Goal: Information Seeking & Learning: Understand process/instructions

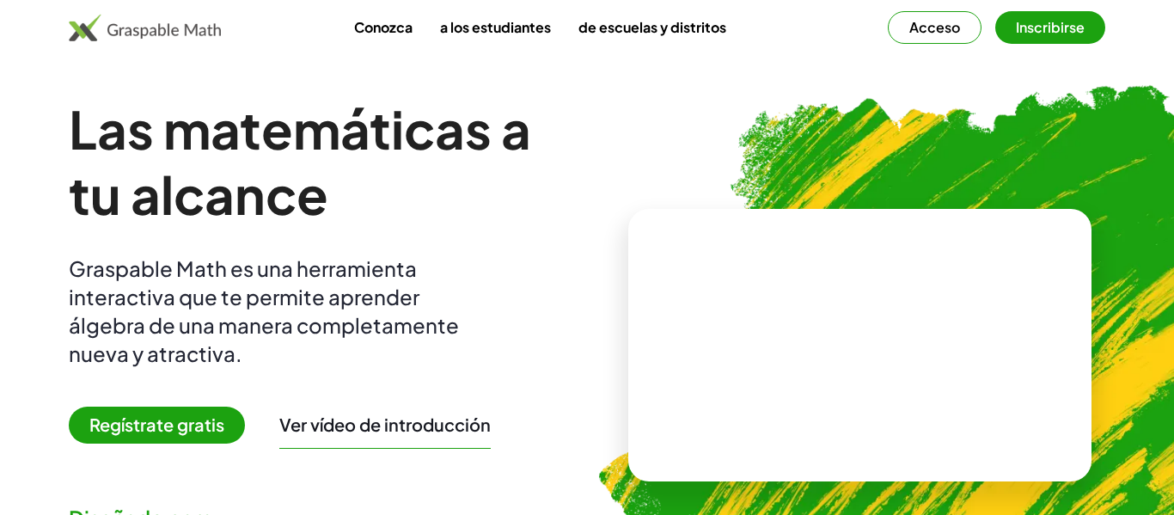
click at [992, 155] on img at bounding box center [949, 338] width 766 height 646
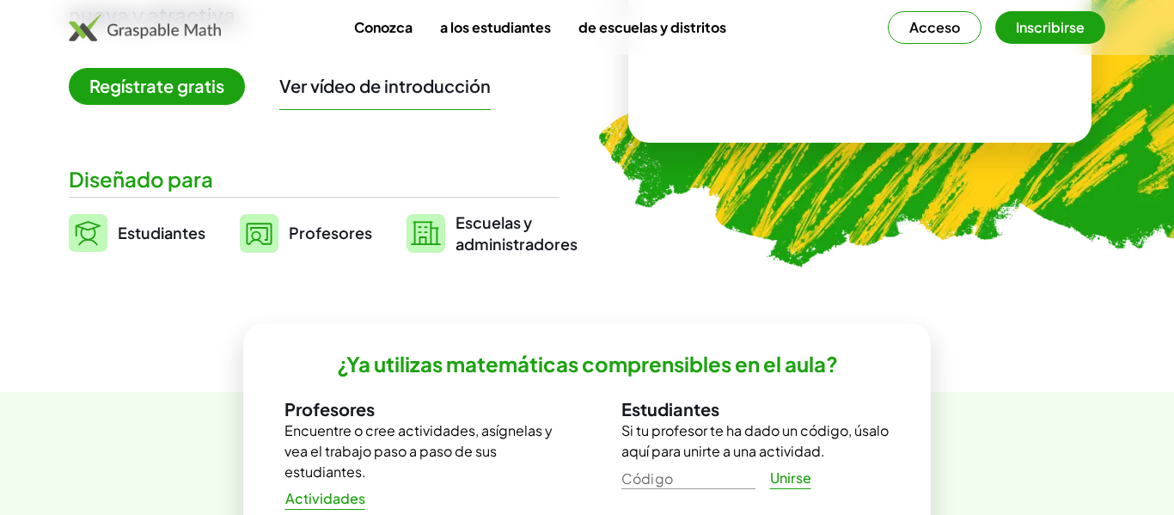
scroll to position [351, 0]
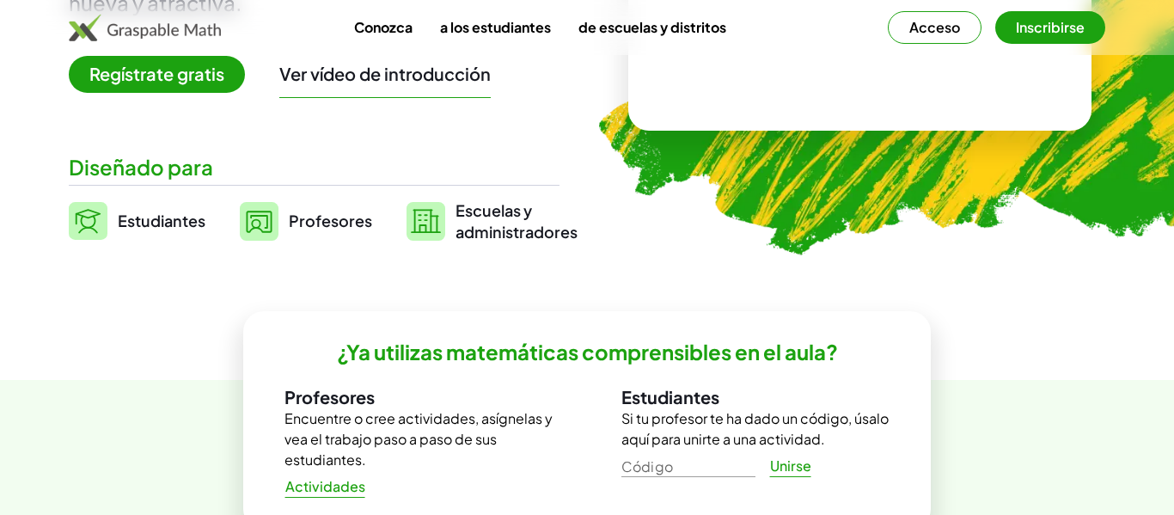
click at [183, 211] on font "Estudiantes" at bounding box center [162, 221] width 88 height 20
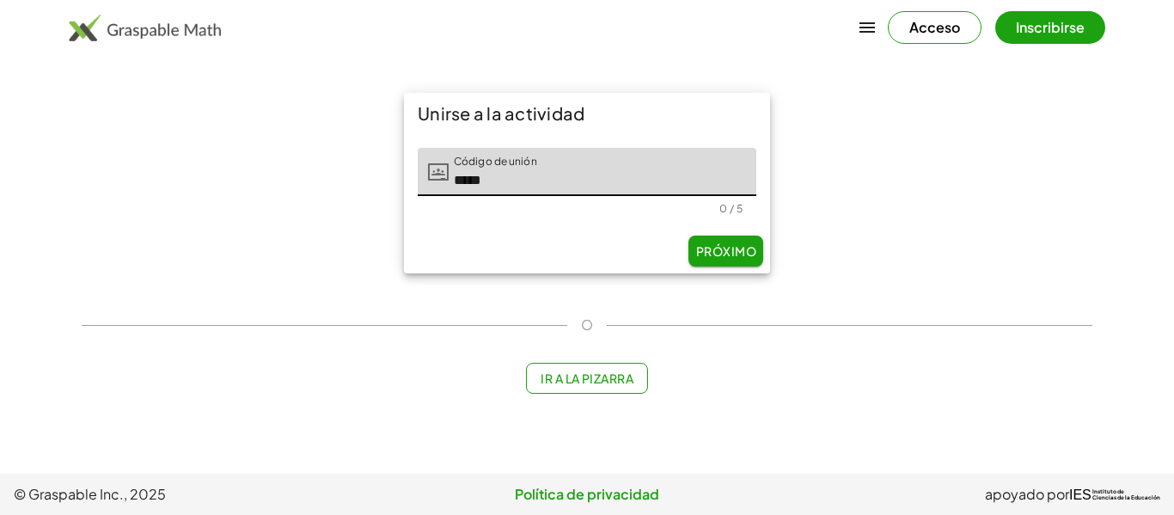
click at [701, 249] on font "Próximo" at bounding box center [726, 250] width 60 height 15
type input "*****"
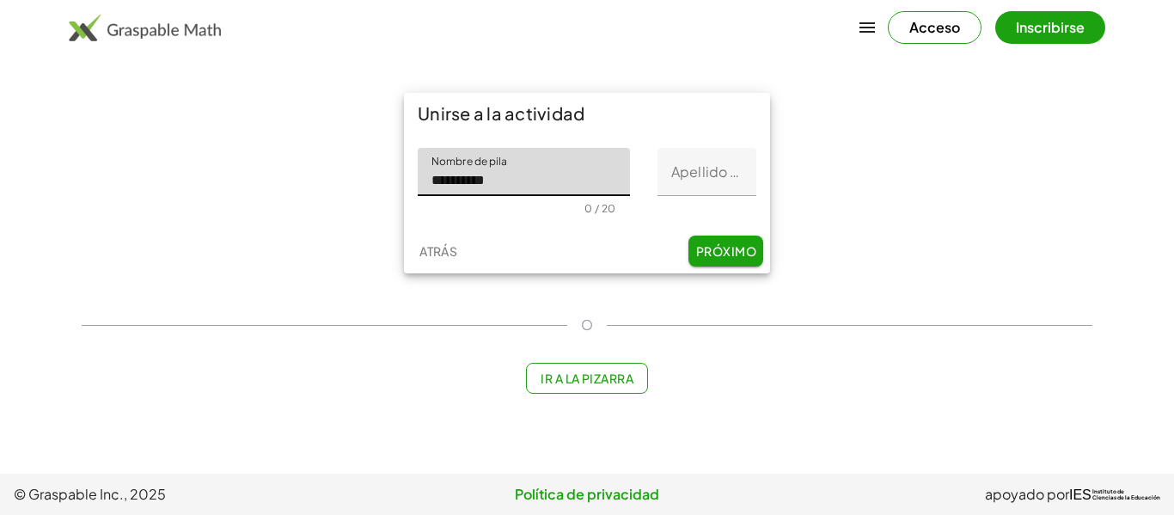
type input "*********"
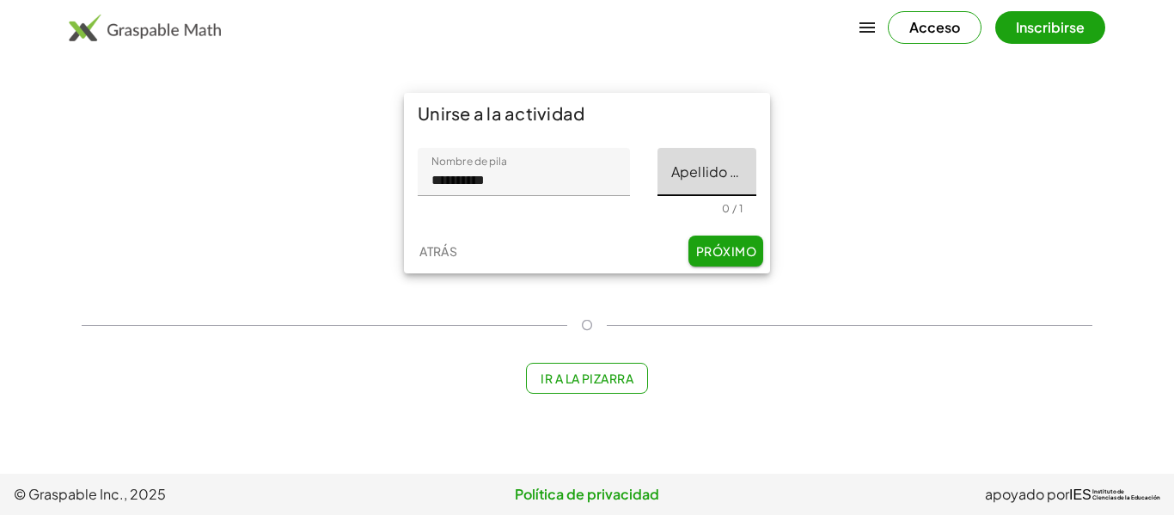
click at [683, 172] on input "Apellido inicial" at bounding box center [707, 172] width 99 height 48
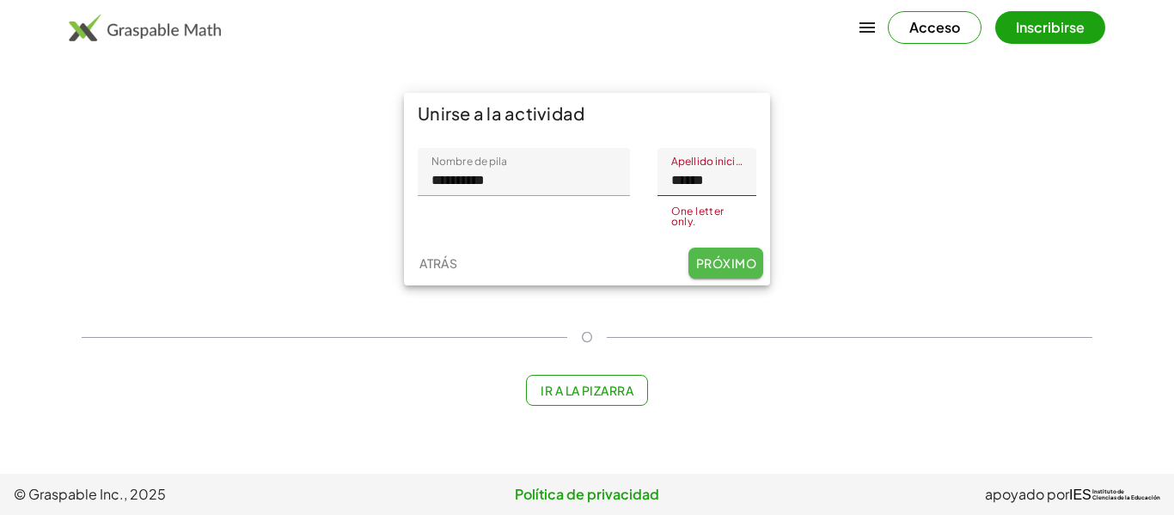
click at [746, 248] on button "Próximo" at bounding box center [726, 263] width 75 height 31
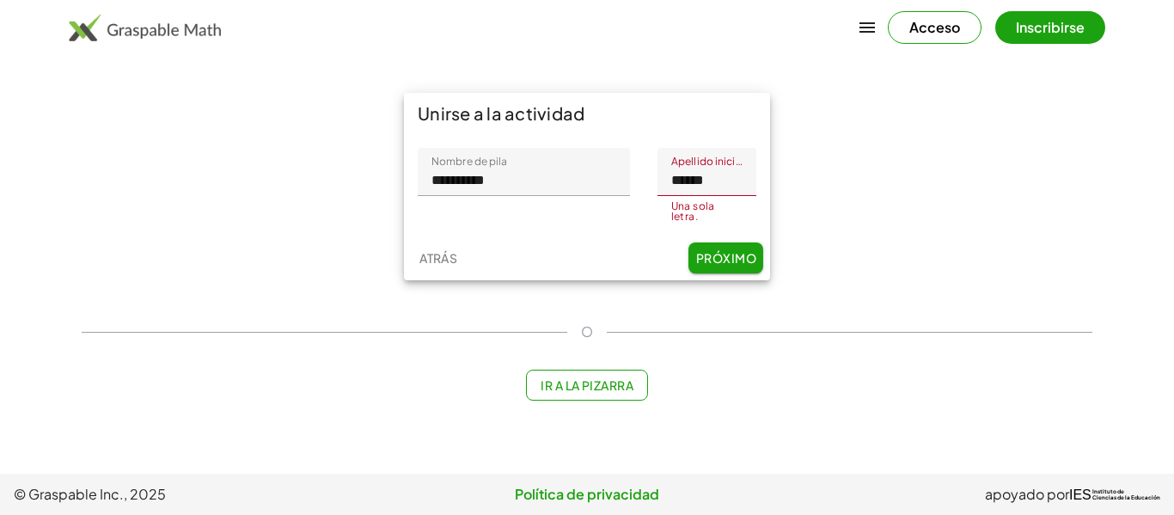
click at [742, 184] on input "******" at bounding box center [707, 172] width 99 height 48
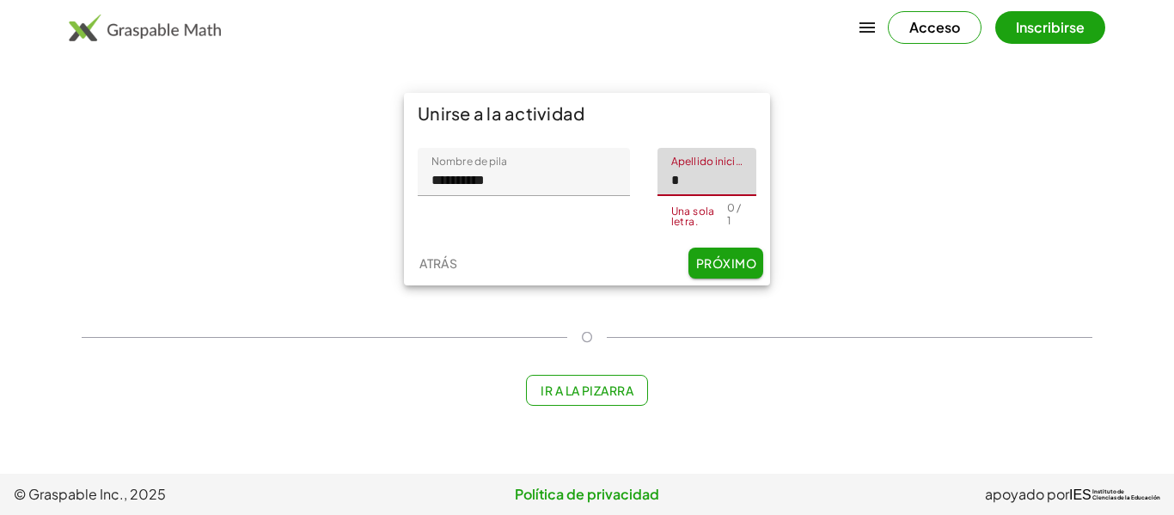
type input "*"
click at [754, 264] on button "Próximo" at bounding box center [726, 263] width 75 height 31
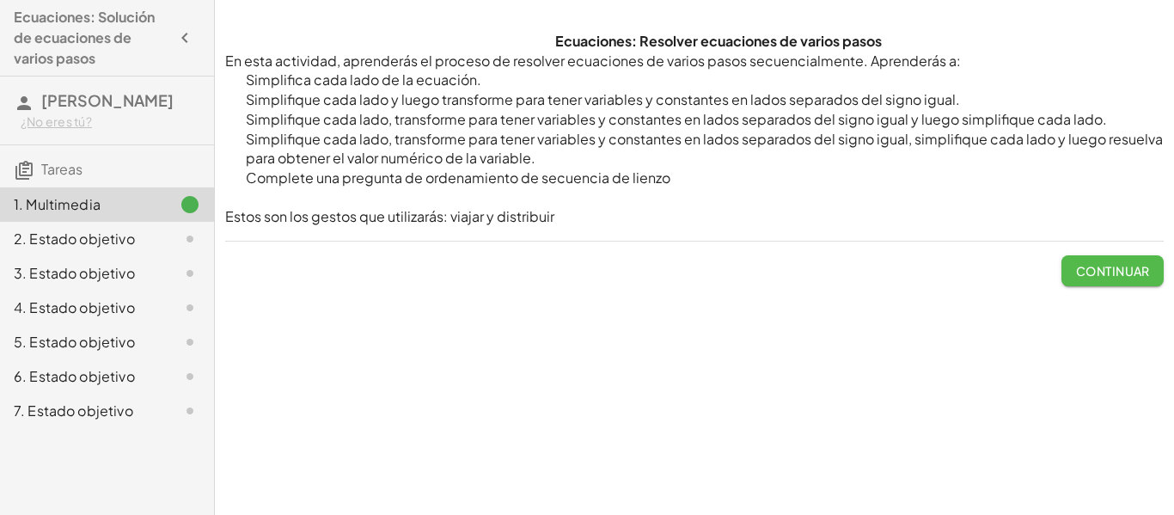
click at [1099, 280] on button "Continuar" at bounding box center [1113, 270] width 102 height 31
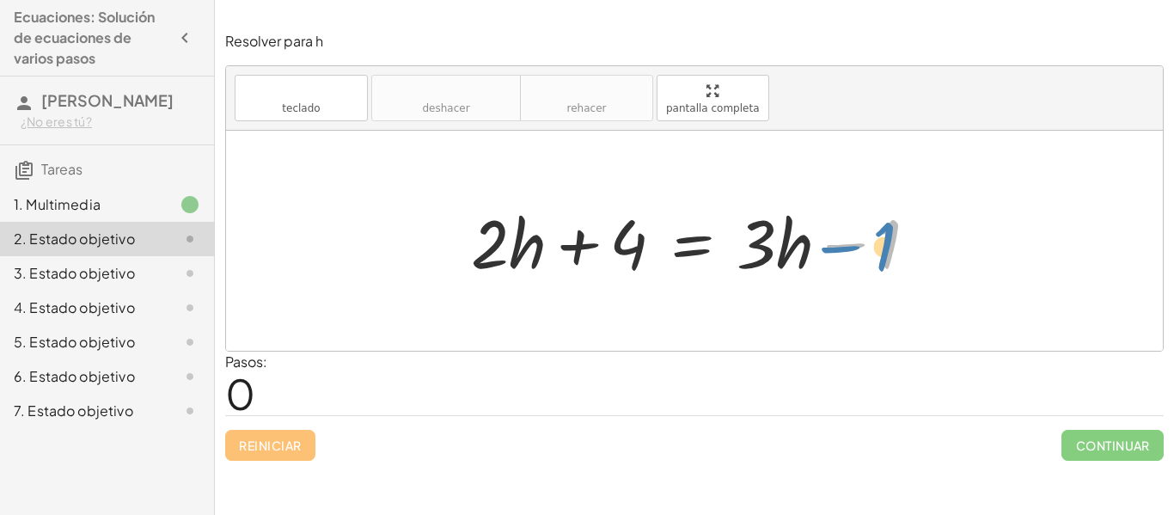
click at [820, 217] on div at bounding box center [701, 241] width 477 height 89
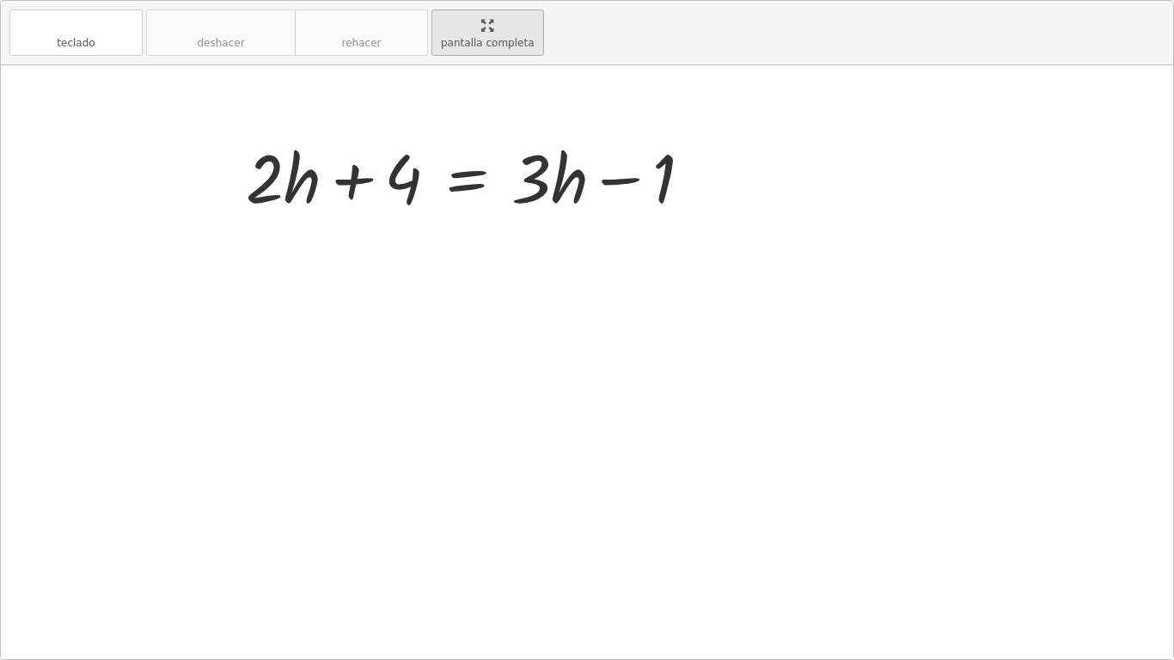
click at [736, 106] on div "teclado teclado deshacer deshacer rehacer rehacer pantalla completa + · 2 · h +…" at bounding box center [587, 330] width 1173 height 659
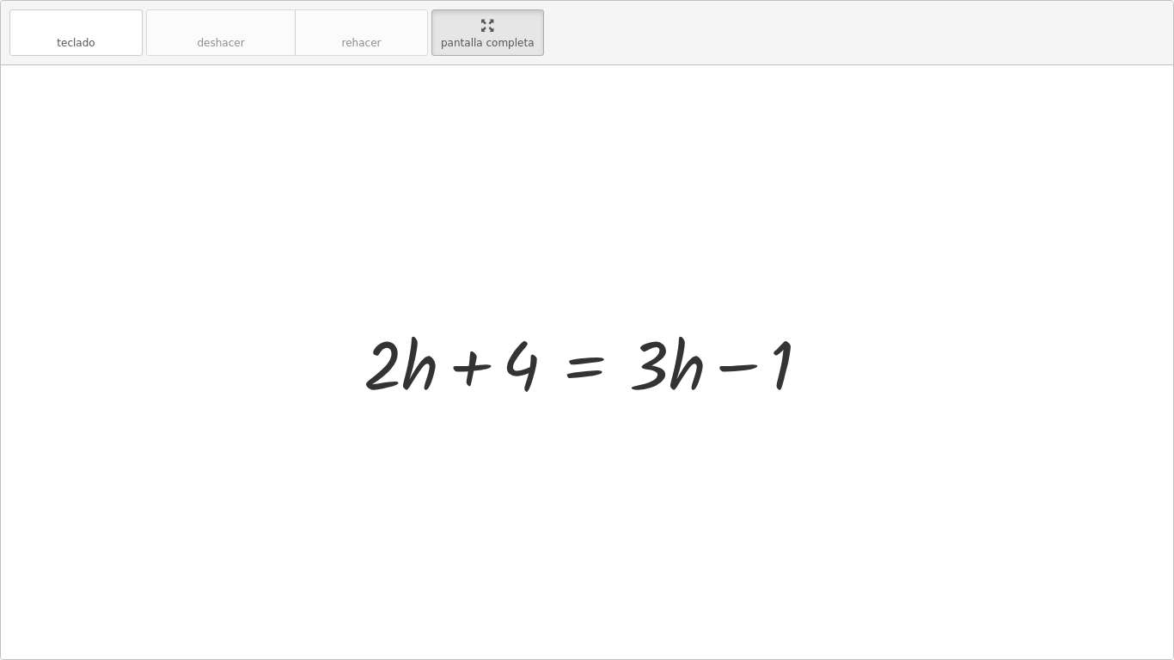
click at [773, 359] on div at bounding box center [593, 362] width 477 height 89
drag, startPoint x: 531, startPoint y: 371, endPoint x: 810, endPoint y: 429, distance: 284.4
click at [810, 429] on div "+ 4 + · 2 · h + 4 = + · 3 · h − 1" at bounding box center [587, 362] width 1173 height 594
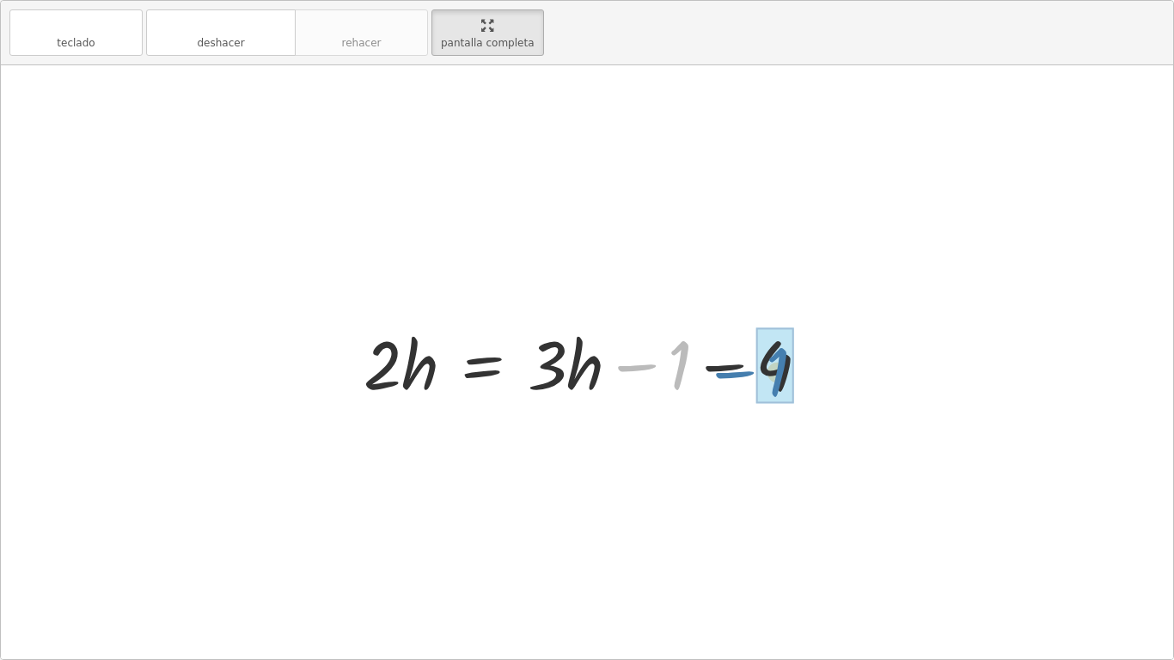
drag, startPoint x: 677, startPoint y: 371, endPoint x: 776, endPoint y: 378, distance: 99.1
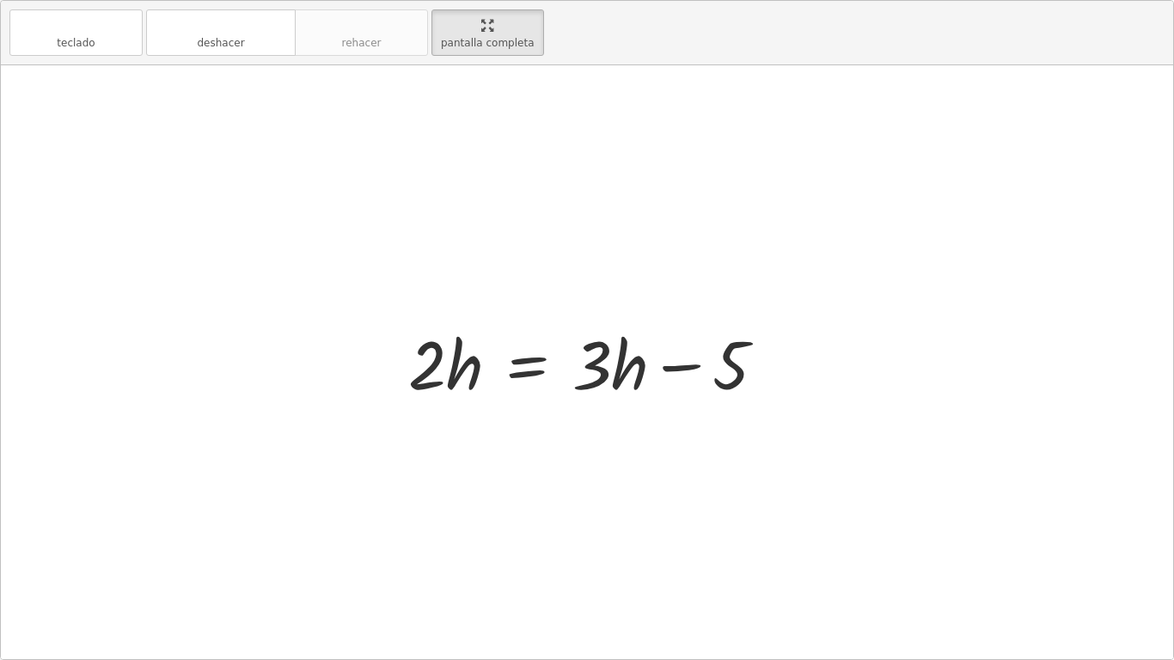
click at [561, 365] on div at bounding box center [594, 362] width 389 height 89
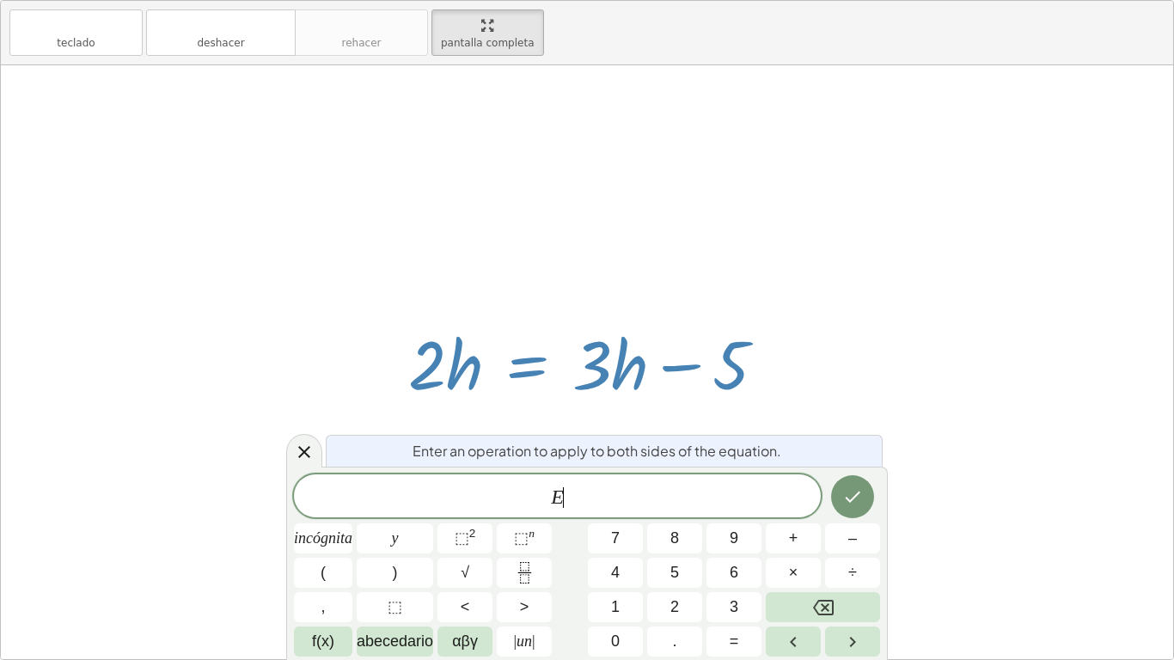
scroll to position [1, 0]
click at [621, 376] on div at bounding box center [594, 362] width 389 height 89
click at [786, 192] on div at bounding box center [587, 362] width 1173 height 594
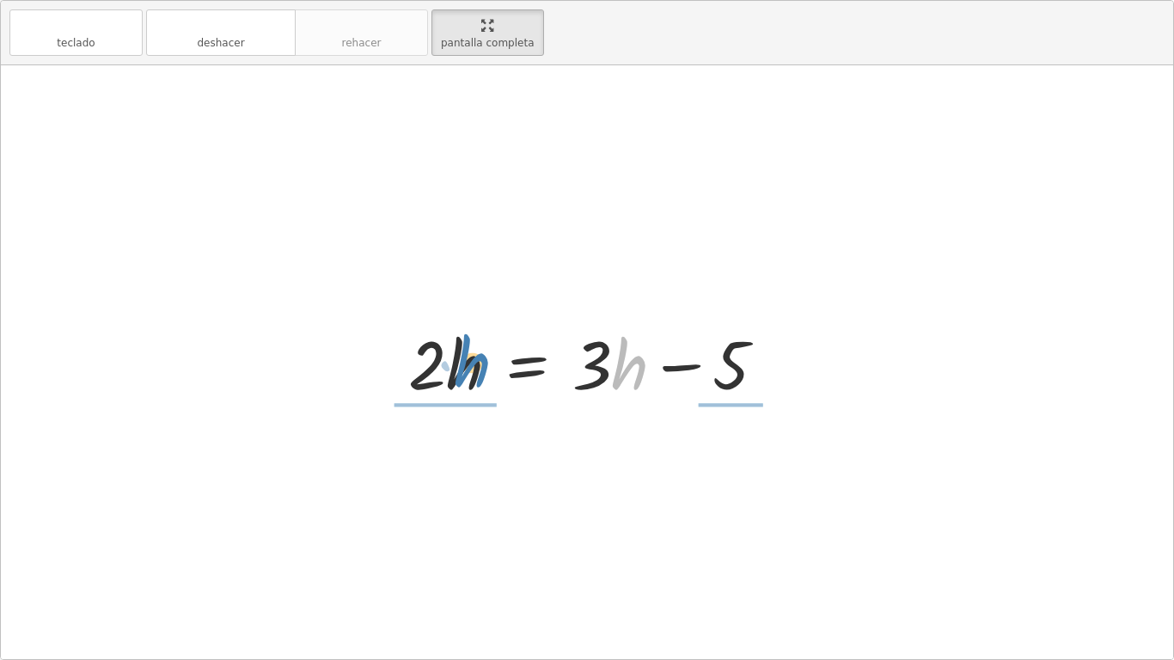
drag, startPoint x: 628, startPoint y: 384, endPoint x: 470, endPoint y: 382, distance: 157.3
click at [470, 382] on div at bounding box center [594, 362] width 389 height 89
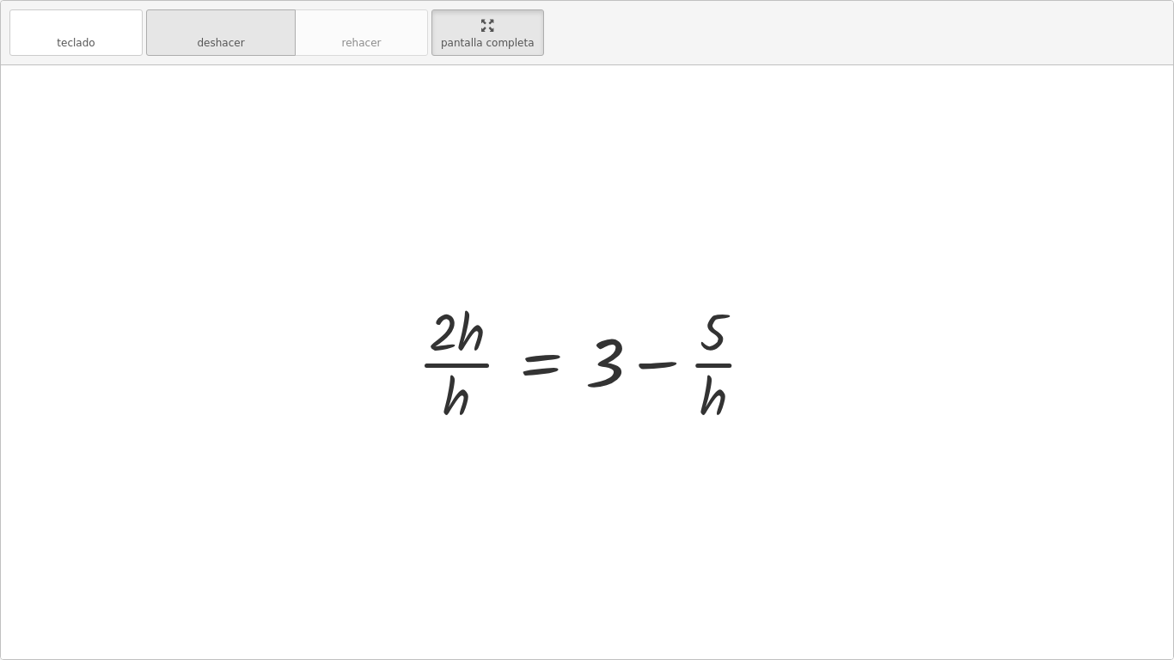
click at [231, 37] on font "deshacer" at bounding box center [220, 43] width 47 height 12
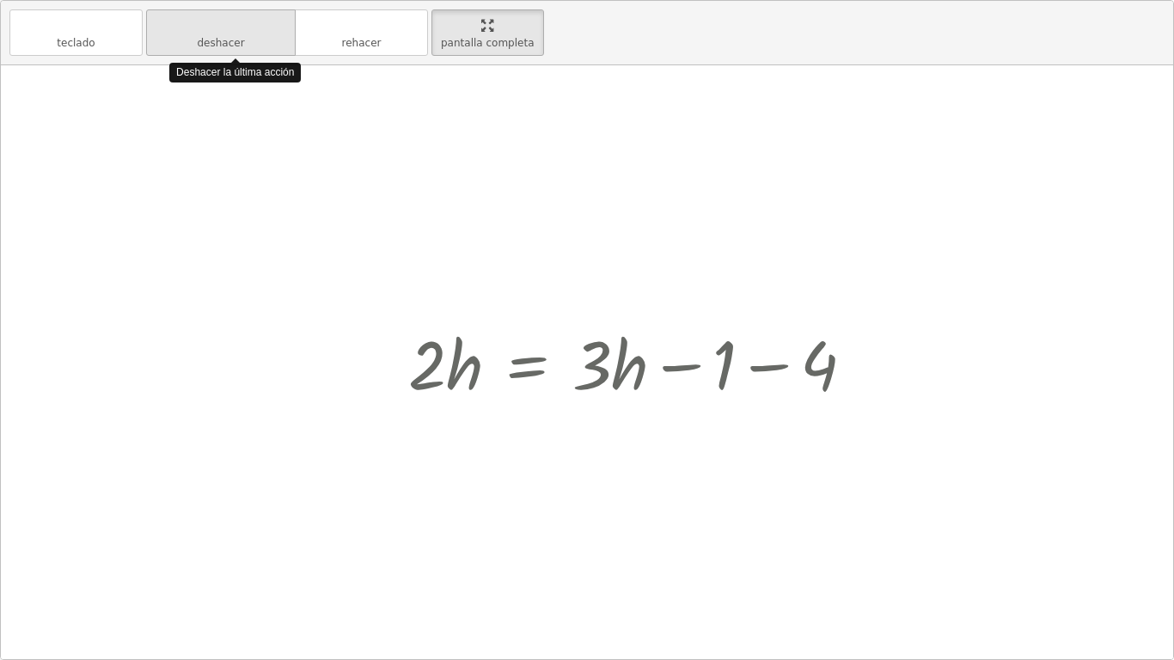
click at [232, 37] on font "deshacer" at bounding box center [220, 43] width 47 height 12
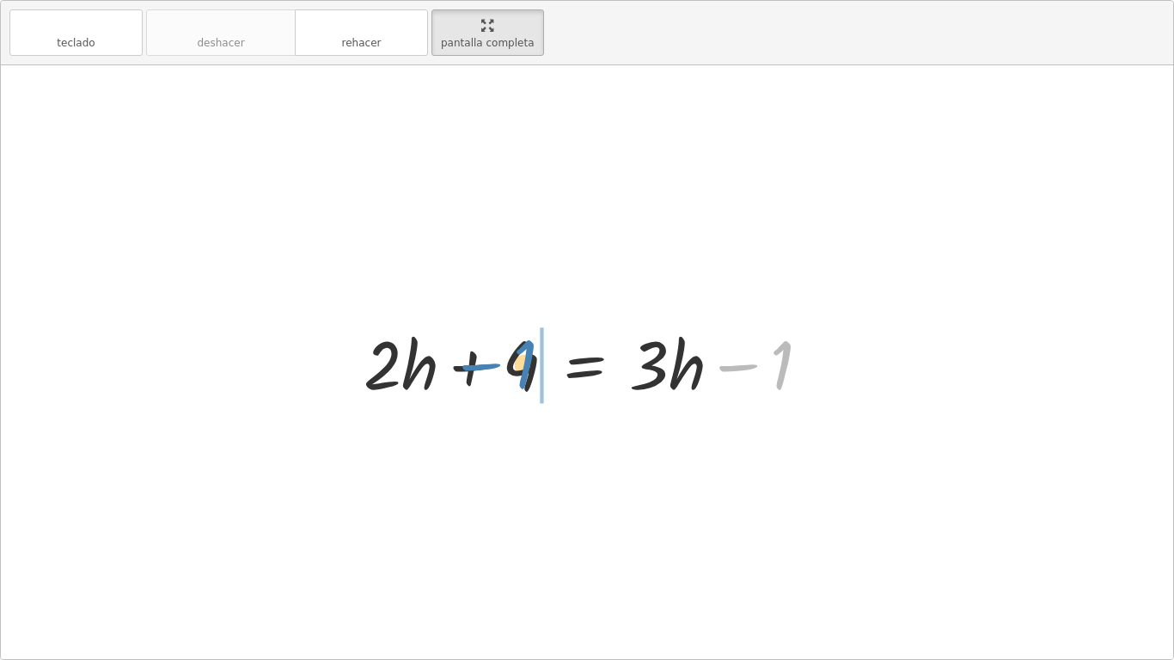
drag, startPoint x: 781, startPoint y: 355, endPoint x: 524, endPoint y: 354, distance: 257.0
click at [524, 354] on div at bounding box center [593, 362] width 477 height 89
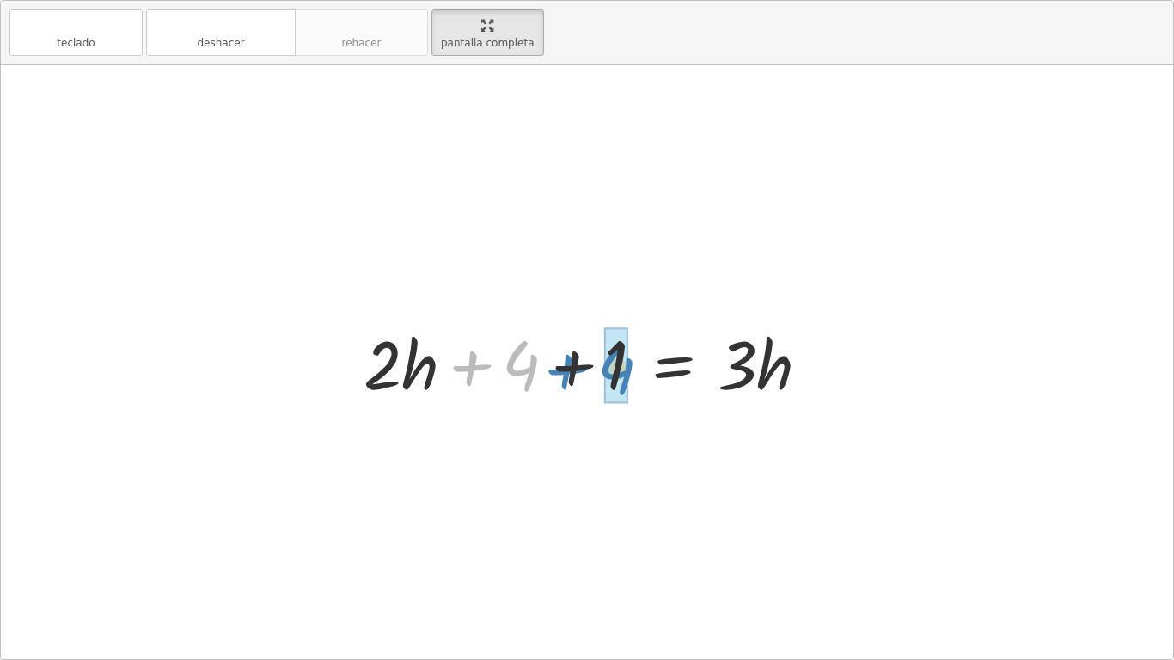
drag, startPoint x: 518, startPoint y: 370, endPoint x: 614, endPoint y: 372, distance: 95.5
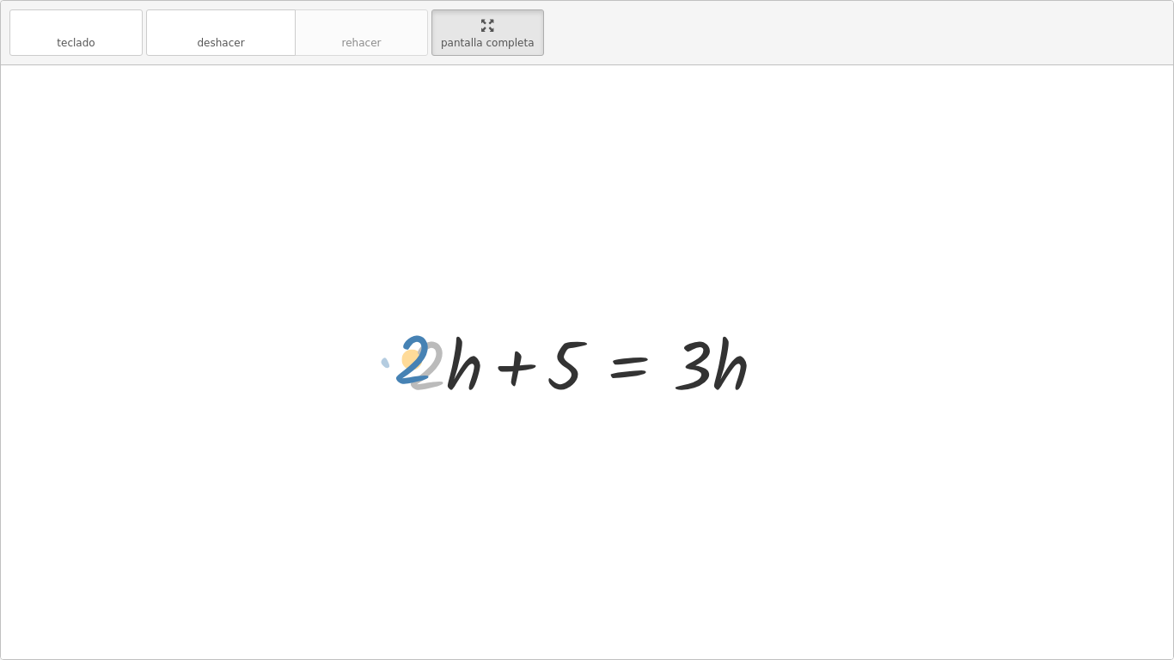
drag, startPoint x: 435, startPoint y: 364, endPoint x: 421, endPoint y: 358, distance: 15.0
click at [421, 358] on div at bounding box center [594, 362] width 389 height 89
click at [644, 374] on div at bounding box center [594, 362] width 389 height 89
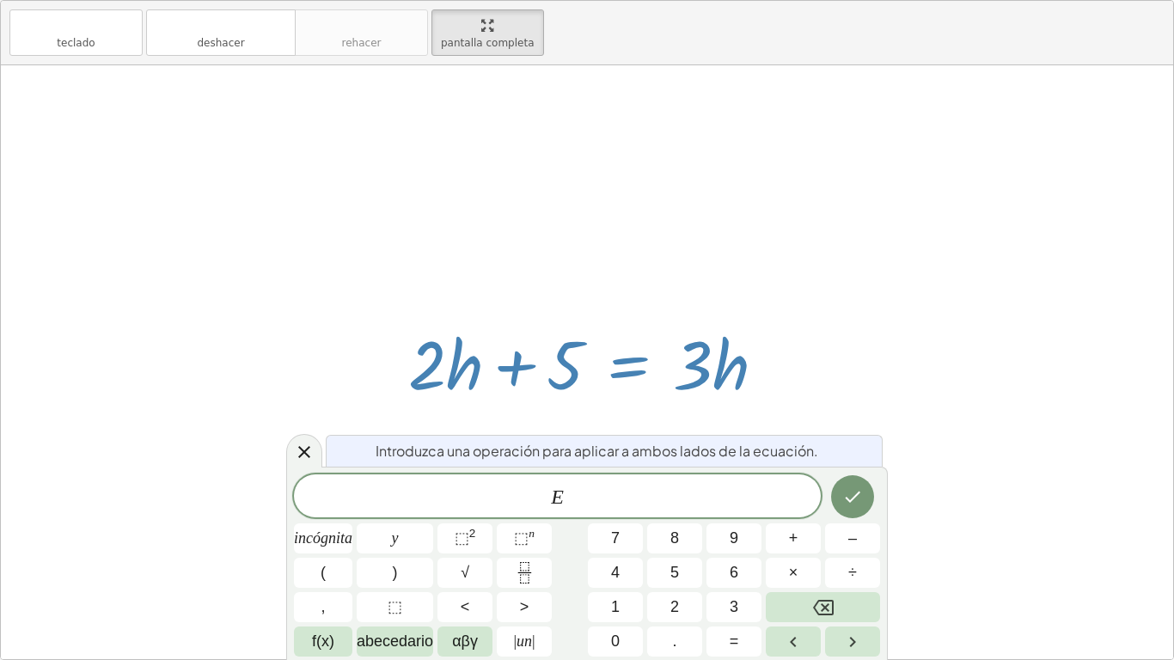
click at [977, 288] on div at bounding box center [587, 362] width 1173 height 594
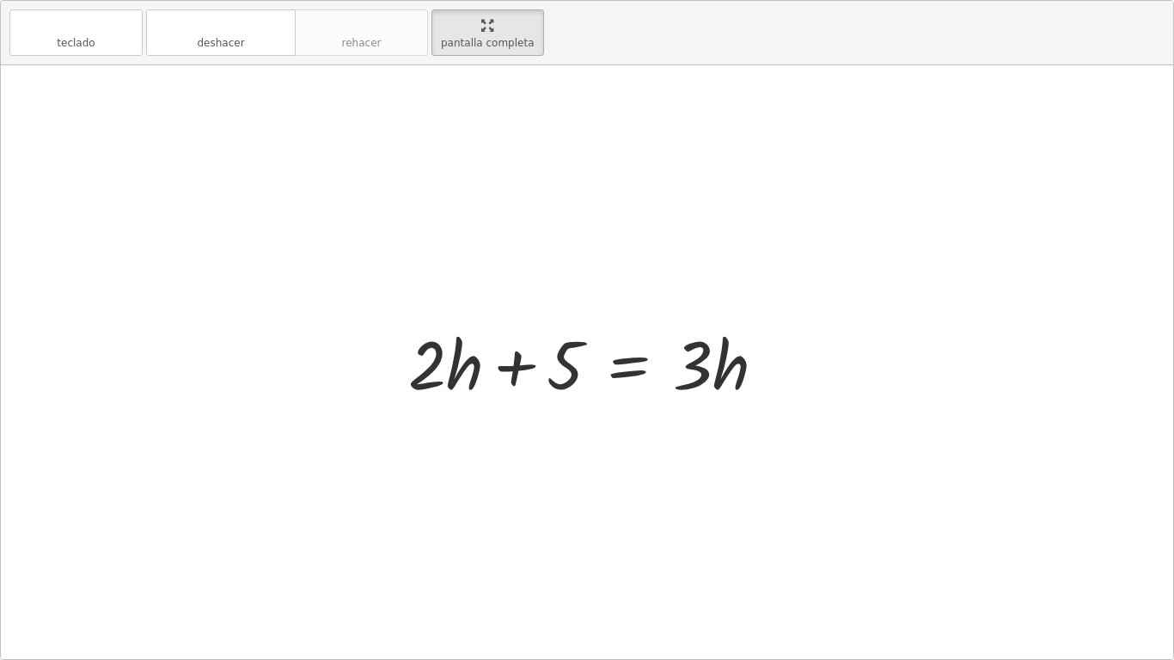
click at [734, 437] on div at bounding box center [587, 362] width 1173 height 594
click at [724, 414] on div at bounding box center [587, 362] width 1173 height 594
click at [708, 376] on div at bounding box center [594, 362] width 389 height 89
drag, startPoint x: 426, startPoint y: 360, endPoint x: 725, endPoint y: 434, distance: 307.3
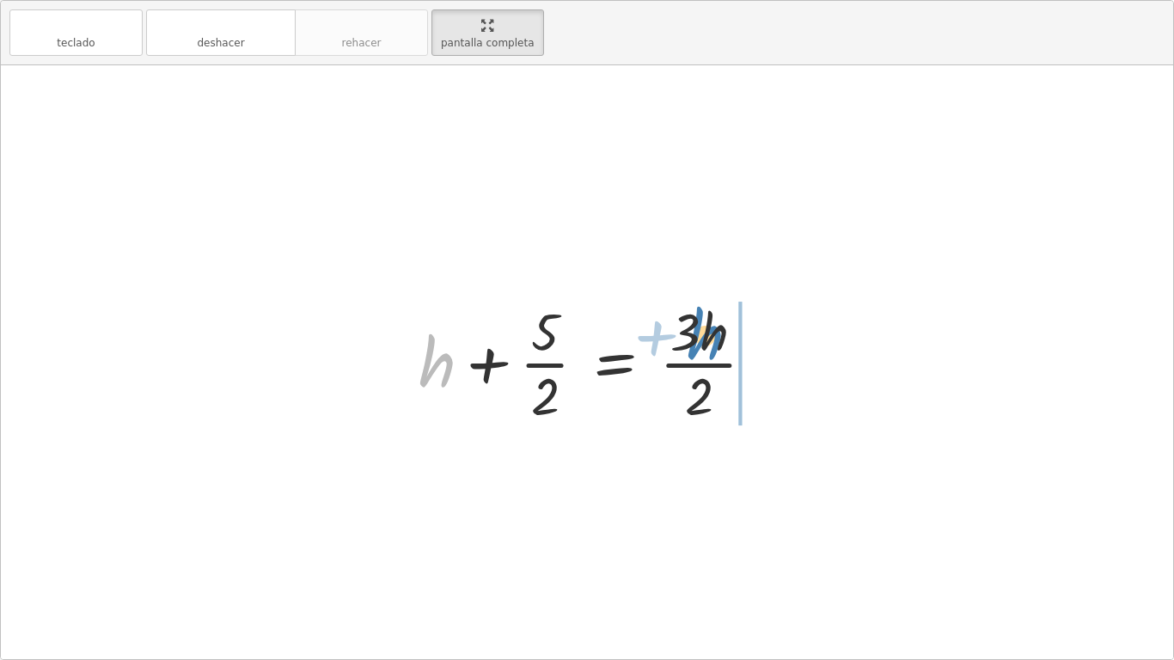
drag, startPoint x: 454, startPoint y: 364, endPoint x: 722, endPoint y: 337, distance: 269.5
click at [722, 337] on div at bounding box center [594, 362] width 368 height 132
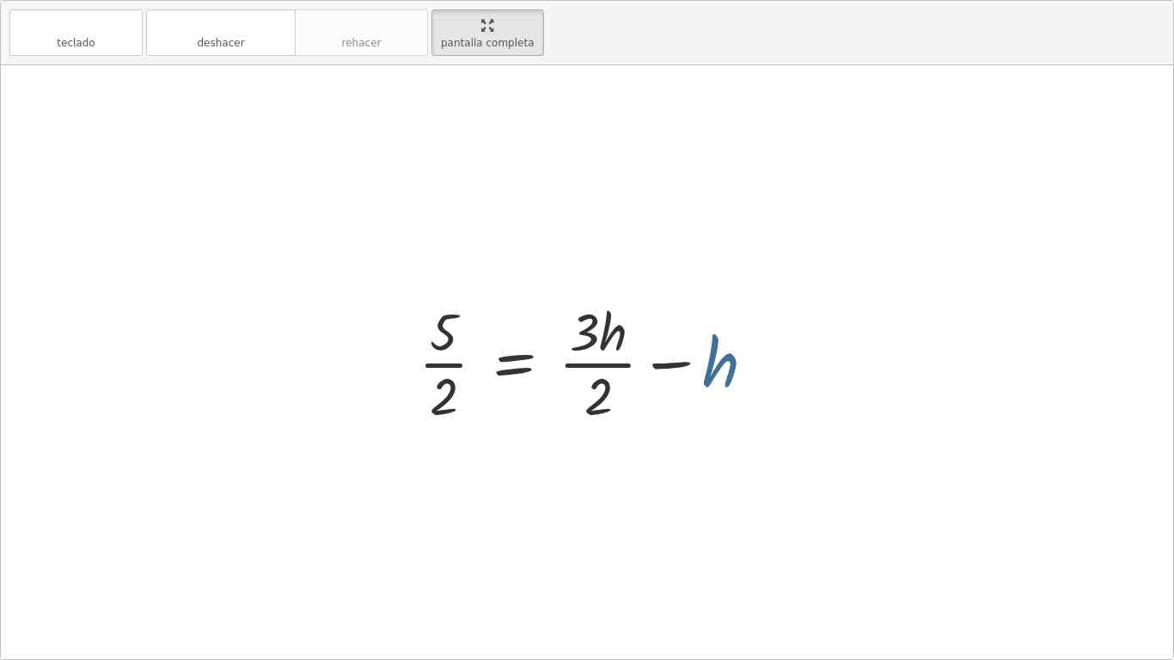
click at [817, 368] on div "+ · 2 · h + 4 = + · 3 · h − 1 + · 2 · h + 4 + 1 = · 3 · h + · 2 · h + 5 = · 3 ·…" at bounding box center [587, 362] width 1173 height 594
drag, startPoint x: 710, startPoint y: 359, endPoint x: 603, endPoint y: 334, distance: 110.5
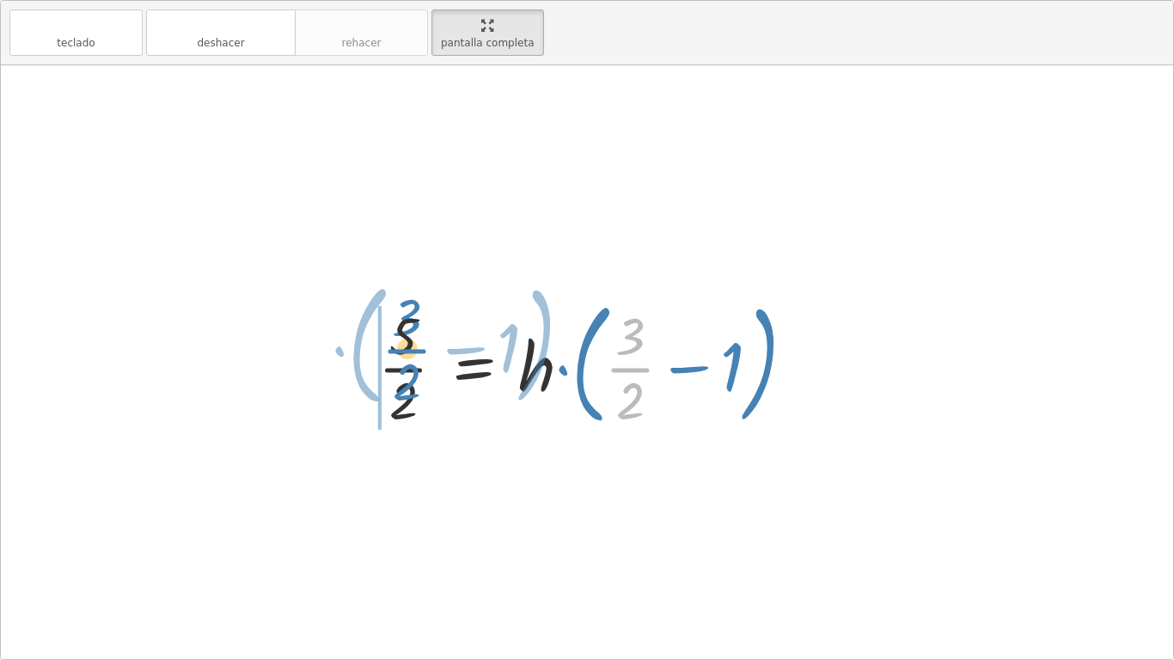
drag, startPoint x: 627, startPoint y: 374, endPoint x: 397, endPoint y: 352, distance: 230.6
click at [397, 352] on div at bounding box center [594, 362] width 448 height 143
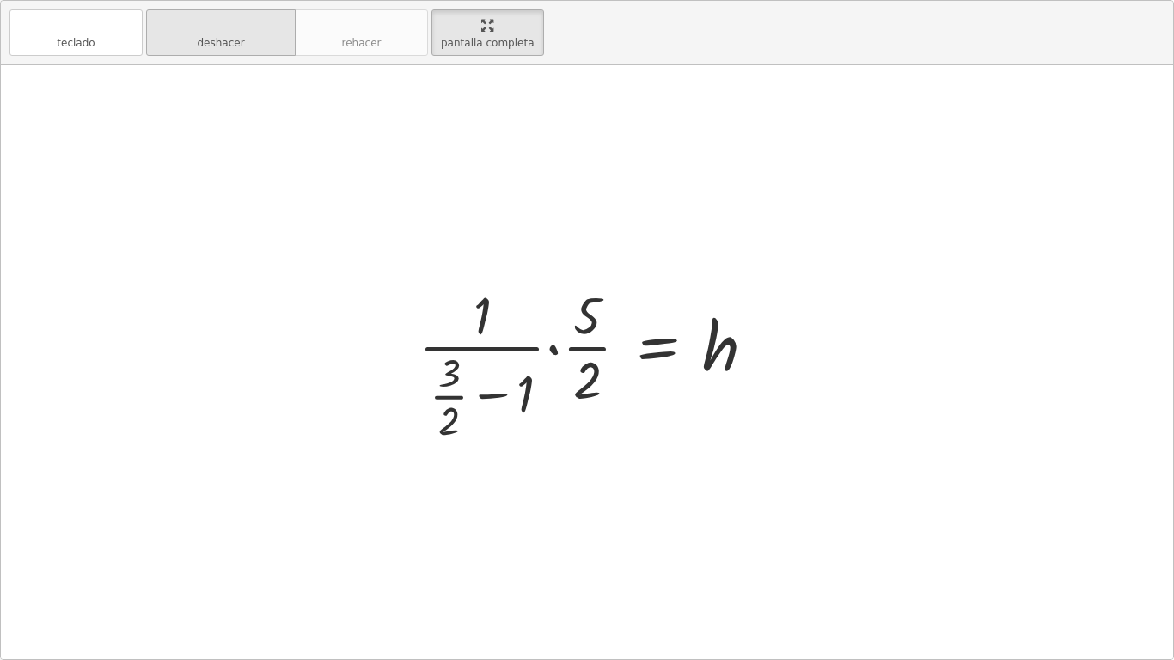
click at [173, 45] on button "deshacer deshacer" at bounding box center [221, 32] width 150 height 46
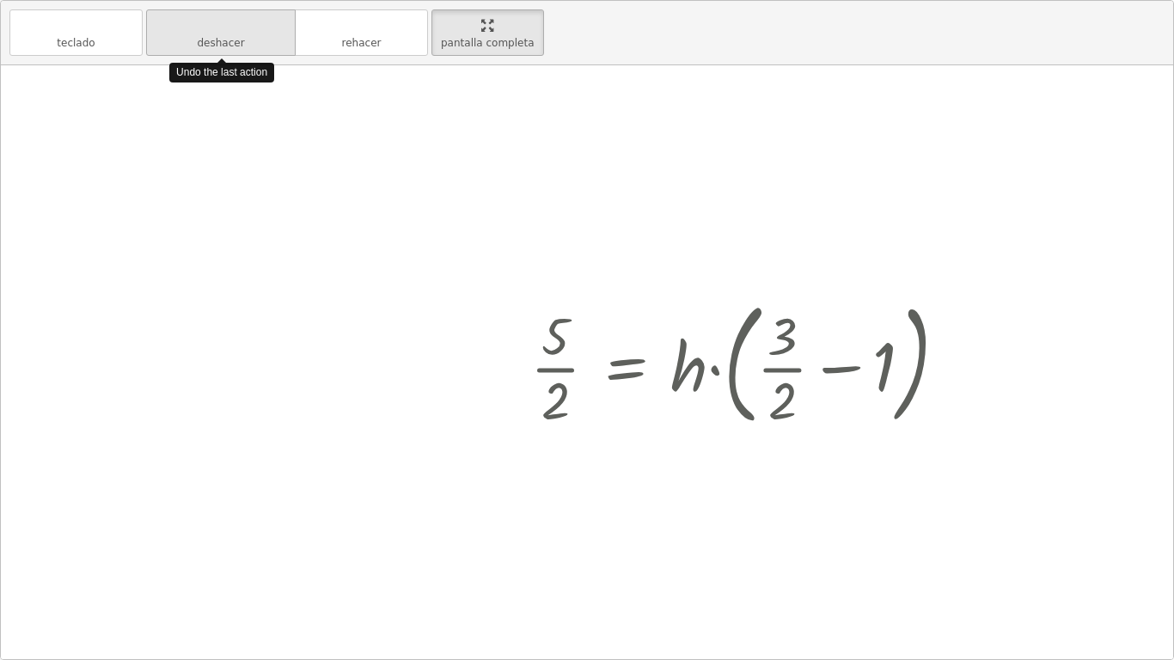
click at [173, 45] on button "deshacer deshacer" at bounding box center [221, 32] width 150 height 46
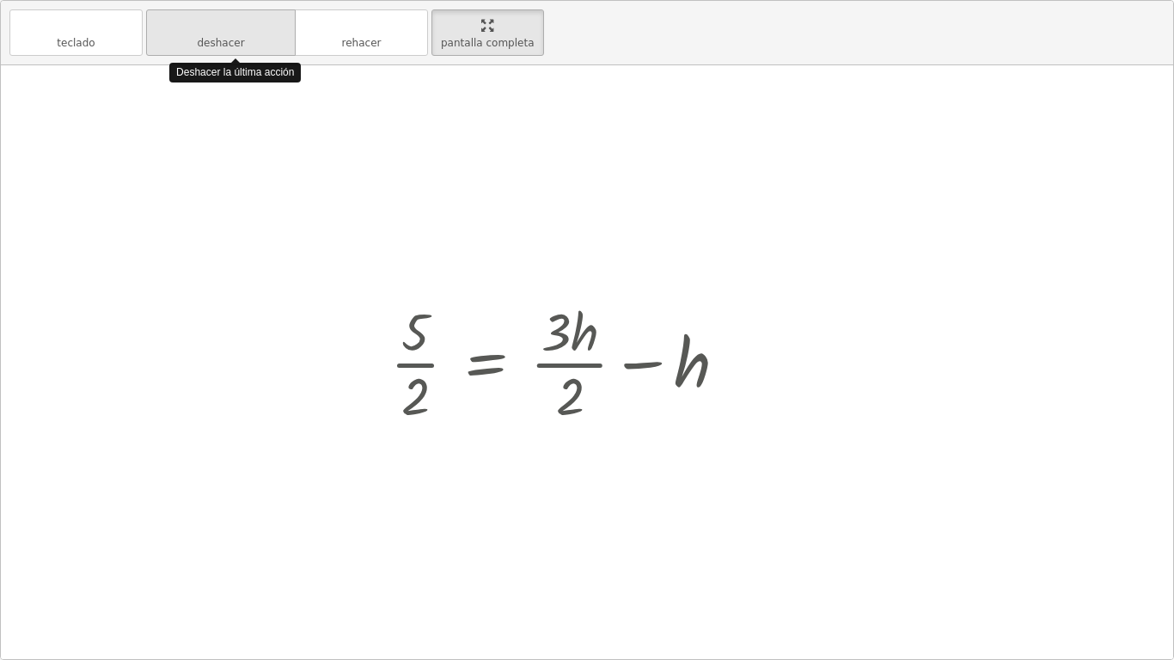
click at [173, 45] on button "deshacer deshacer" at bounding box center [221, 32] width 150 height 46
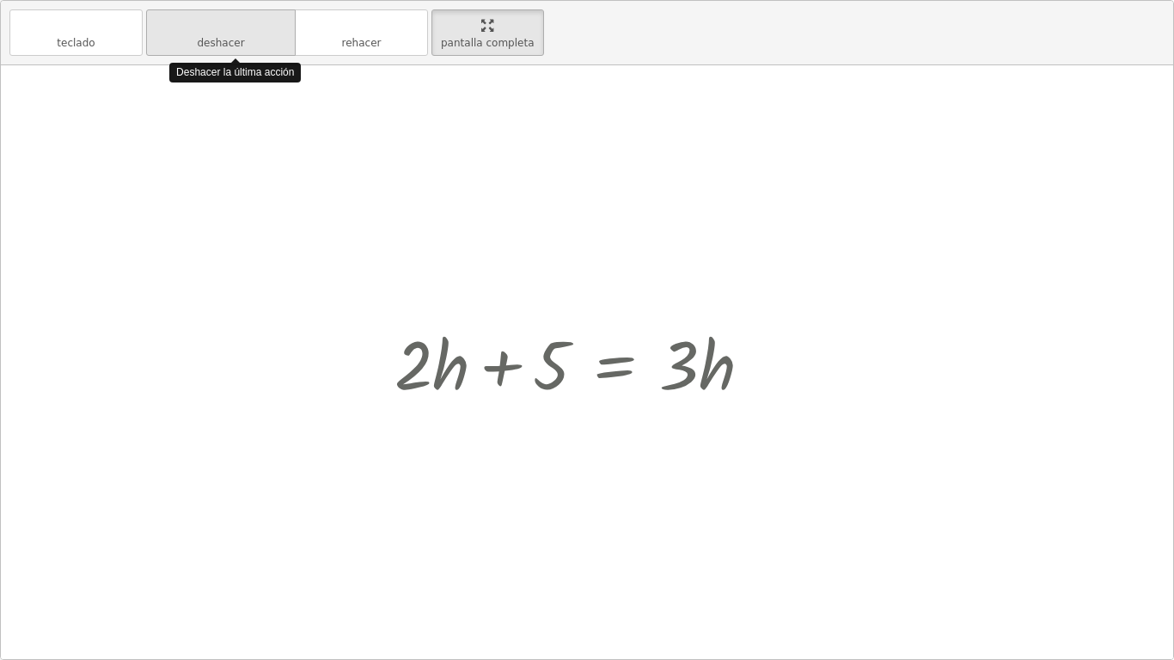
click at [173, 45] on button "deshacer deshacer" at bounding box center [221, 32] width 150 height 46
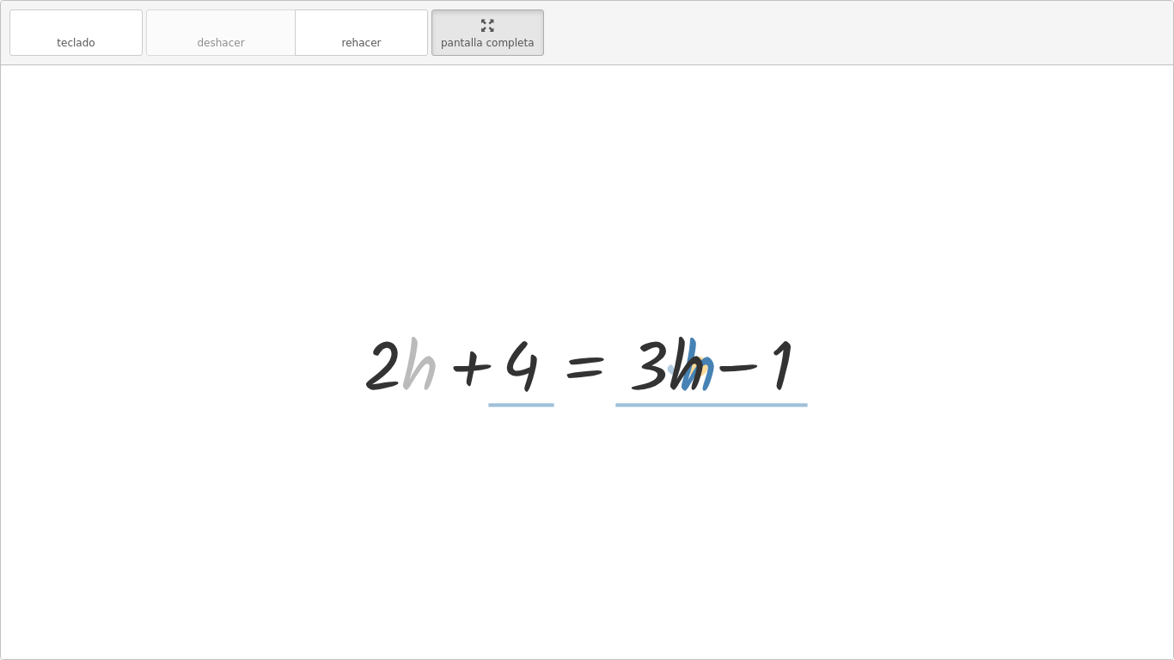
drag, startPoint x: 411, startPoint y: 352, endPoint x: 689, endPoint y: 353, distance: 277.7
click at [689, 353] on div at bounding box center [593, 362] width 477 height 89
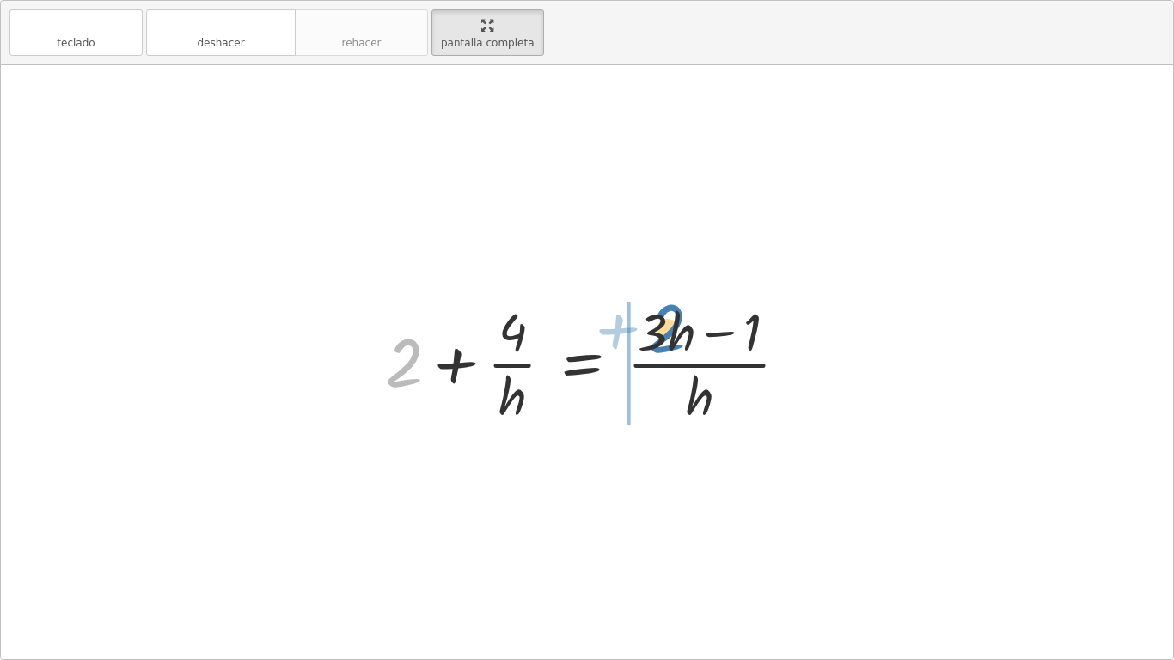
drag, startPoint x: 387, startPoint y: 373, endPoint x: 661, endPoint y: 340, distance: 276.3
click at [661, 340] on div at bounding box center [594, 362] width 435 height 132
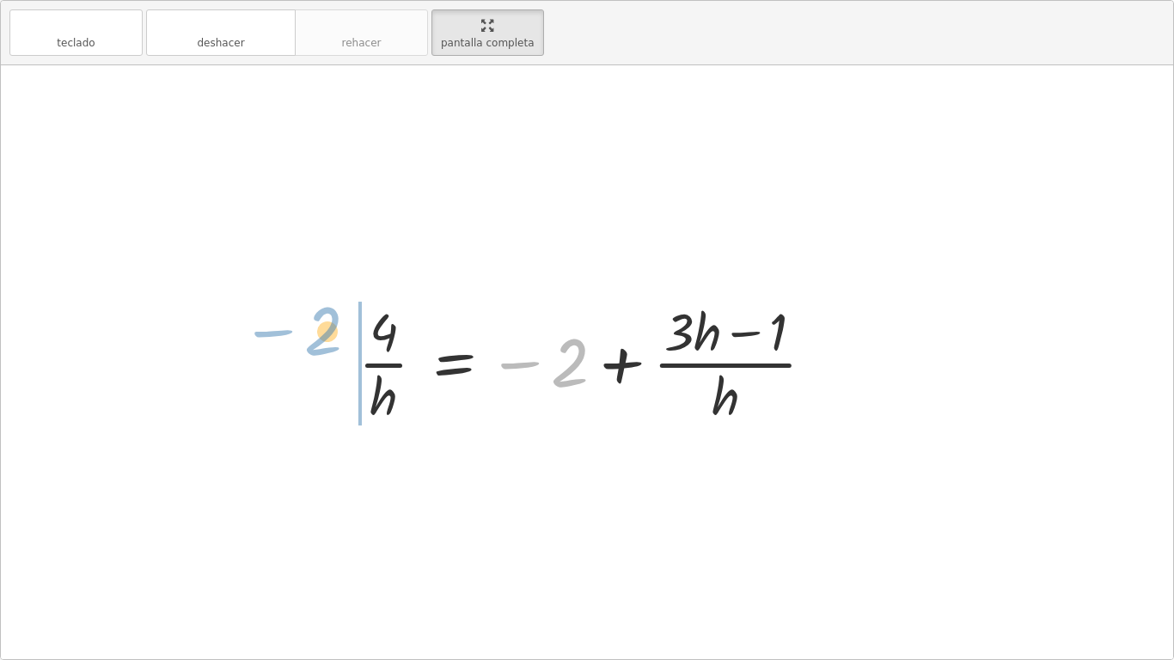
drag, startPoint x: 573, startPoint y: 355, endPoint x: 300, endPoint y: 318, distance: 275.0
click at [300, 318] on div "+ · 2 · h + 4 = + · 3 · h − 1 + 2 + · 4 · h = · ( + · 3 · h − 1 ) · h − 2 2 4 =…" at bounding box center [587, 362] width 1173 height 594
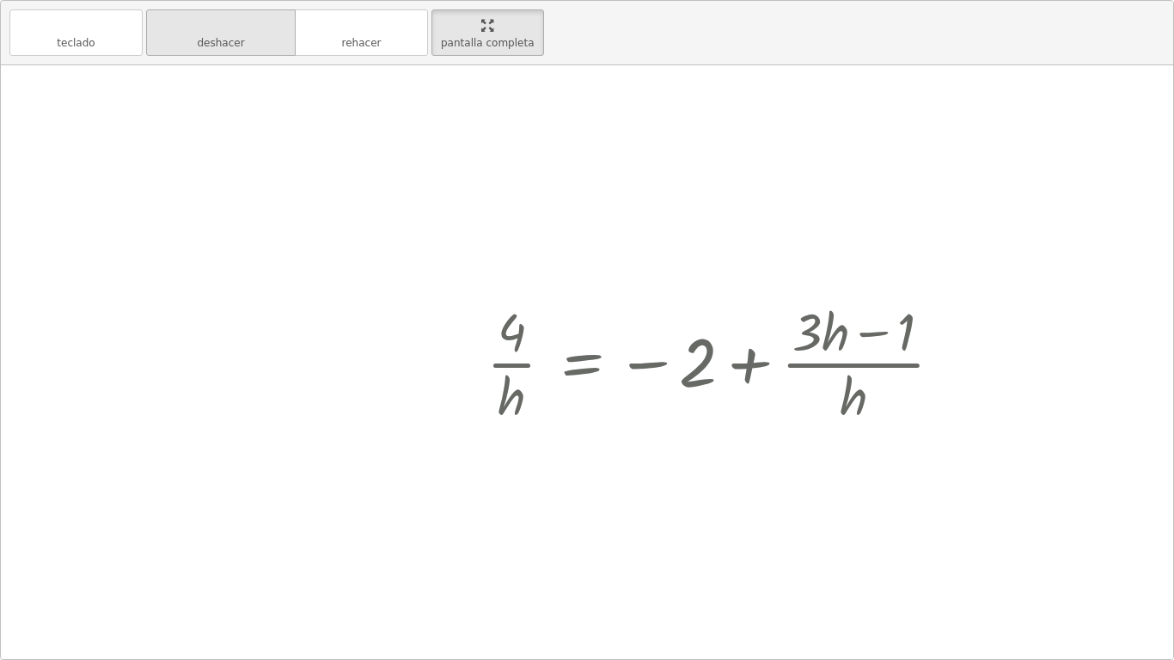
click at [281, 26] on font "deshacer" at bounding box center [221, 25] width 131 height 16
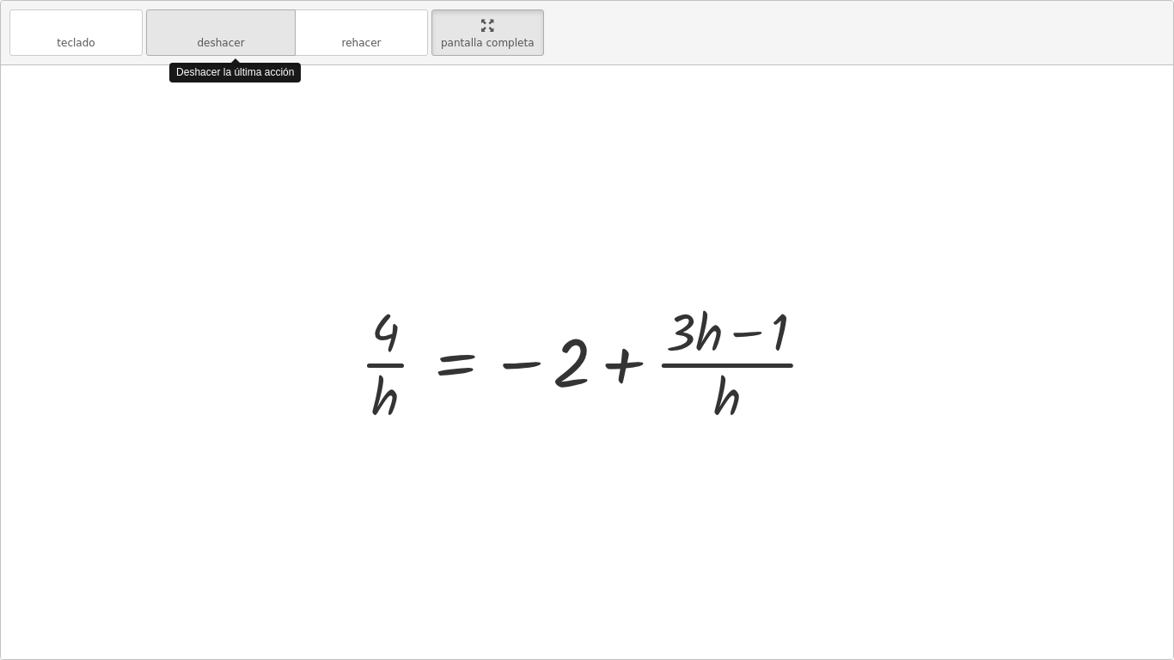
click at [281, 26] on font "deshacer" at bounding box center [221, 25] width 131 height 16
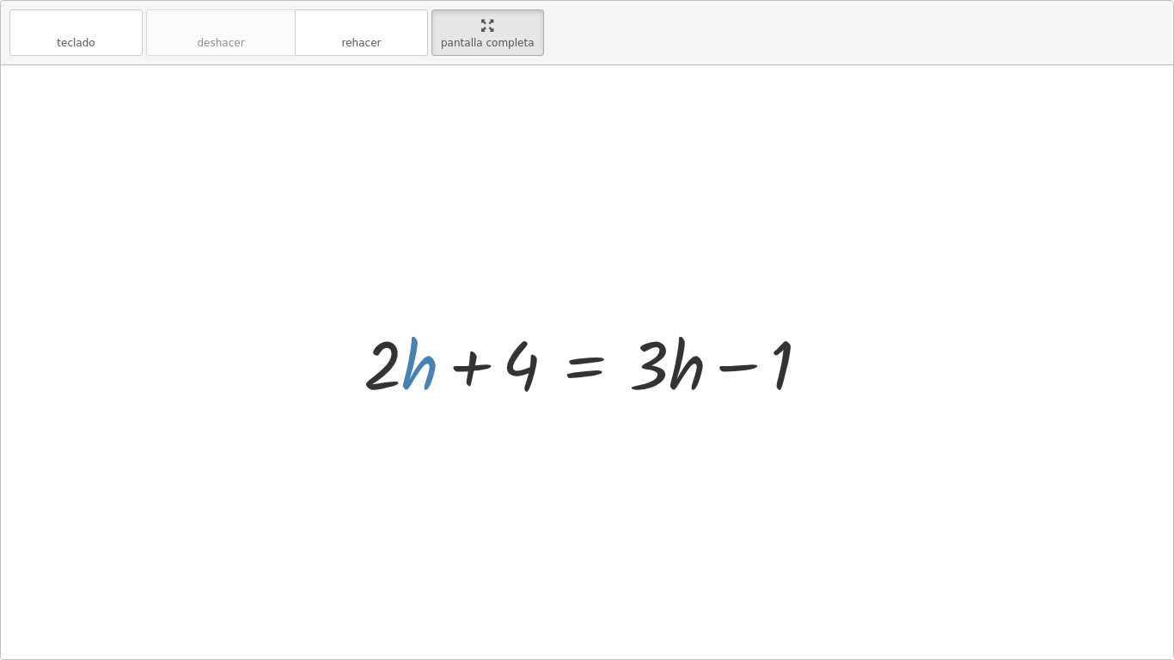
click at [303, 392] on div at bounding box center [587, 362] width 1173 height 594
click at [392, 386] on div at bounding box center [593, 362] width 477 height 89
click at [406, 377] on div at bounding box center [593, 362] width 477 height 89
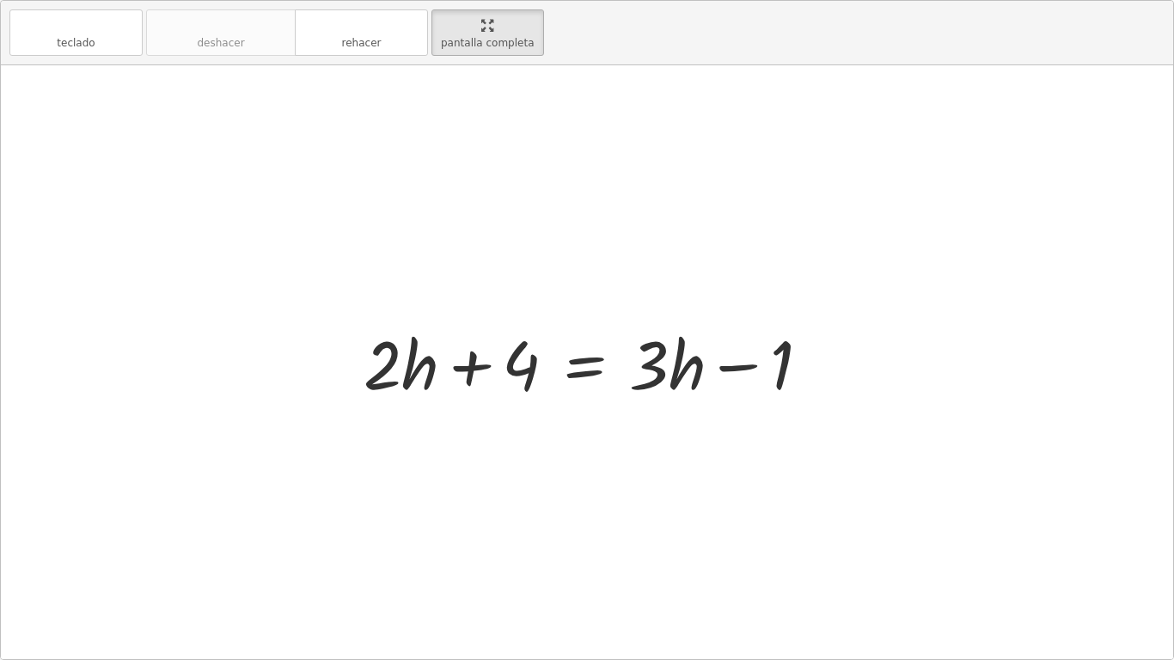
click at [385, 363] on div at bounding box center [593, 362] width 477 height 89
click at [414, 371] on div at bounding box center [593, 362] width 477 height 89
drag, startPoint x: 414, startPoint y: 371, endPoint x: 417, endPoint y: 383, distance: 12.3
click at [417, 383] on div at bounding box center [593, 362] width 477 height 89
click at [395, 366] on div at bounding box center [593, 362] width 477 height 89
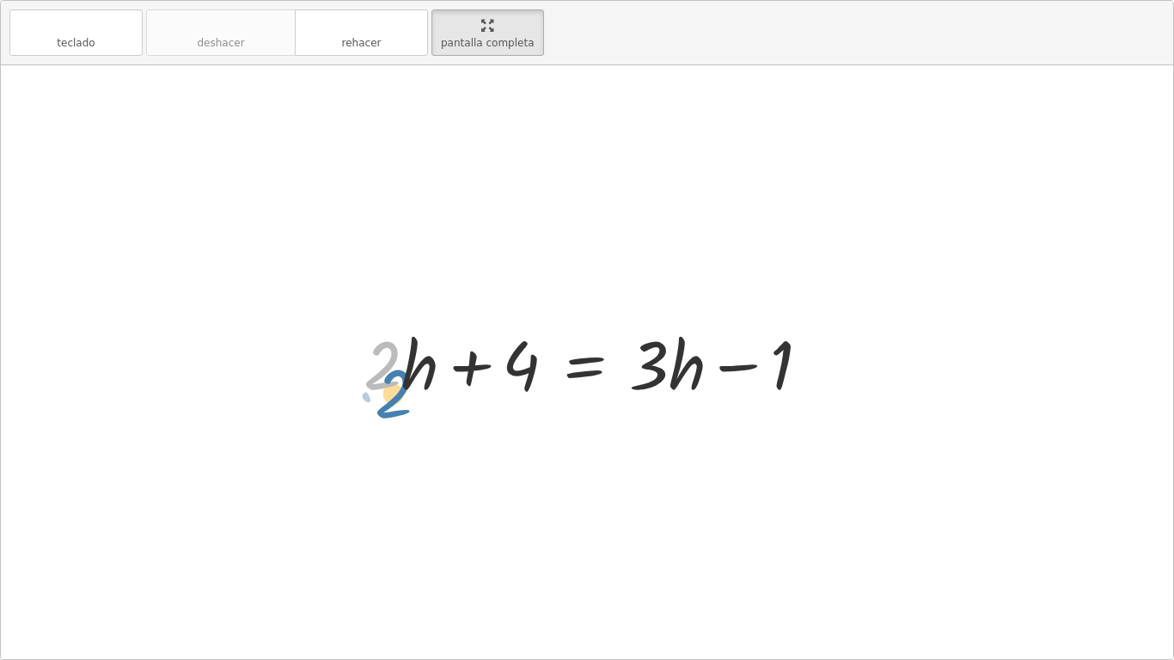
drag, startPoint x: 400, startPoint y: 366, endPoint x: 411, endPoint y: 391, distance: 27.3
click at [411, 391] on div at bounding box center [593, 362] width 477 height 89
click at [404, 370] on div at bounding box center [593, 362] width 477 height 89
click at [399, 362] on div at bounding box center [593, 362] width 477 height 89
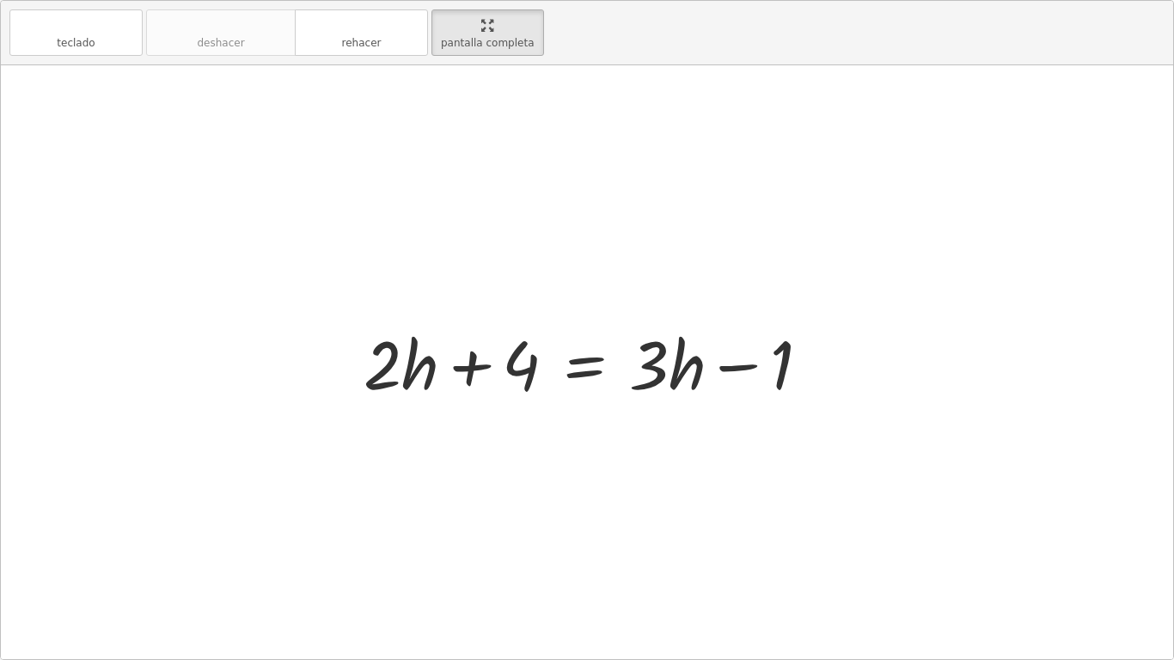
click at [415, 367] on div at bounding box center [593, 362] width 477 height 89
drag, startPoint x: 326, startPoint y: 305, endPoint x: 450, endPoint y: 377, distance: 143.3
click at [450, 377] on div "+ · 2 · h + 4 = + · 3 · h − 1" at bounding box center [587, 362] width 1173 height 594
click at [450, 377] on div at bounding box center [593, 362] width 477 height 89
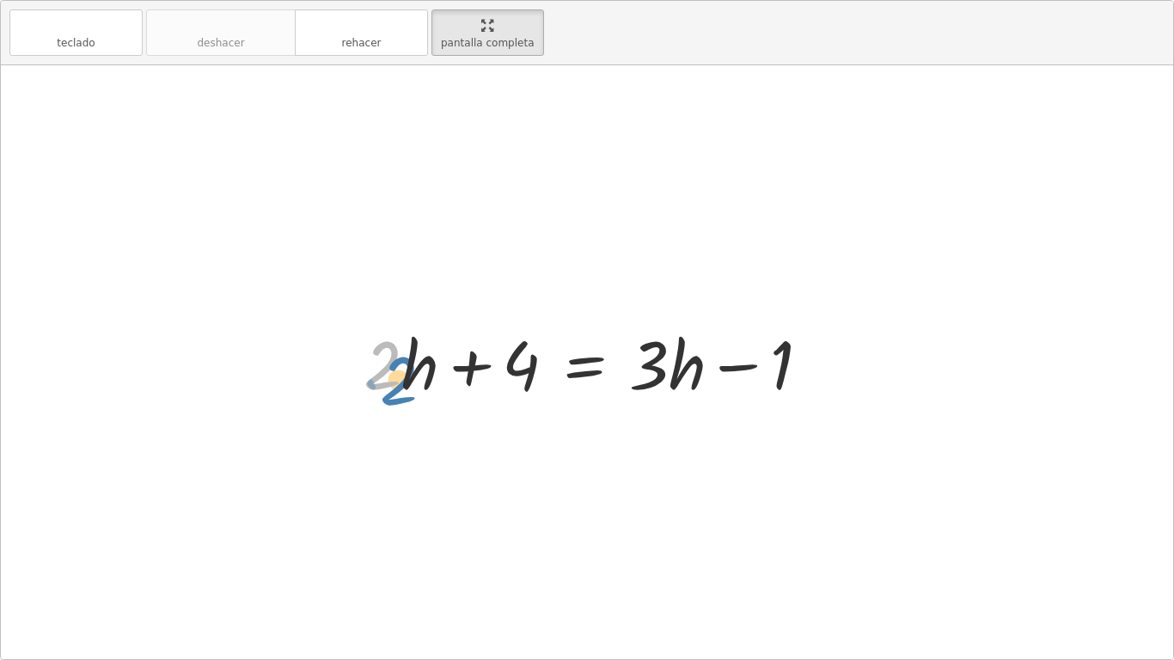
drag, startPoint x: 397, startPoint y: 338, endPoint x: 414, endPoint y: 346, distance: 18.5
click at [414, 346] on div at bounding box center [593, 362] width 477 height 89
drag, startPoint x: 408, startPoint y: 355, endPoint x: 409, endPoint y: 369, distance: 13.8
click at [409, 369] on div at bounding box center [593, 362] width 477 height 89
drag, startPoint x: 399, startPoint y: 357, endPoint x: 448, endPoint y: 362, distance: 49.3
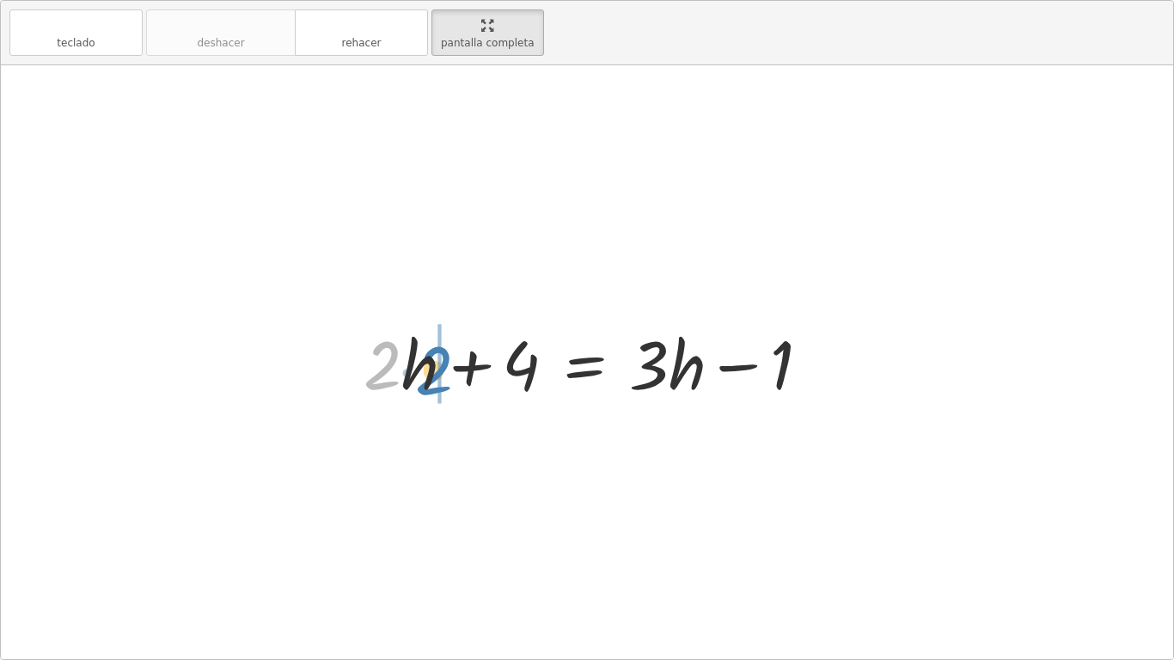
click at [448, 362] on div at bounding box center [593, 362] width 477 height 89
click at [402, 374] on div at bounding box center [593, 362] width 477 height 89
drag, startPoint x: 426, startPoint y: 377, endPoint x: 333, endPoint y: 361, distance: 94.1
click at [333, 361] on div "+ · 2 · h + 4 = + · 3 · h − 1 · 2 + · 2 · h + 4 = + · 3 · h − 1" at bounding box center [587, 362] width 1173 height 594
drag, startPoint x: 788, startPoint y: 358, endPoint x: 543, endPoint y: 364, distance: 245.1
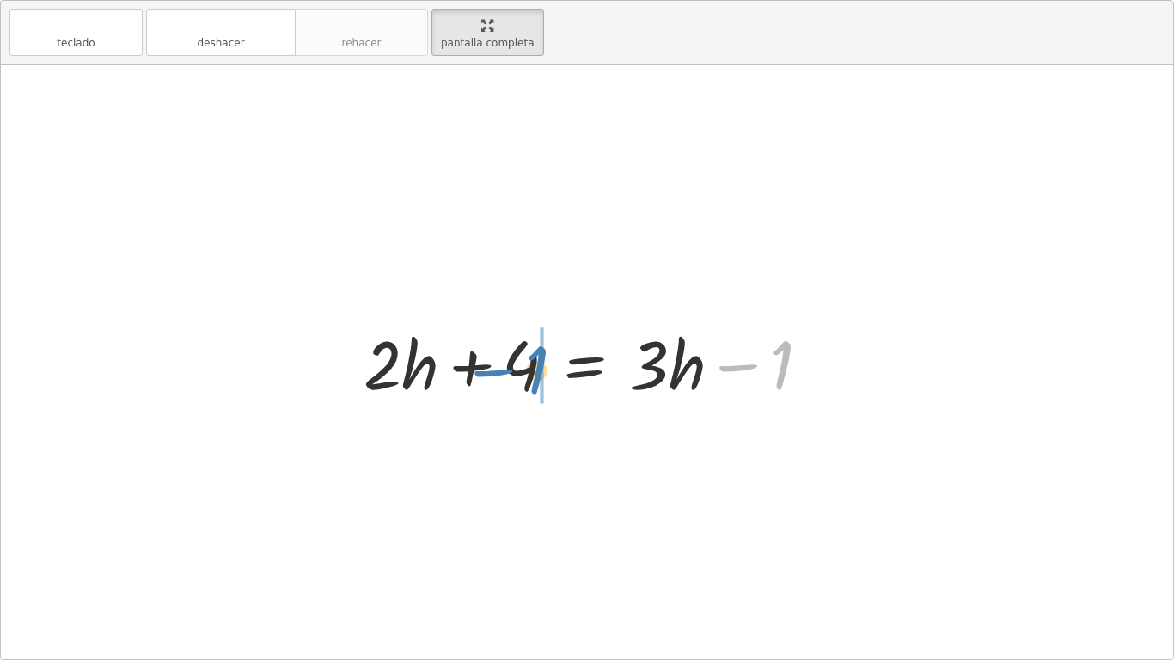
click at [543, 364] on div at bounding box center [593, 362] width 477 height 89
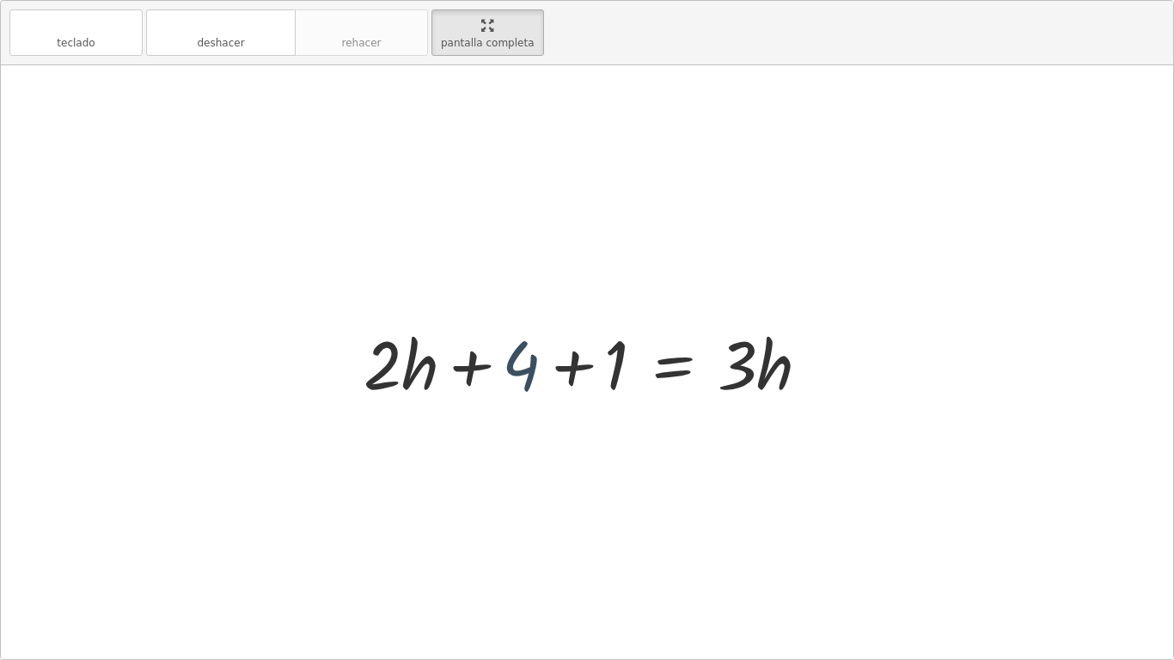
click at [528, 364] on div at bounding box center [593, 362] width 477 height 89
drag, startPoint x: 604, startPoint y: 365, endPoint x: 524, endPoint y: 347, distance: 82.8
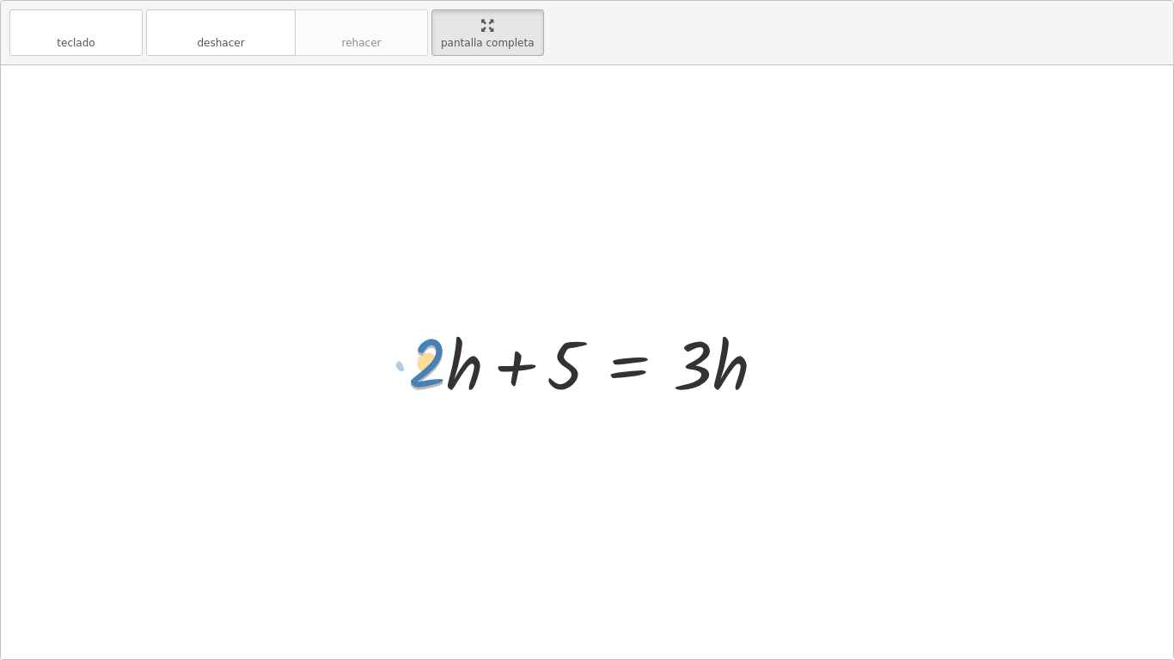
click at [409, 323] on div at bounding box center [594, 362] width 389 height 89
drag, startPoint x: 396, startPoint y: 316, endPoint x: 450, endPoint y: 349, distance: 63.2
click at [450, 349] on div "+ · 2 · h + 4 = + · 3 · h − 1 + · h · 2 + 4 = + · 3 · h − 1 + · 2 · h + 4 = + ·…" at bounding box center [588, 362] width 410 height 97
click at [443, 365] on div at bounding box center [594, 362] width 389 height 89
click at [748, 268] on div at bounding box center [587, 362] width 1173 height 594
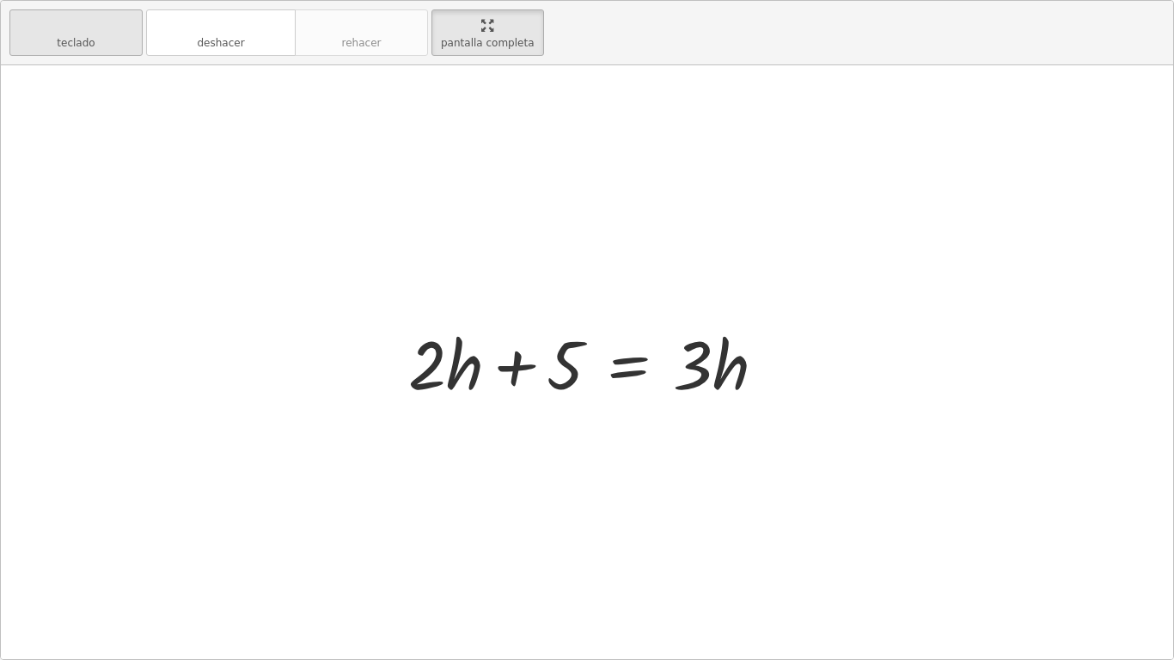
click at [126, 15] on icon "teclado" at bounding box center [76, 25] width 114 height 21
click at [460, 365] on div at bounding box center [445, 364] width 75 height 80
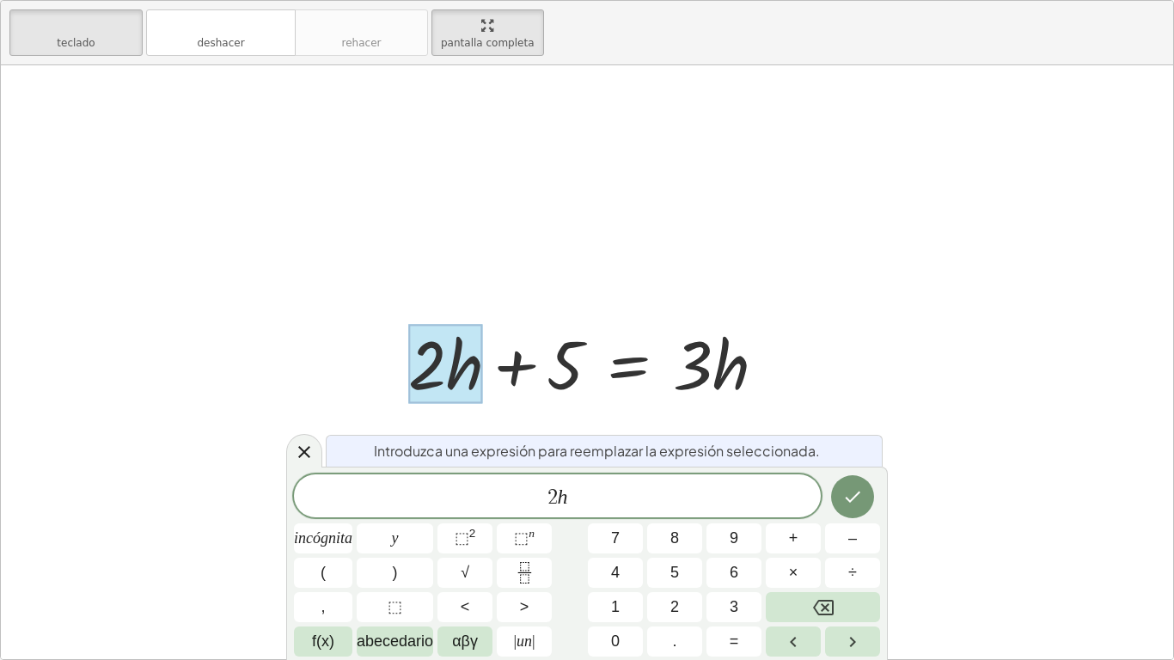
drag, startPoint x: 455, startPoint y: 360, endPoint x: 481, endPoint y: 396, distance: 44.9
click at [481, 396] on div at bounding box center [445, 364] width 75 height 80
click at [824, 356] on div at bounding box center [587, 362] width 1173 height 594
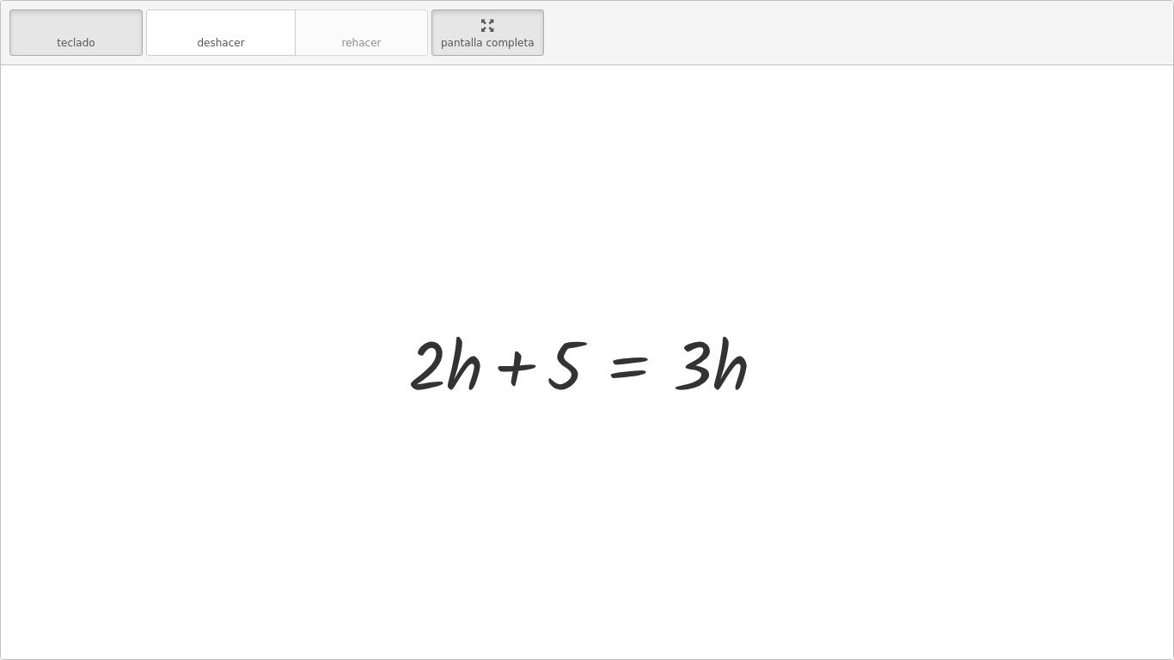
click at [757, 359] on div at bounding box center [594, 362] width 389 height 89
click at [130, 17] on font "teclado" at bounding box center [76, 25] width 114 height 16
click at [757, 348] on div at bounding box center [594, 362] width 389 height 89
click at [748, 371] on div at bounding box center [711, 364] width 77 height 80
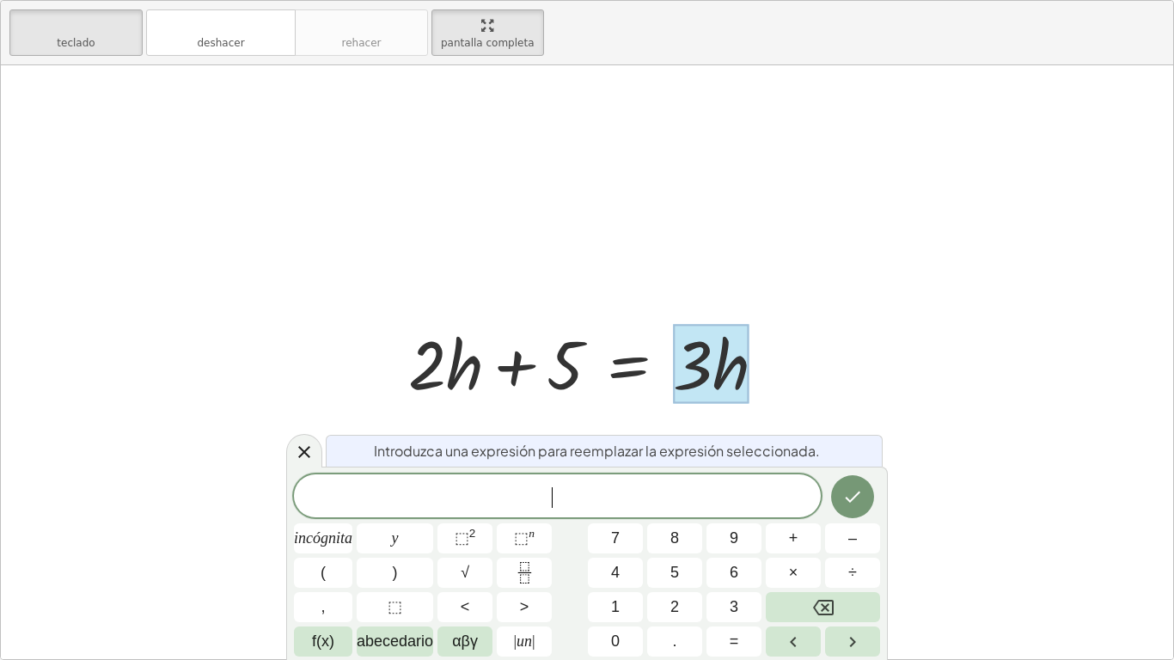
scroll to position [5, 0]
click at [843, 508] on button "Hecho" at bounding box center [852, 496] width 43 height 43
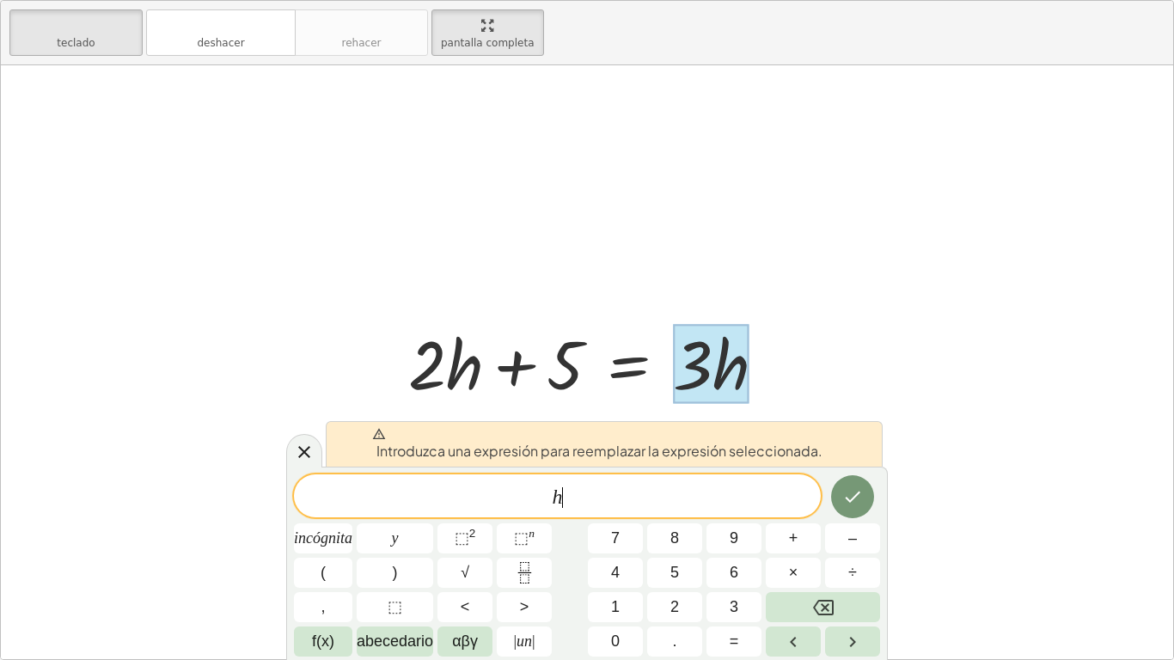
click at [827, 274] on div at bounding box center [587, 362] width 1173 height 594
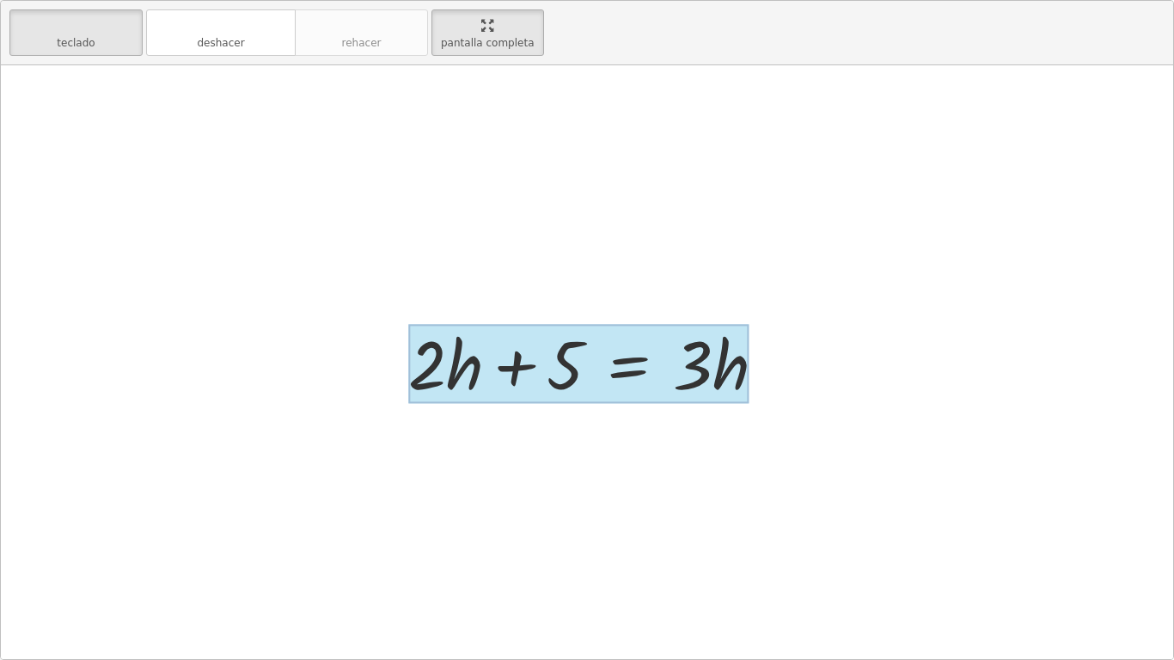
click at [668, 379] on div at bounding box center [578, 364] width 341 height 80
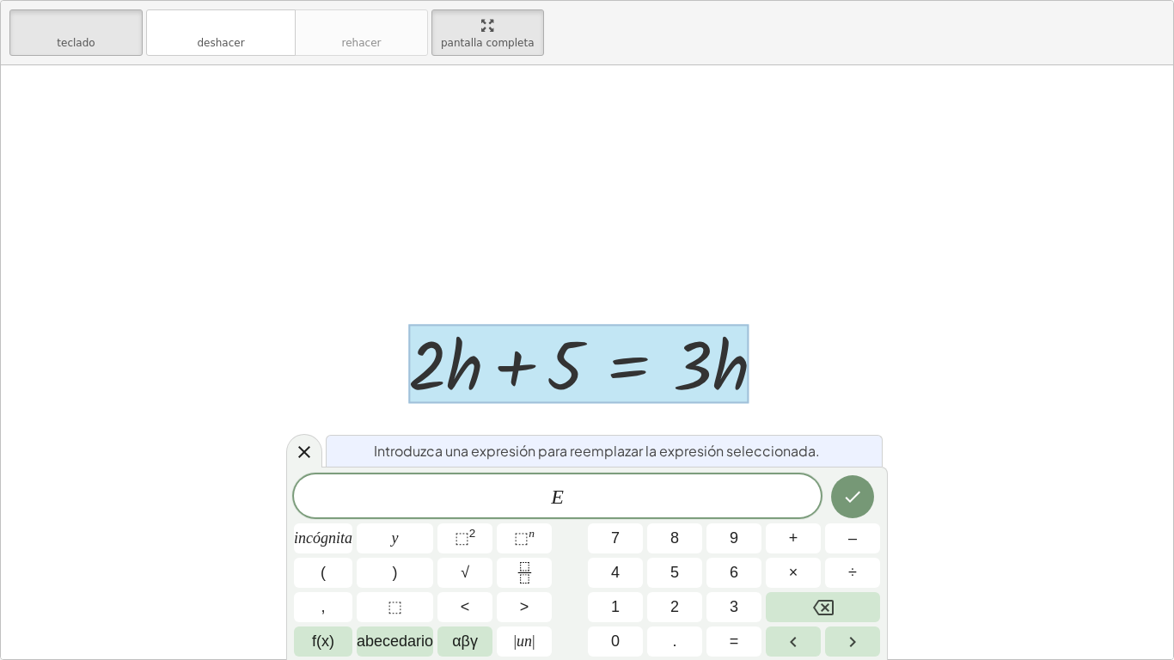
click at [817, 400] on div at bounding box center [587, 362] width 1173 height 594
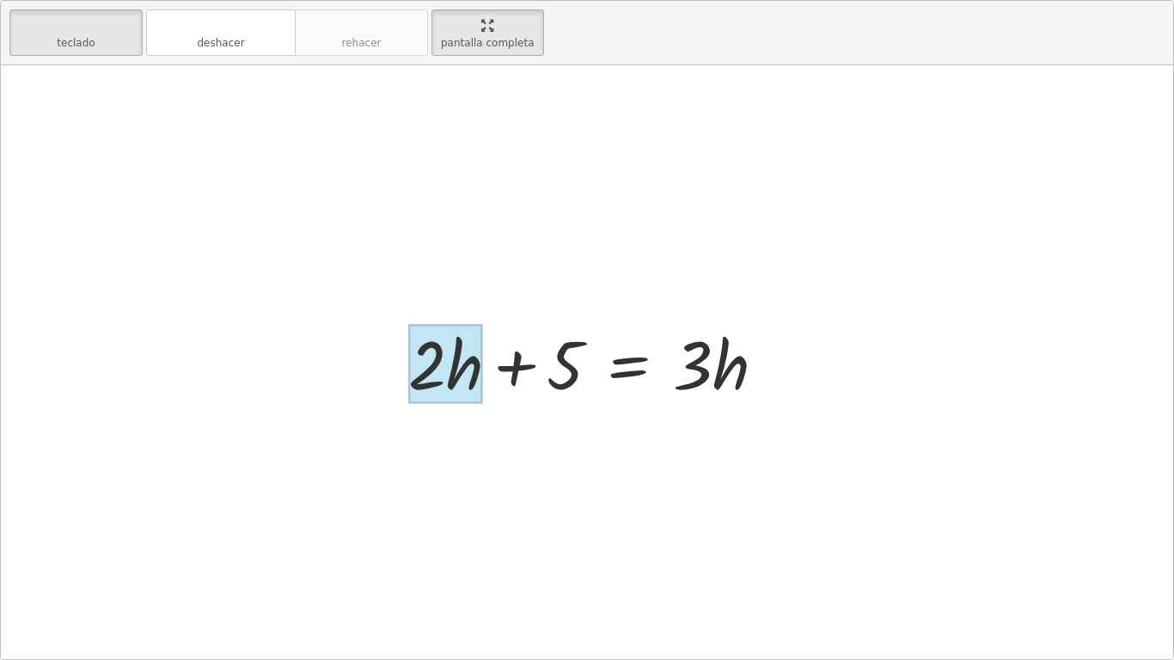
click at [455, 346] on div at bounding box center [445, 364] width 75 height 80
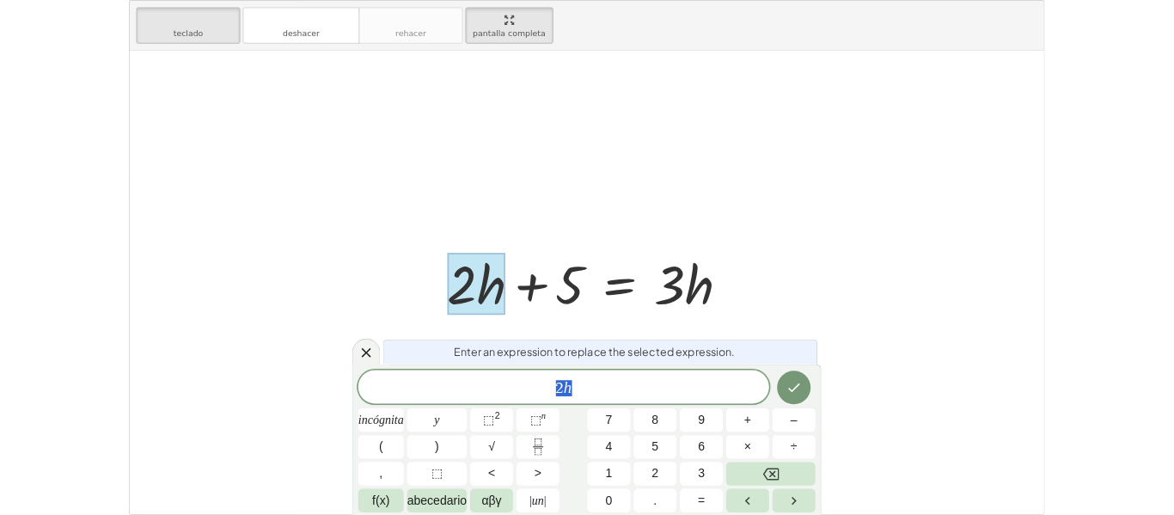
scroll to position [7, 0]
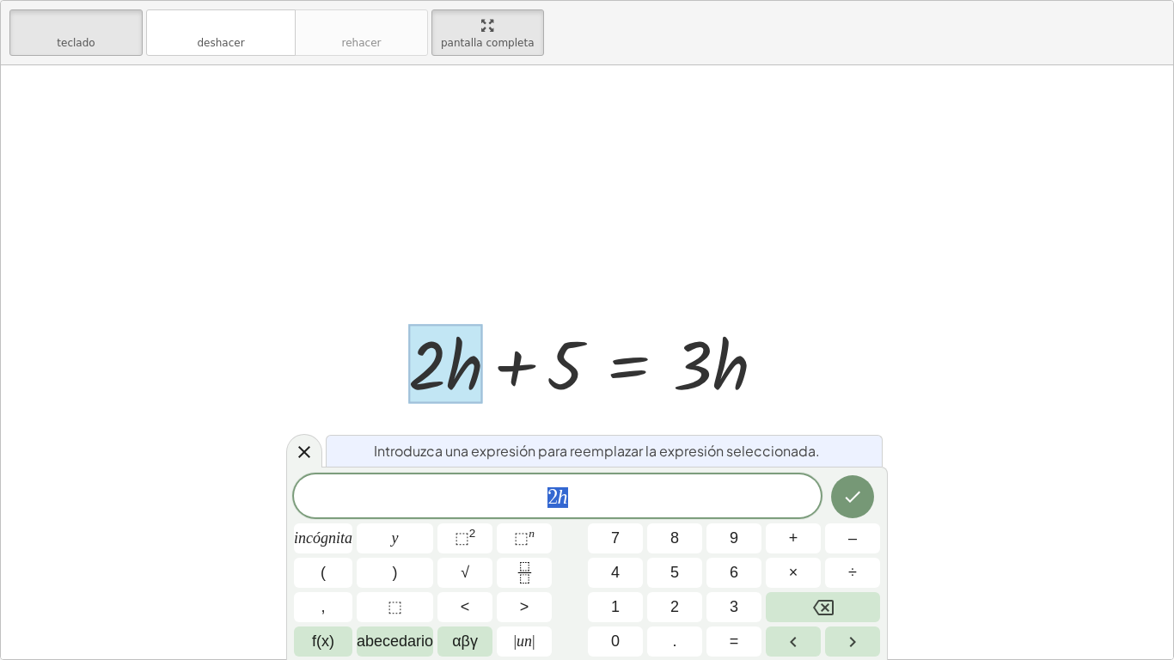
click at [273, 135] on div at bounding box center [587, 362] width 1173 height 594
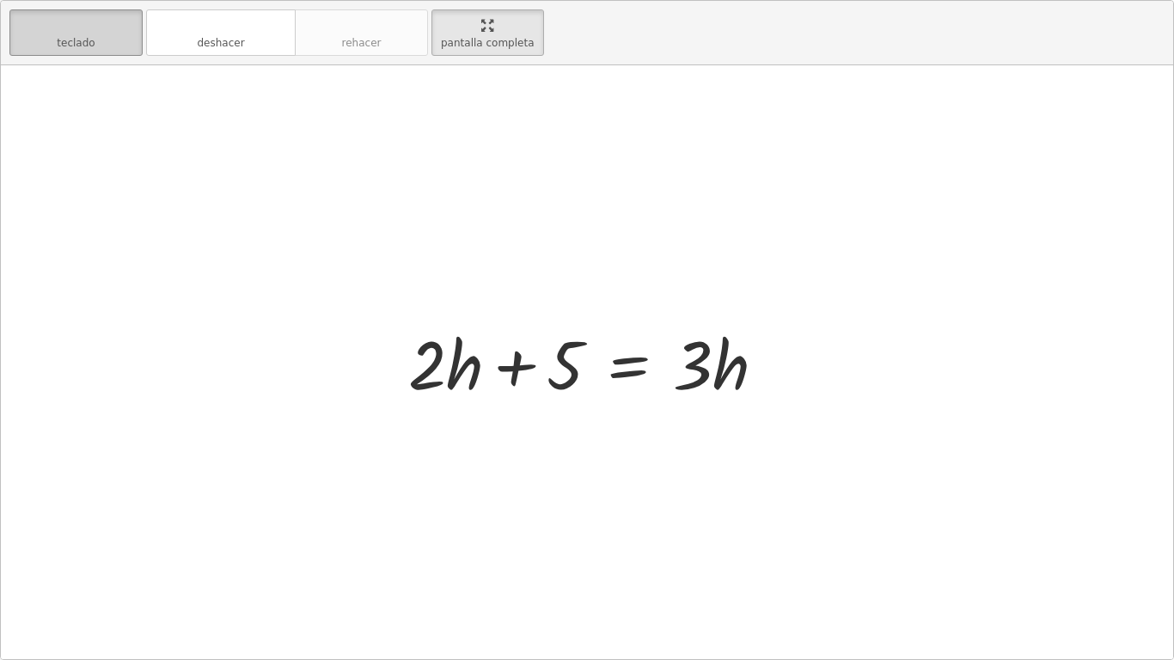
click at [123, 47] on button "teclado teclado" at bounding box center [75, 32] width 133 height 46
click at [352, 162] on div at bounding box center [587, 362] width 1173 height 594
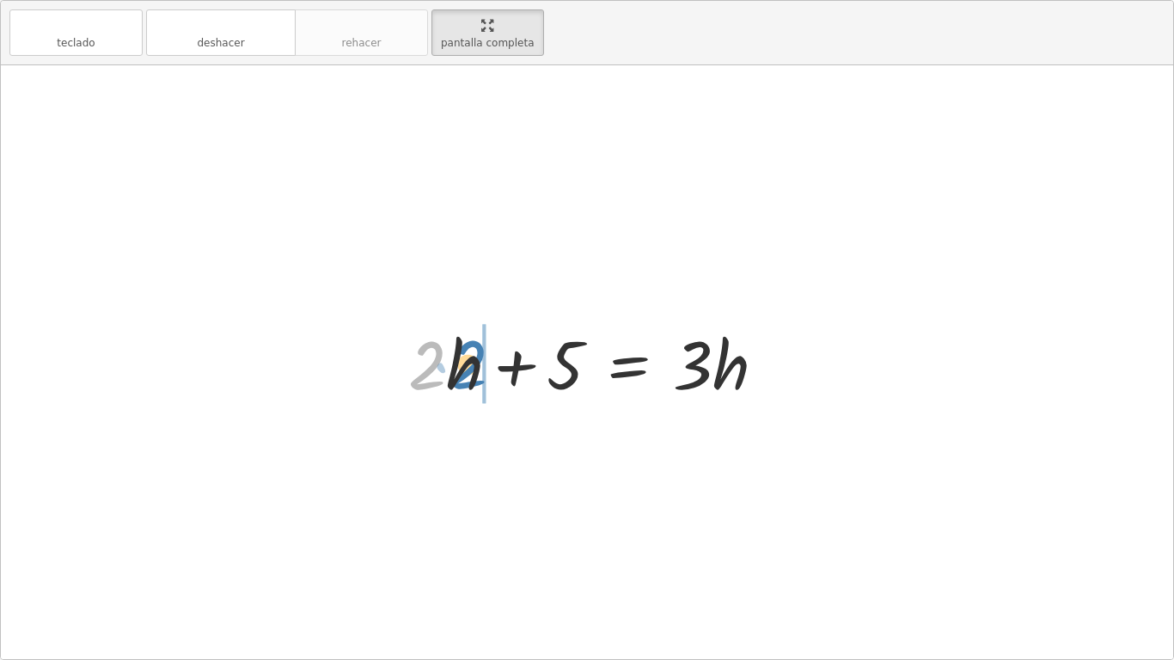
drag, startPoint x: 438, startPoint y: 320, endPoint x: 479, endPoint y: 319, distance: 41.3
click at [479, 319] on div at bounding box center [594, 362] width 389 height 89
drag, startPoint x: 464, startPoint y: 357, endPoint x: 408, endPoint y: 352, distance: 56.0
click at [413, 334] on div at bounding box center [594, 362] width 389 height 89
drag, startPoint x: 443, startPoint y: 328, endPoint x: 451, endPoint y: 332, distance: 9.6
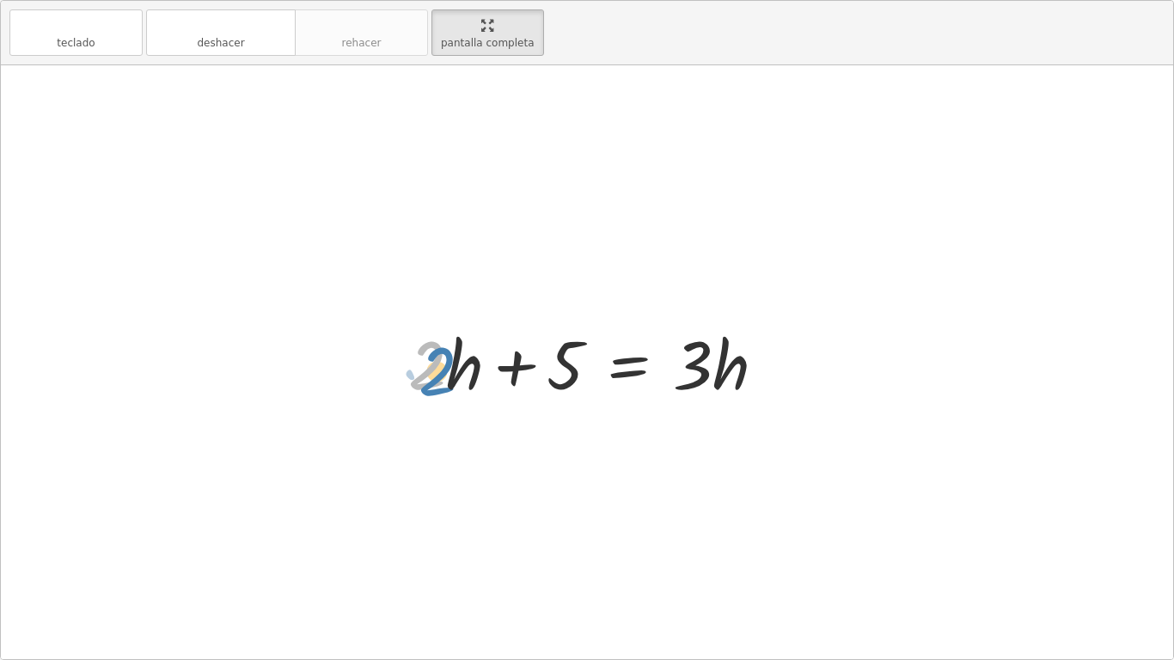
click at [451, 332] on div at bounding box center [594, 362] width 389 height 89
click at [450, 329] on div at bounding box center [594, 362] width 389 height 89
click at [443, 327] on div at bounding box center [594, 362] width 389 height 89
click at [445, 327] on div at bounding box center [594, 362] width 389 height 89
click at [452, 327] on div at bounding box center [594, 362] width 389 height 89
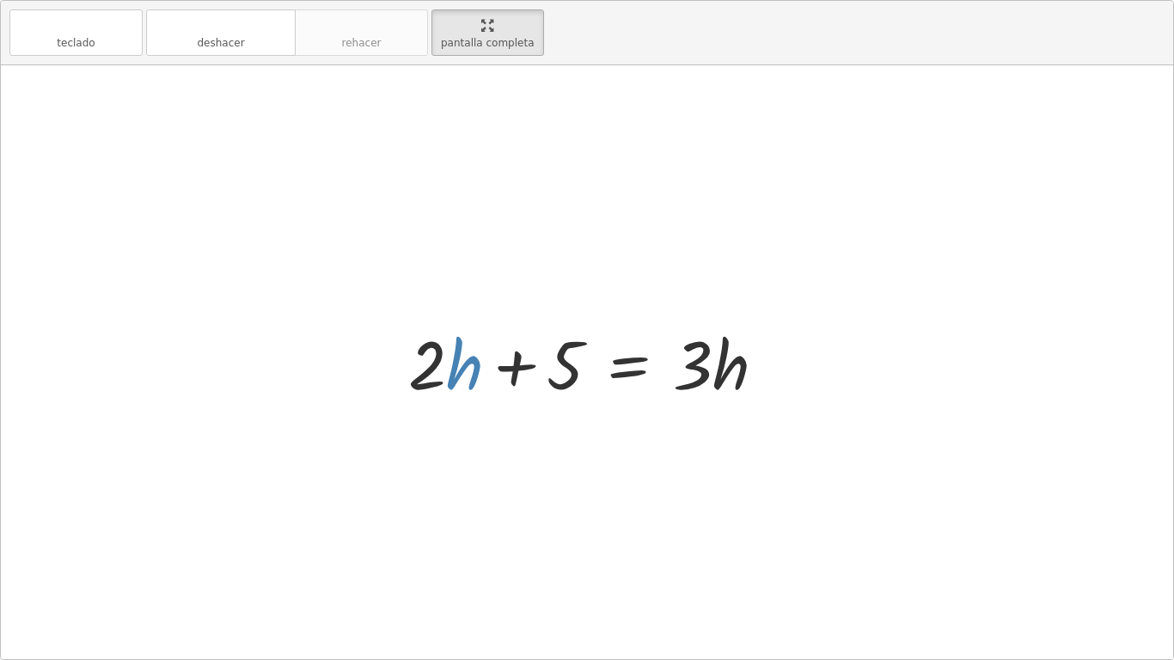
click at [465, 322] on div at bounding box center [594, 362] width 389 height 89
click at [444, 360] on div at bounding box center [594, 362] width 389 height 89
click at [449, 360] on div at bounding box center [594, 362] width 389 height 89
click at [446, 359] on div at bounding box center [594, 362] width 389 height 89
click at [589, 305] on div at bounding box center [587, 362] width 1173 height 594
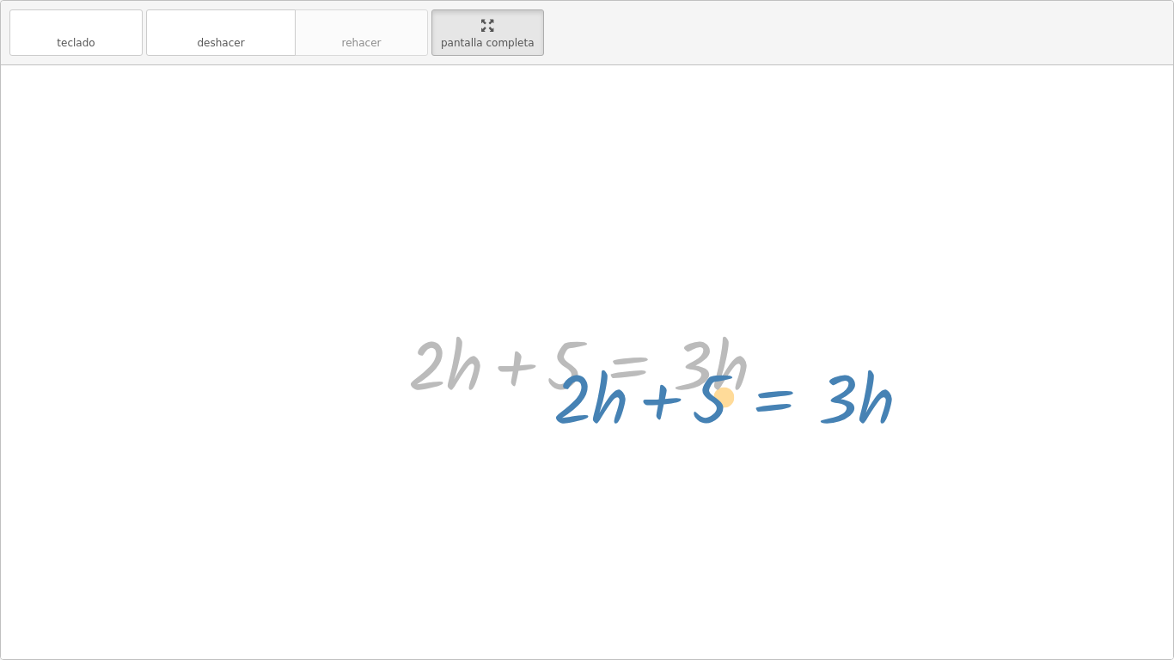
drag, startPoint x: 425, startPoint y: 323, endPoint x: 567, endPoint y: 346, distance: 143.6
click at [567, 346] on div at bounding box center [594, 362] width 389 height 89
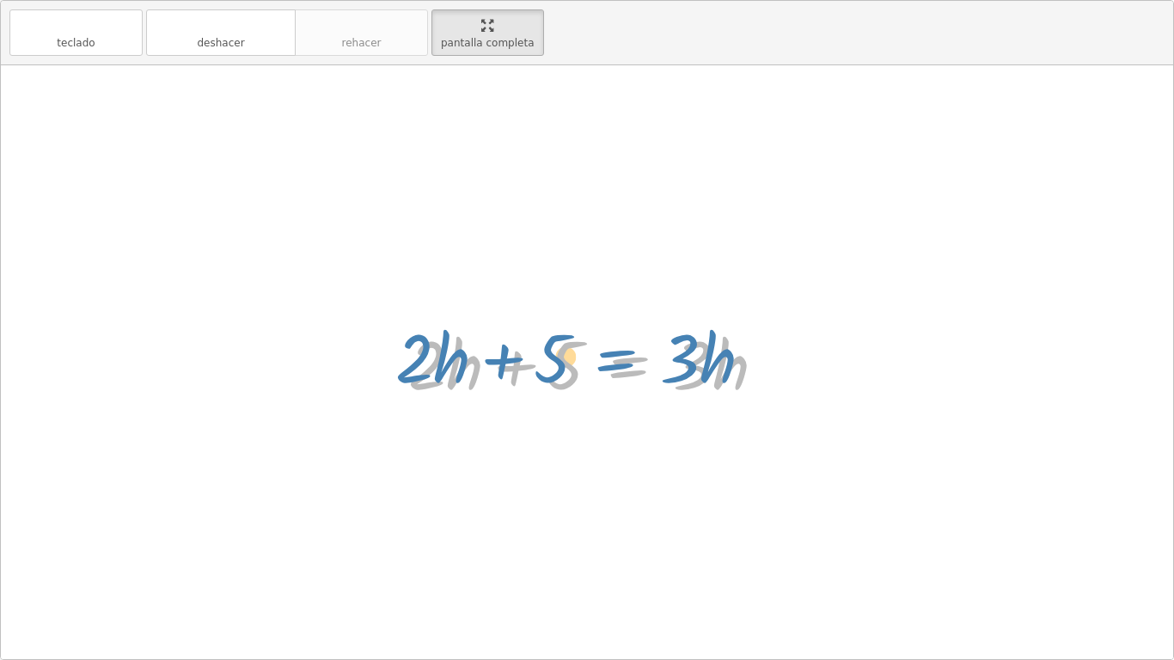
drag, startPoint x: 421, startPoint y: 360, endPoint x: 407, endPoint y: 353, distance: 15.4
click at [407, 353] on div at bounding box center [594, 362] width 389 height 89
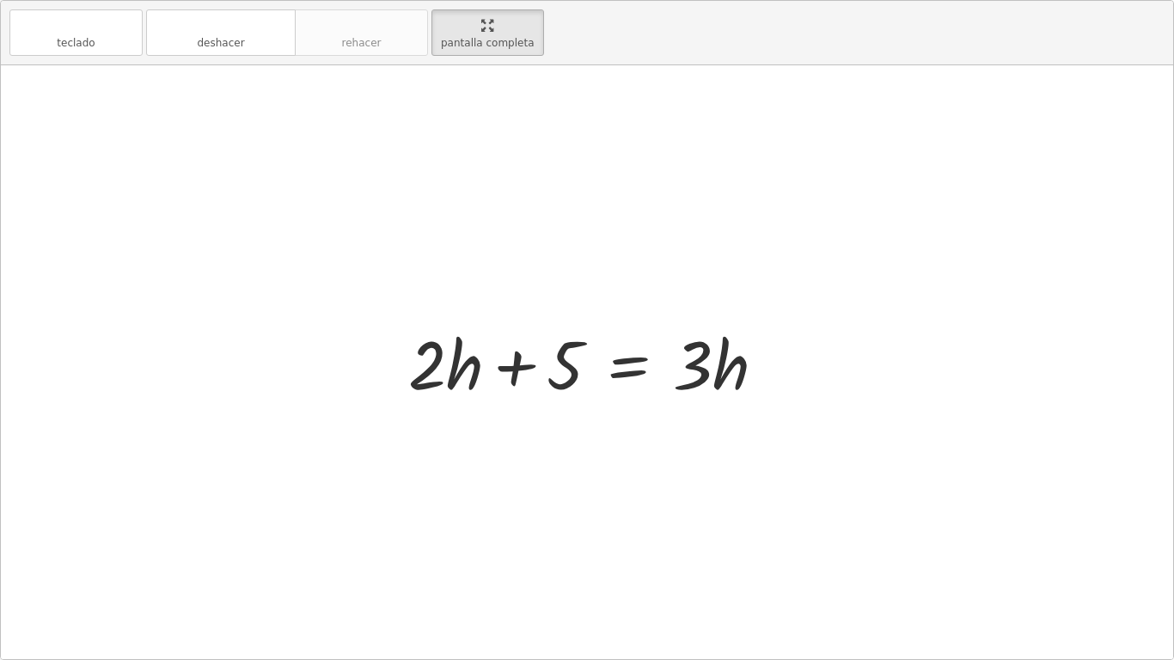
click at [445, 355] on div at bounding box center [594, 362] width 389 height 89
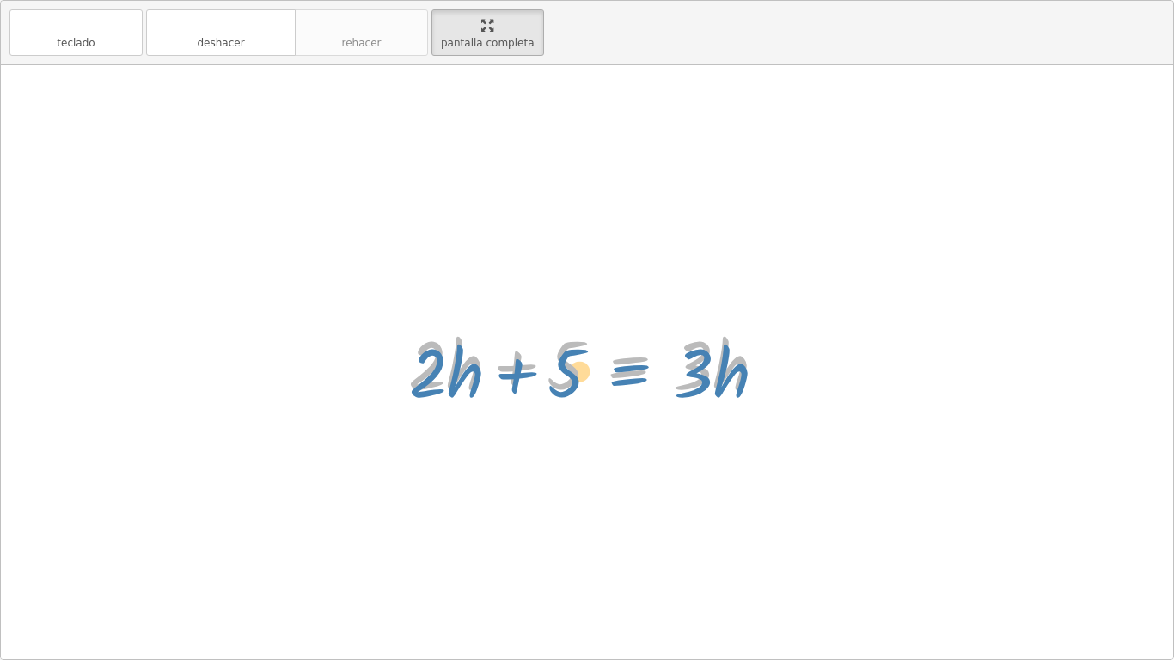
click at [441, 360] on div at bounding box center [594, 362] width 389 height 89
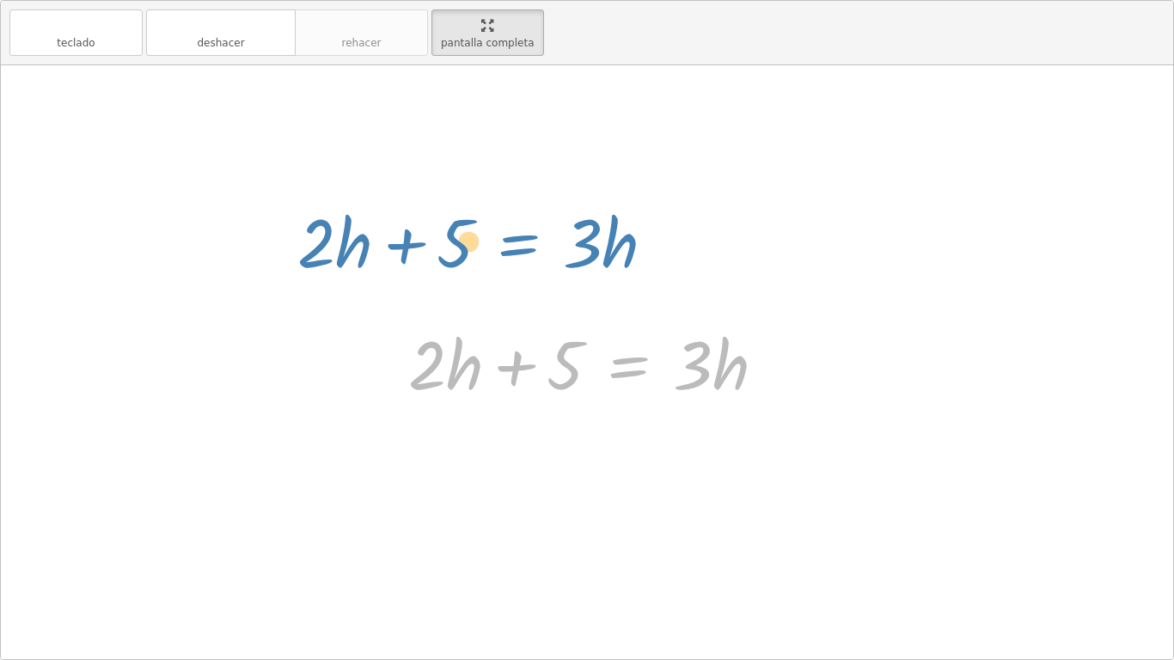
drag, startPoint x: 445, startPoint y: 338, endPoint x: 309, endPoint y: 659, distance: 348.2
click at [309, 514] on div "+ · 2 · h + 4 = + · 3 · h − 1 + · h · 2 + 4 = + · 3 · h − 1 + · 2 · h + 4 = + ·…" at bounding box center [587, 362] width 1173 height 594
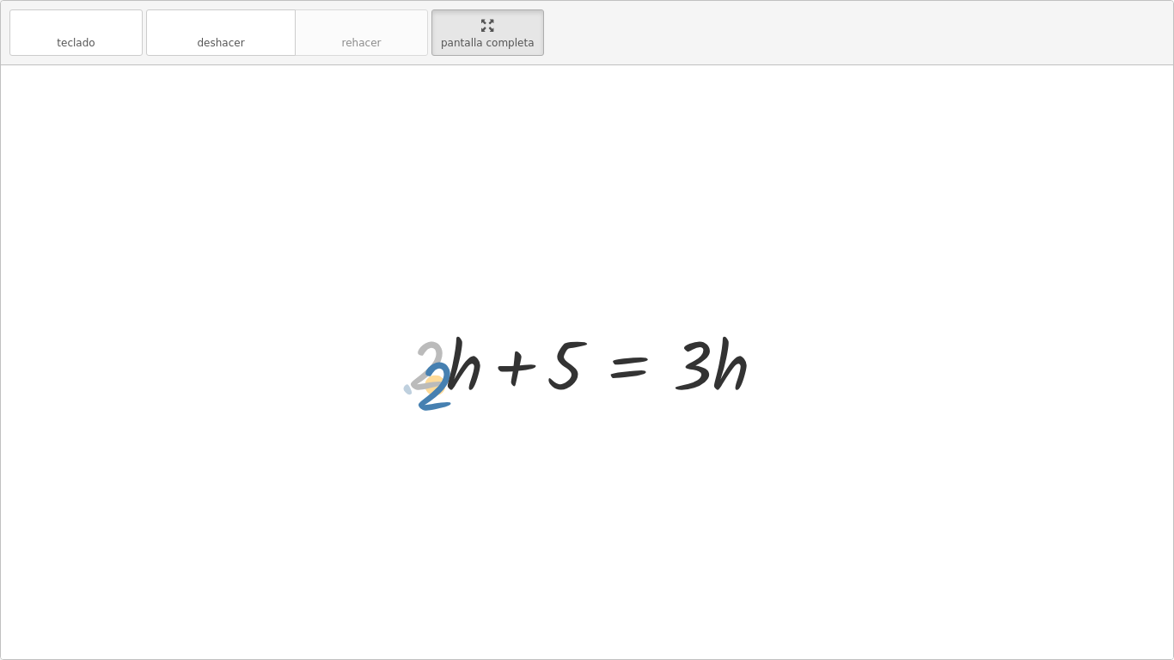
drag, startPoint x: 443, startPoint y: 320, endPoint x: 451, endPoint y: 324, distance: 9.6
click at [451, 324] on div at bounding box center [594, 362] width 389 height 89
drag, startPoint x: 447, startPoint y: 312, endPoint x: 454, endPoint y: 352, distance: 40.1
click at [454, 352] on div "+ · 2 · h + 4 = + · 3 · h − 1 + · h · 2 + 4 = + · 3 · h − 1 + · 2 · h + 4 = + ·…" at bounding box center [587, 362] width 1173 height 594
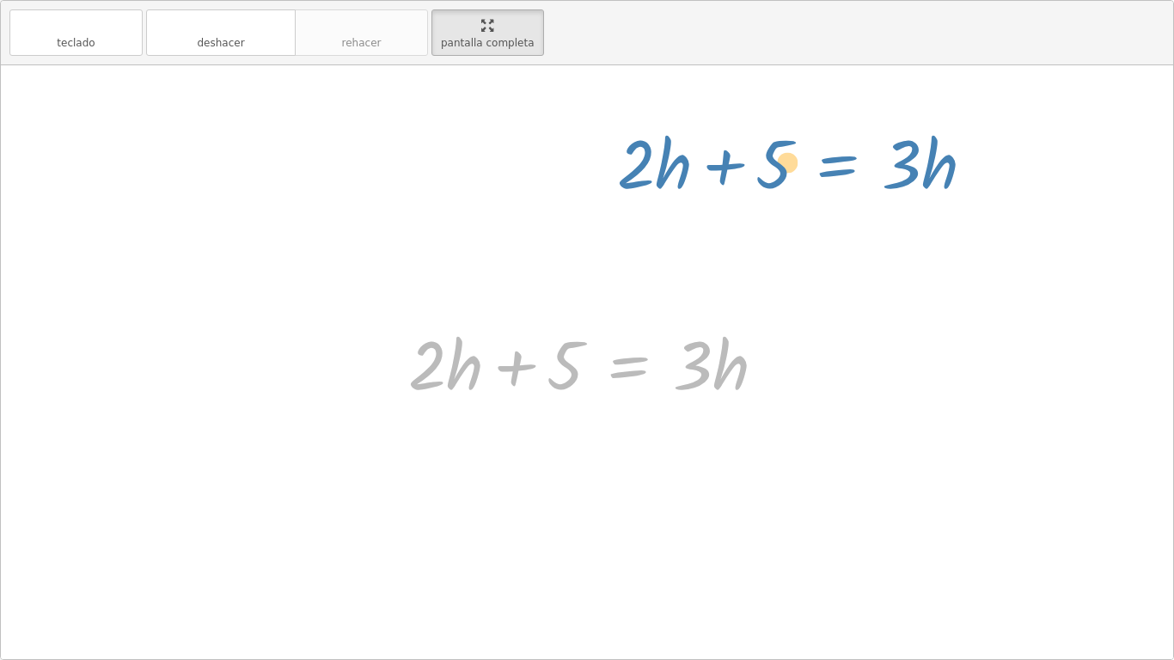
drag, startPoint x: 454, startPoint y: 352, endPoint x: 210, endPoint y: 83, distance: 362.7
click at [210, 83] on div "+ · 2 · h + 4 = + · 3 · h − 1 + · h · 2 + 4 = + · 3 · h − 1 + · 2 · h + 4 = + ·…" at bounding box center [587, 362] width 1173 height 594
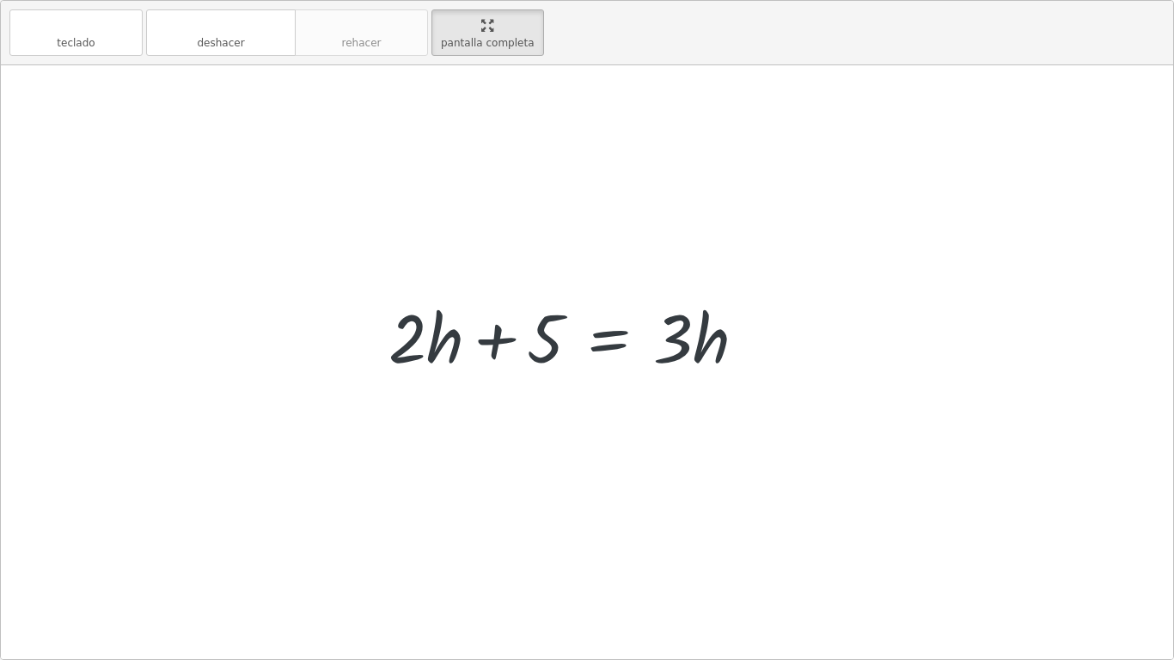
drag, startPoint x: 210, startPoint y: 83, endPoint x: 433, endPoint y: 137, distance: 229.8
click at [433, 137] on div at bounding box center [587, 362] width 1173 height 594
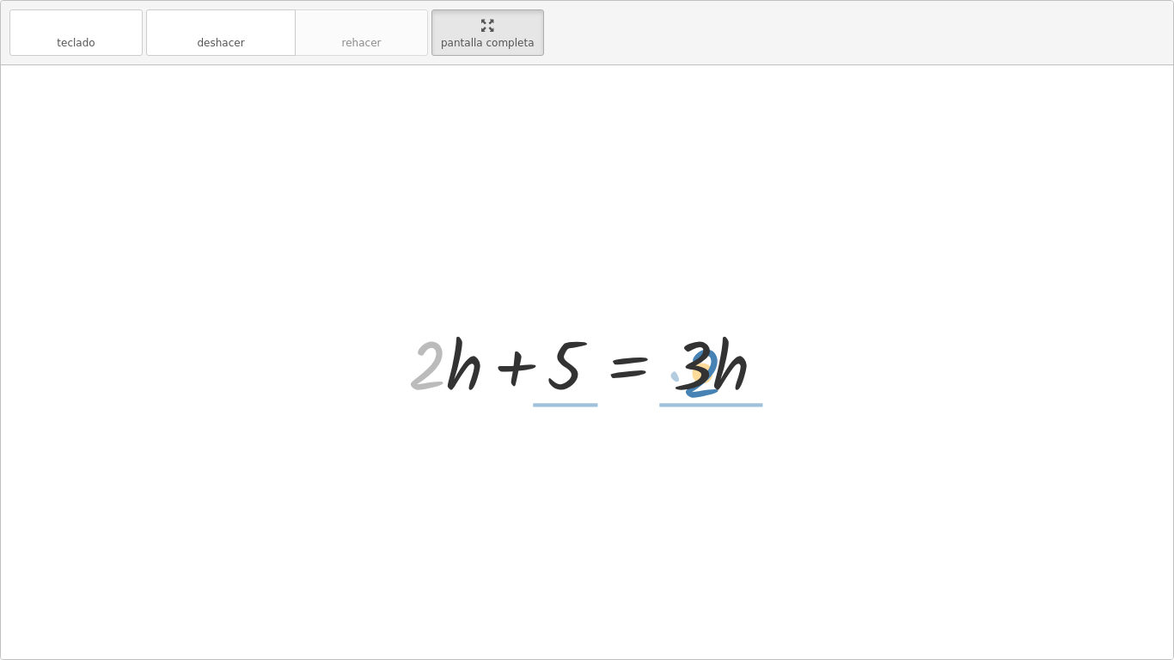
drag, startPoint x: 411, startPoint y: 371, endPoint x: 686, endPoint y: 378, distance: 275.2
click at [686, 378] on div at bounding box center [594, 362] width 389 height 89
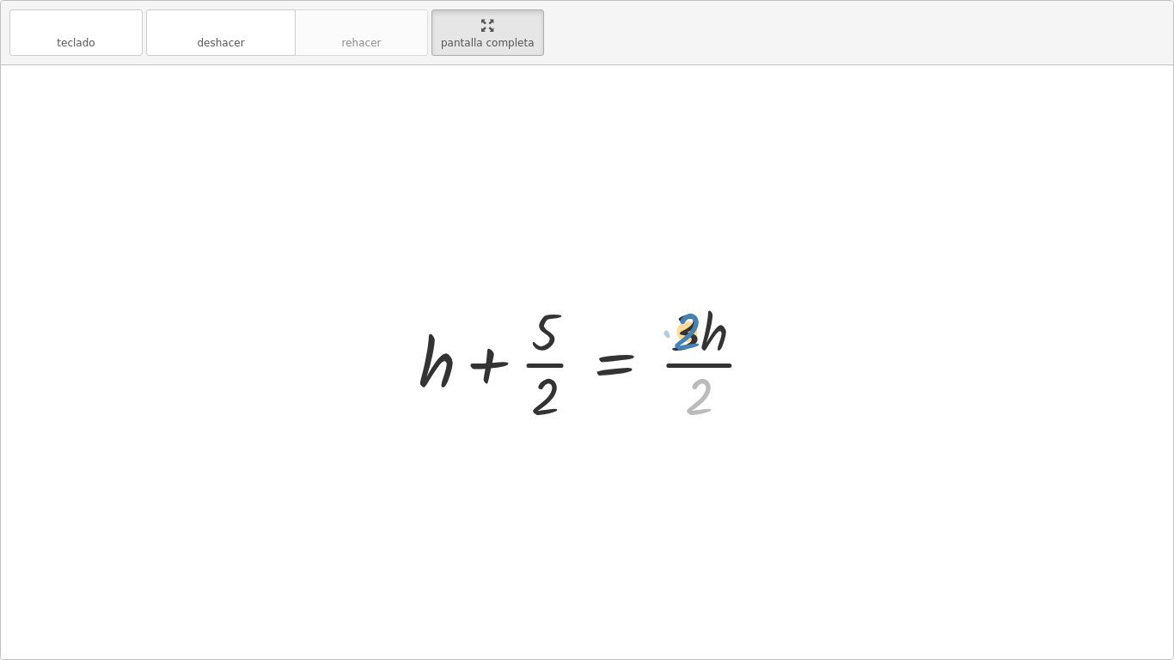
drag, startPoint x: 714, startPoint y: 398, endPoint x: 702, endPoint y: 332, distance: 67.3
click at [702, 332] on div at bounding box center [594, 362] width 368 height 132
drag, startPoint x: 427, startPoint y: 355, endPoint x: 731, endPoint y: 379, distance: 304.4
click at [731, 379] on div at bounding box center [594, 362] width 368 height 132
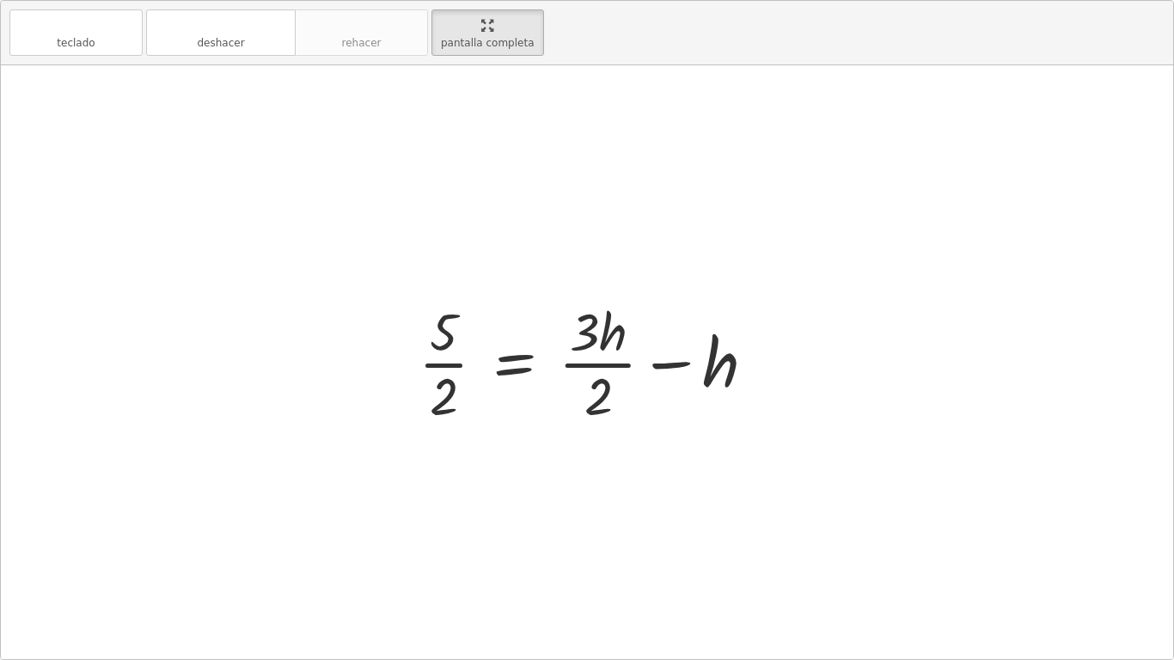
click at [202, 1] on div "teclado teclado deshacer deshacer rehacer rehacer pantalla completa" at bounding box center [587, 33] width 1173 height 64
click at [196, 42] on button "deshacer deshacer" at bounding box center [221, 32] width 150 height 46
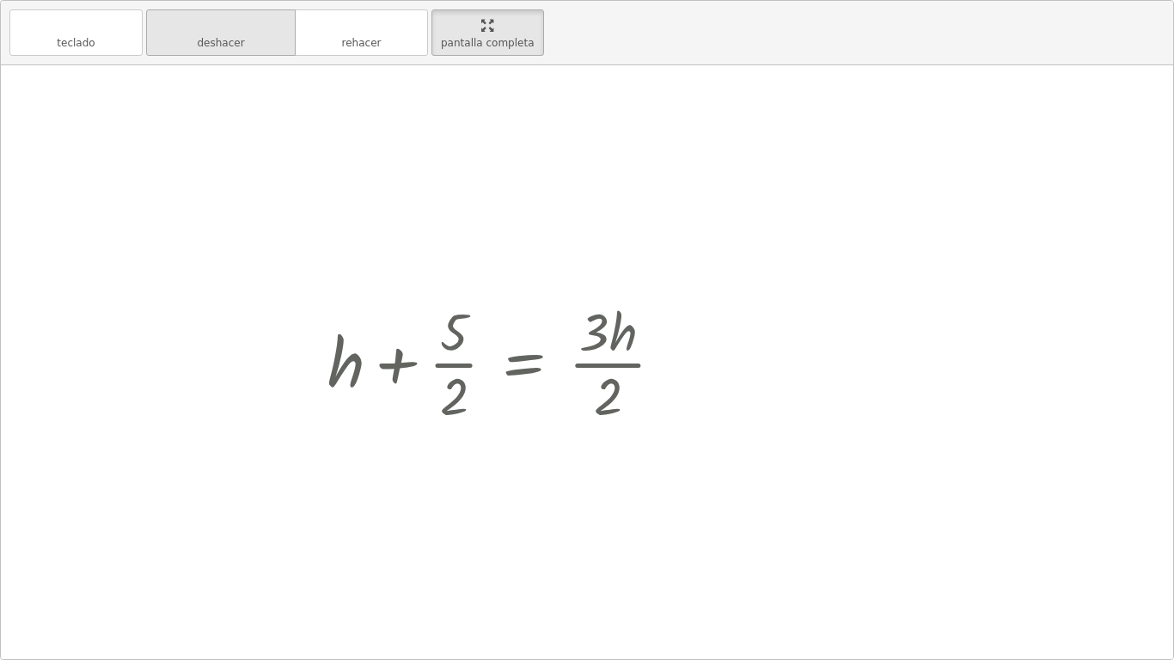
click at [196, 42] on button "deshacer deshacer" at bounding box center [221, 32] width 150 height 46
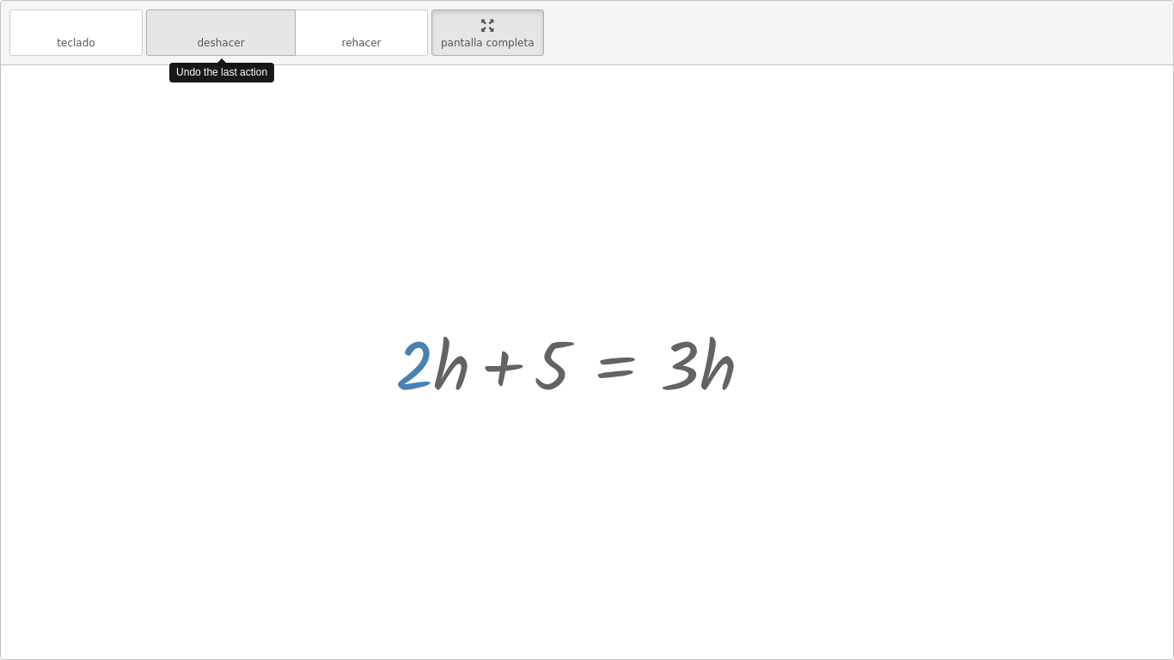
click at [196, 42] on button "deshacer deshacer" at bounding box center [221, 32] width 150 height 46
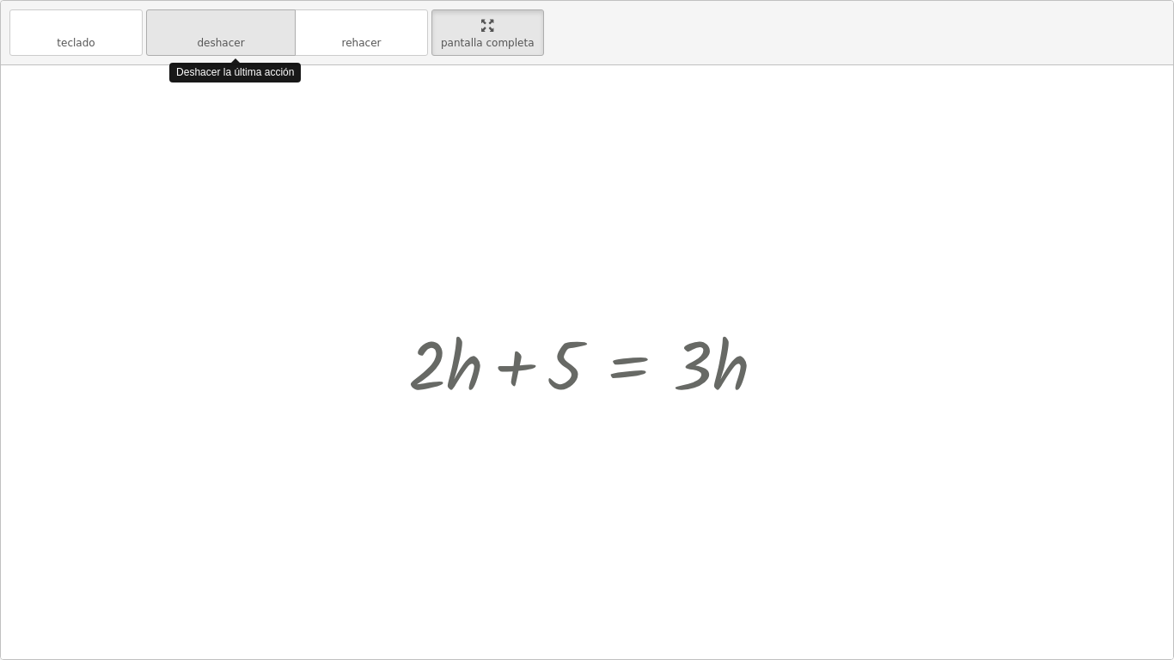
click at [195, 42] on button "deshacer deshacer" at bounding box center [221, 32] width 150 height 46
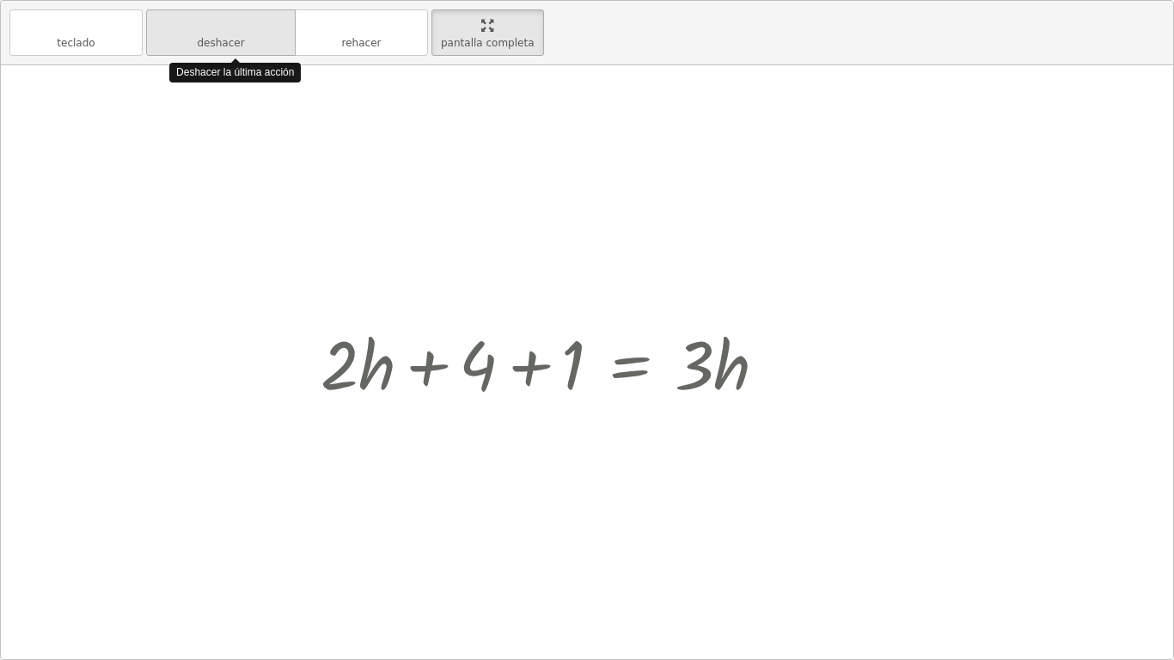
click at [195, 42] on button "deshacer deshacer" at bounding box center [221, 32] width 150 height 46
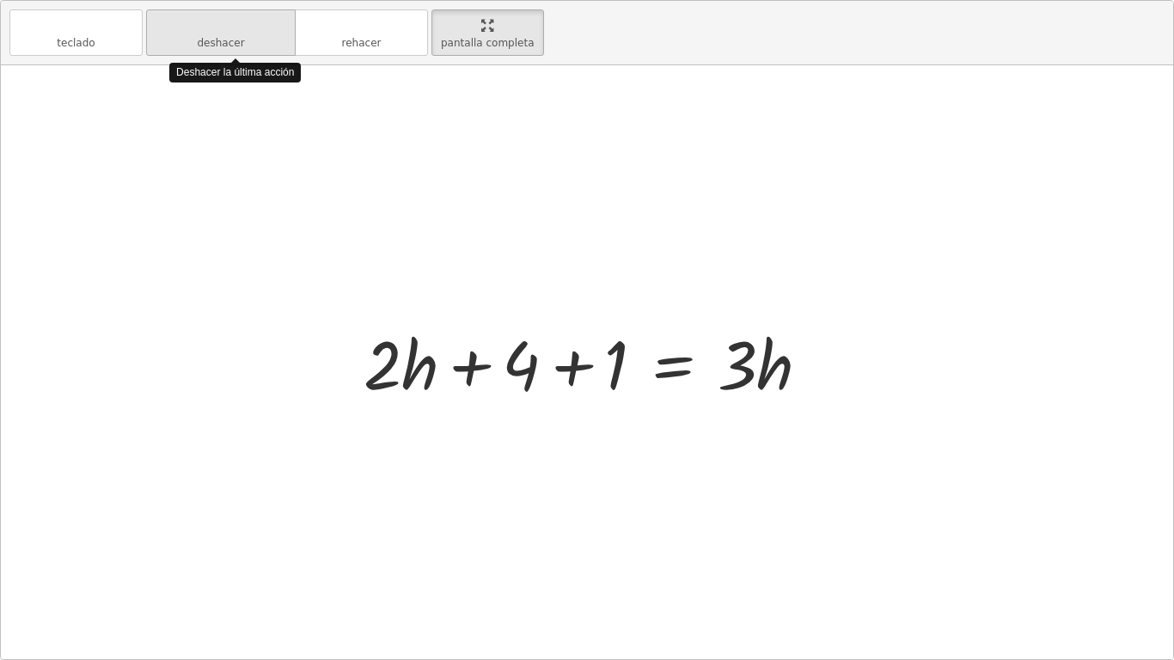
click at [195, 42] on button "deshacer deshacer" at bounding box center [221, 32] width 150 height 46
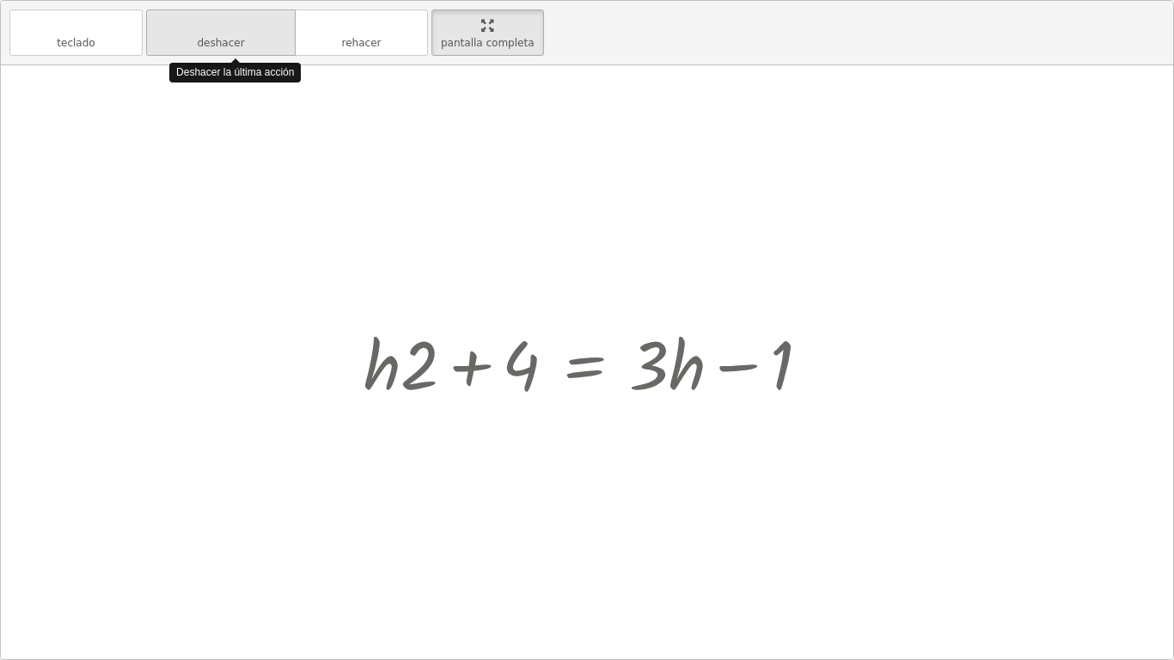
click at [195, 42] on button "deshacer deshacer" at bounding box center [221, 32] width 150 height 46
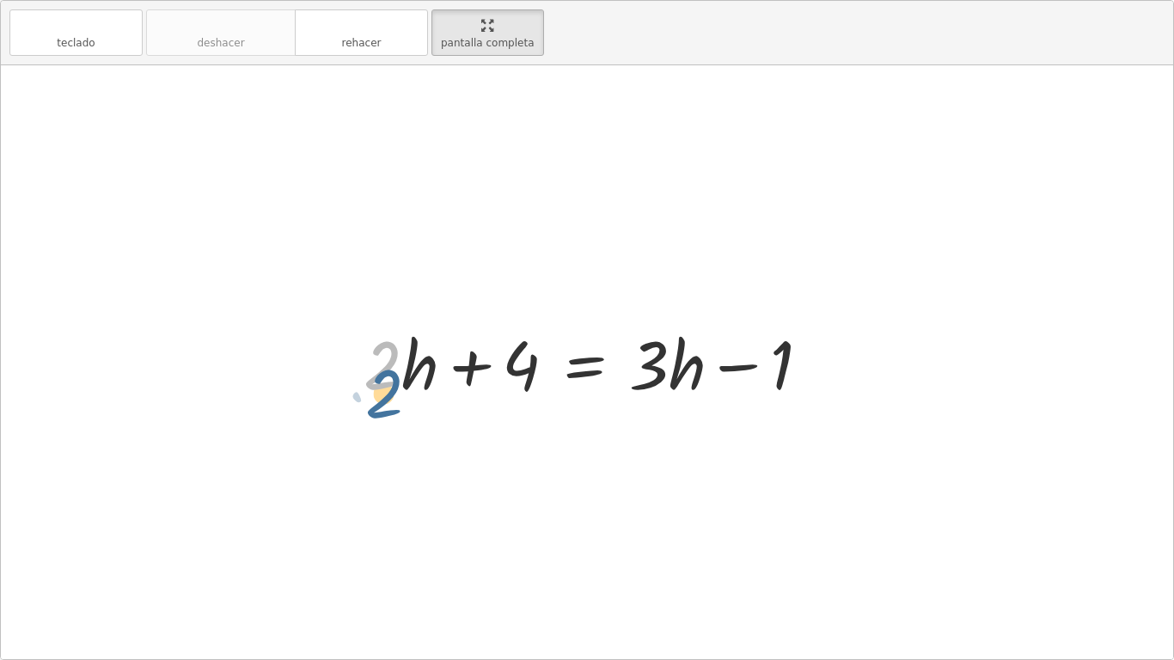
drag, startPoint x: 394, startPoint y: 352, endPoint x: 405, endPoint y: 370, distance: 21.2
click at [405, 370] on div at bounding box center [593, 362] width 477 height 89
click at [405, 359] on div at bounding box center [593, 362] width 477 height 89
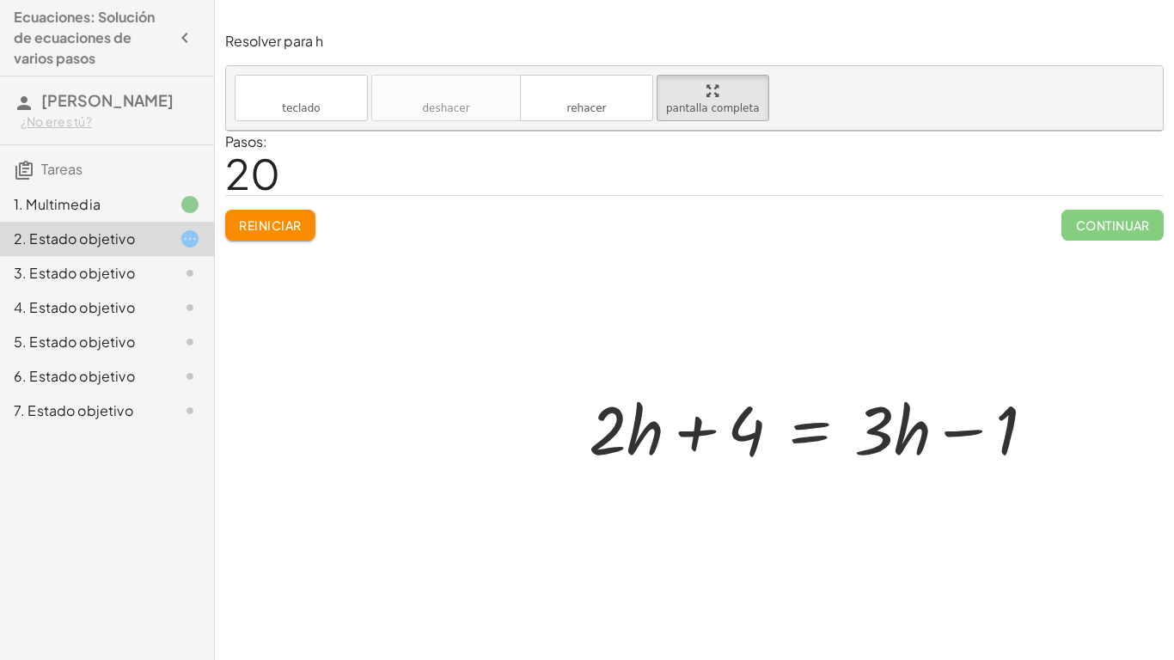
drag, startPoint x: 392, startPoint y: 354, endPoint x: 430, endPoint y: 381, distance: 46.3
click at [430, 381] on div at bounding box center [694, 377] width 937 height 492
click at [279, 228] on div at bounding box center [694, 377] width 937 height 492
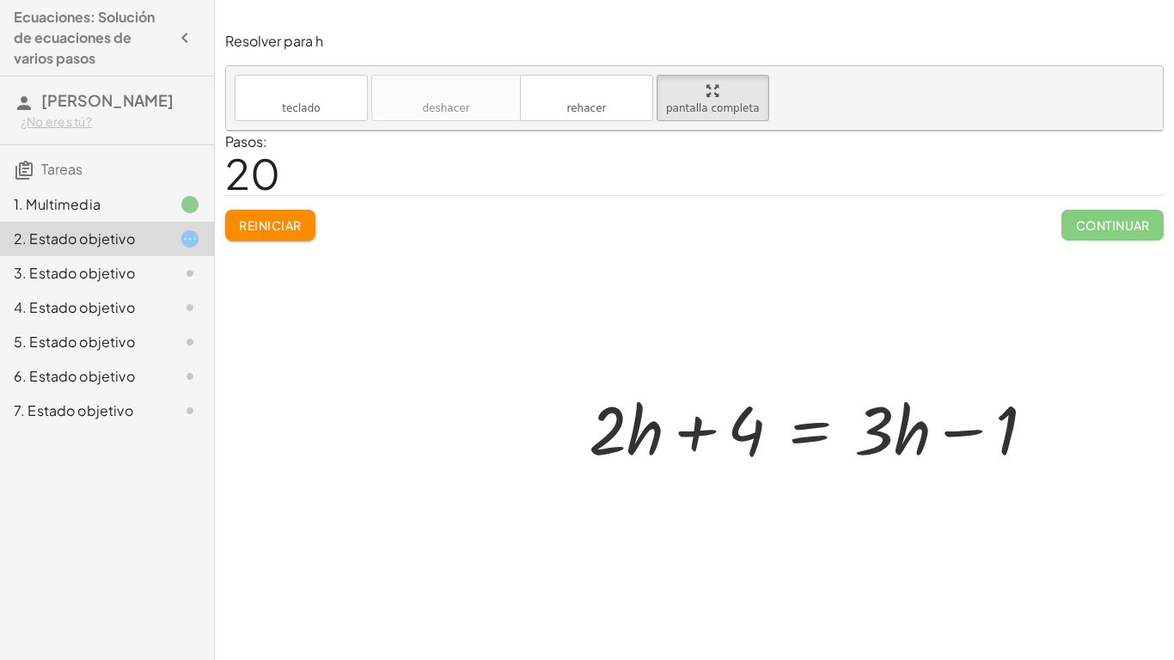
click at [279, 228] on div at bounding box center [694, 377] width 937 height 492
click at [383, 324] on div at bounding box center [694, 377] width 937 height 492
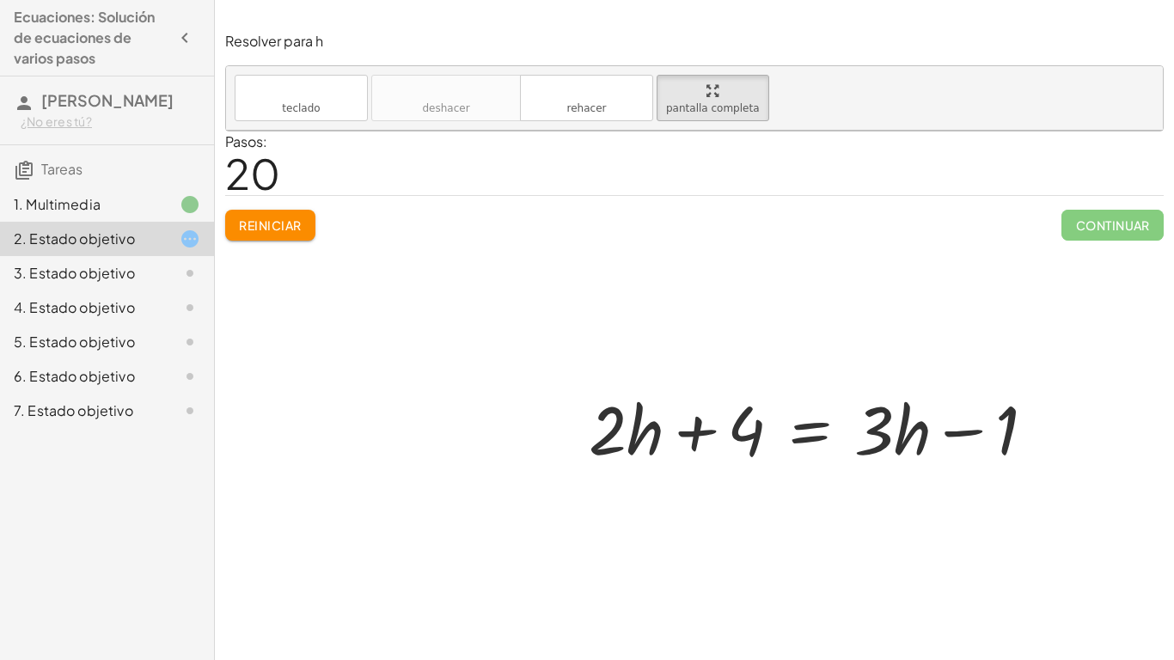
click at [130, 200] on div "1. Multimedia" at bounding box center [83, 204] width 138 height 21
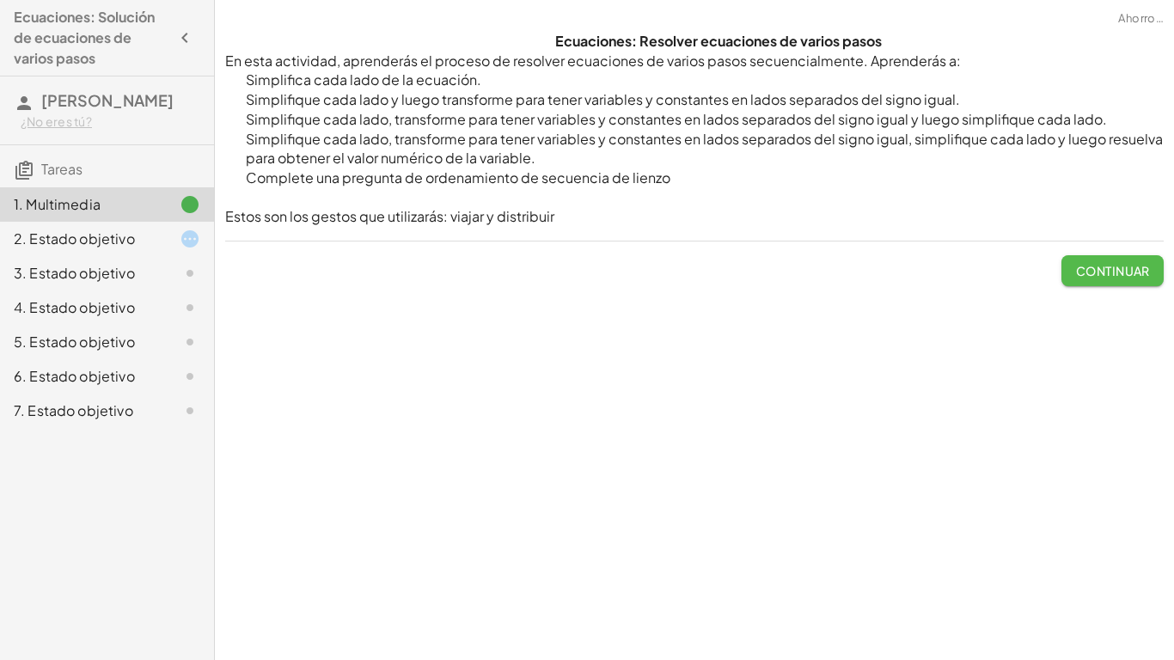
click at [1078, 266] on font "Continuar" at bounding box center [1113, 270] width 74 height 15
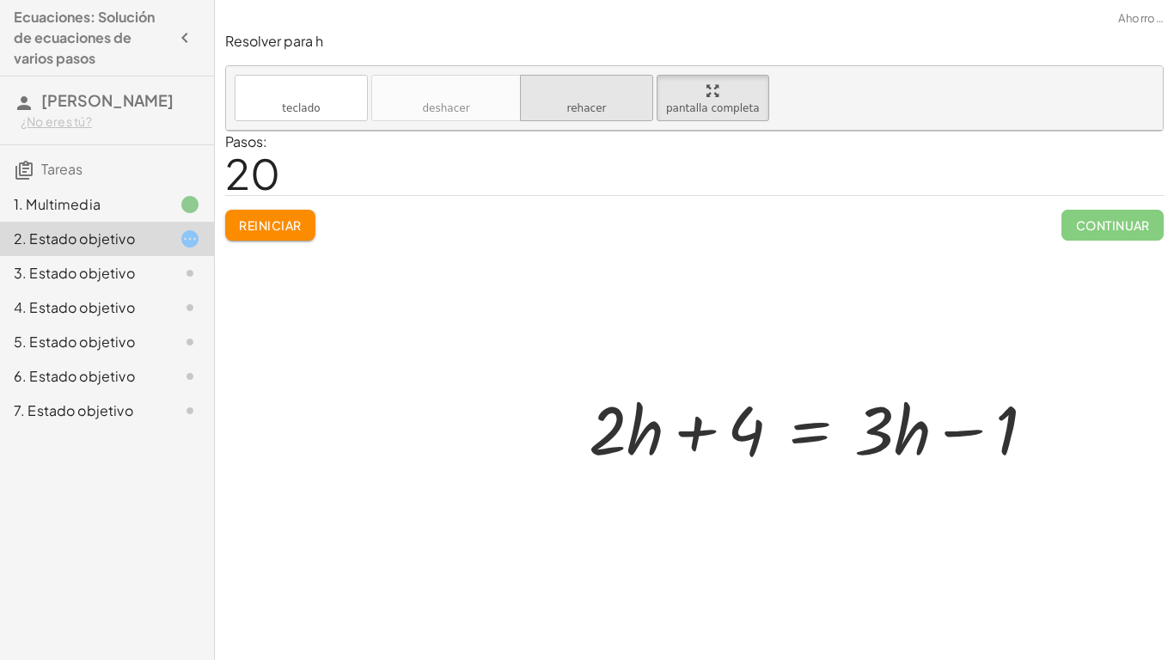
click at [562, 106] on button "rehacer rehacer" at bounding box center [586, 98] width 133 height 46
click at [562, 105] on button "rehacer rehacer" at bounding box center [586, 98] width 133 height 46
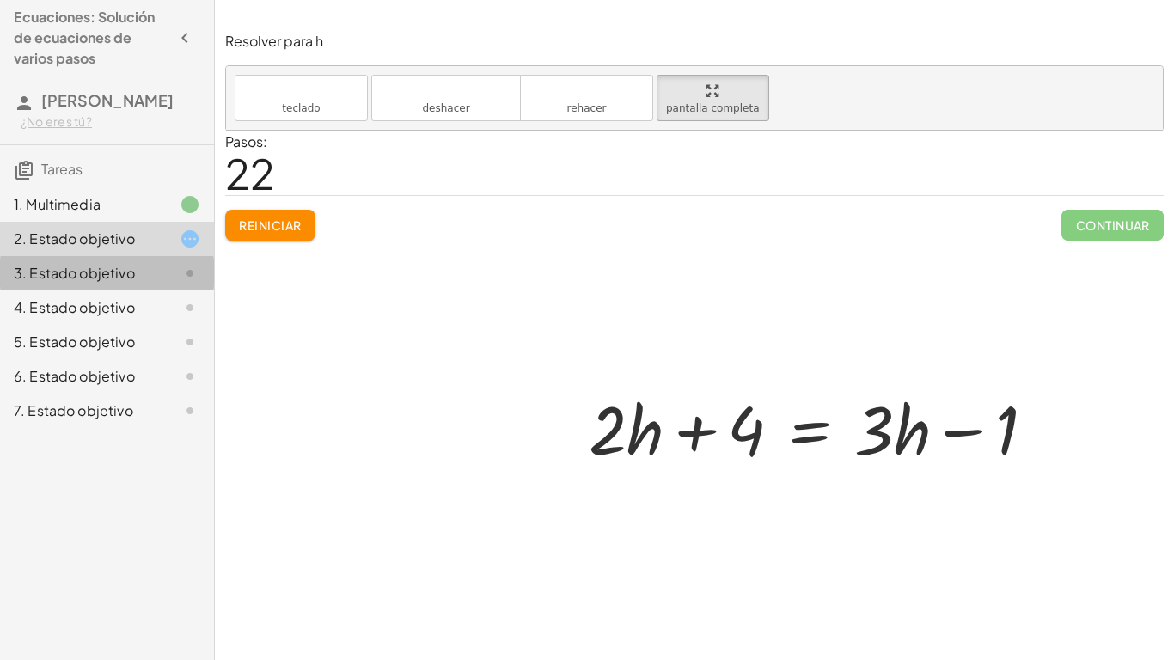
click at [126, 267] on font "3. Estado objetivo" at bounding box center [74, 273] width 121 height 18
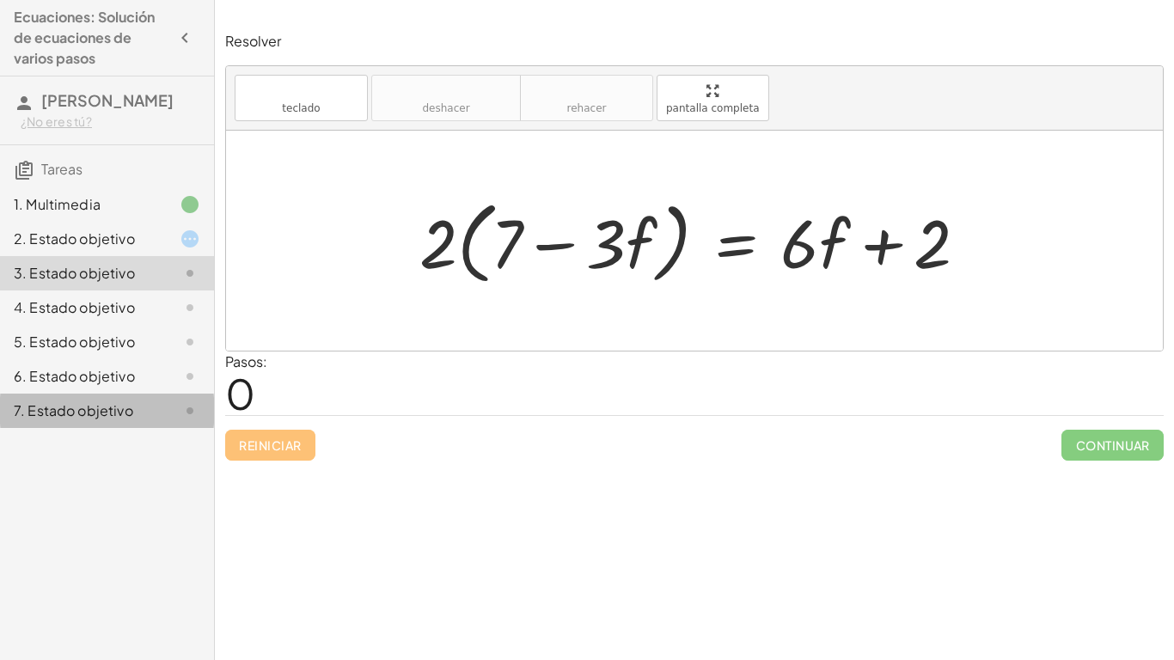
click at [143, 418] on div "7. Estado objetivo" at bounding box center [83, 411] width 138 height 21
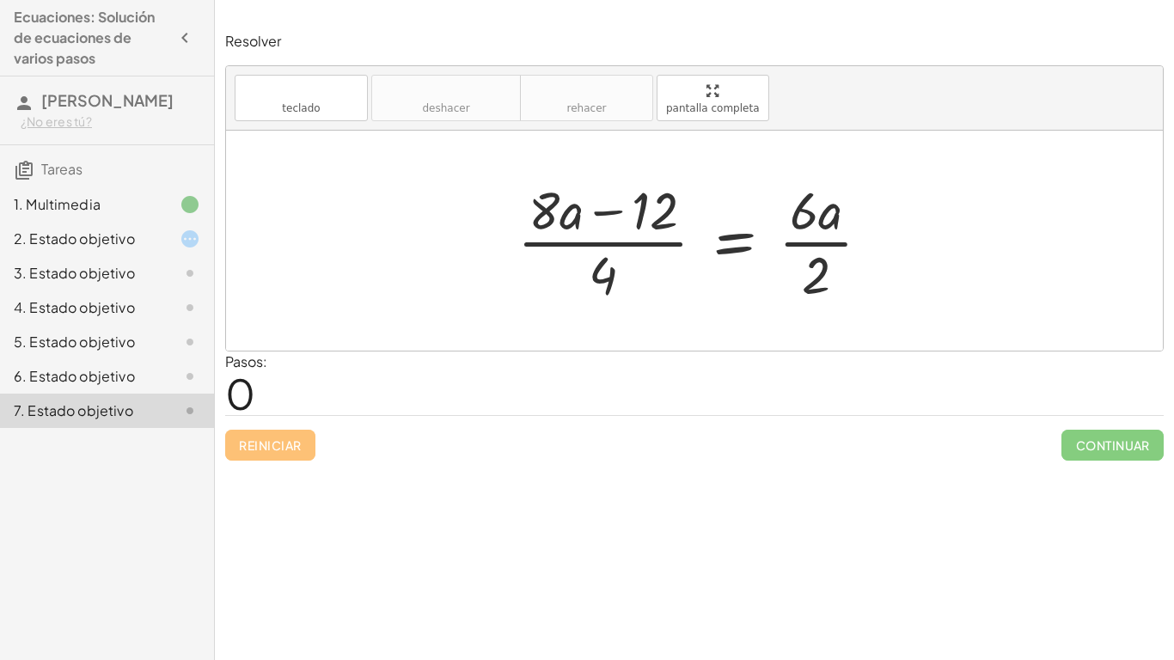
click at [93, 366] on div "6. Estado objetivo" at bounding box center [83, 376] width 138 height 21
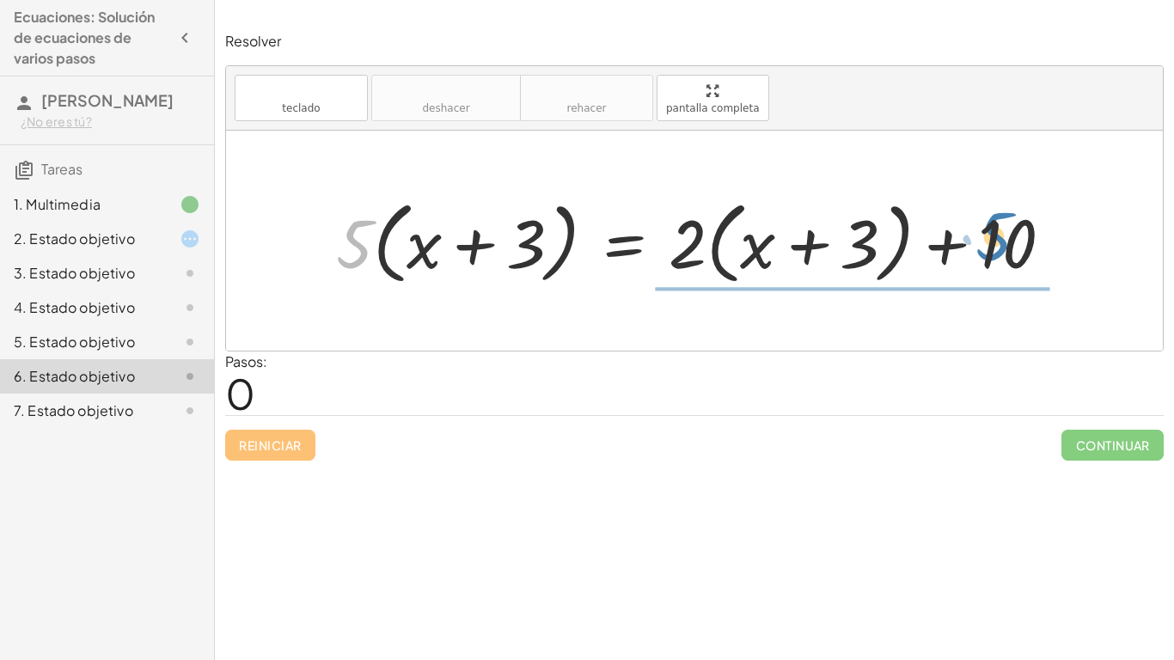
drag, startPoint x: 361, startPoint y: 260, endPoint x: 1001, endPoint y: 253, distance: 639.6
click at [1001, 253] on div at bounding box center [701, 241] width 747 height 99
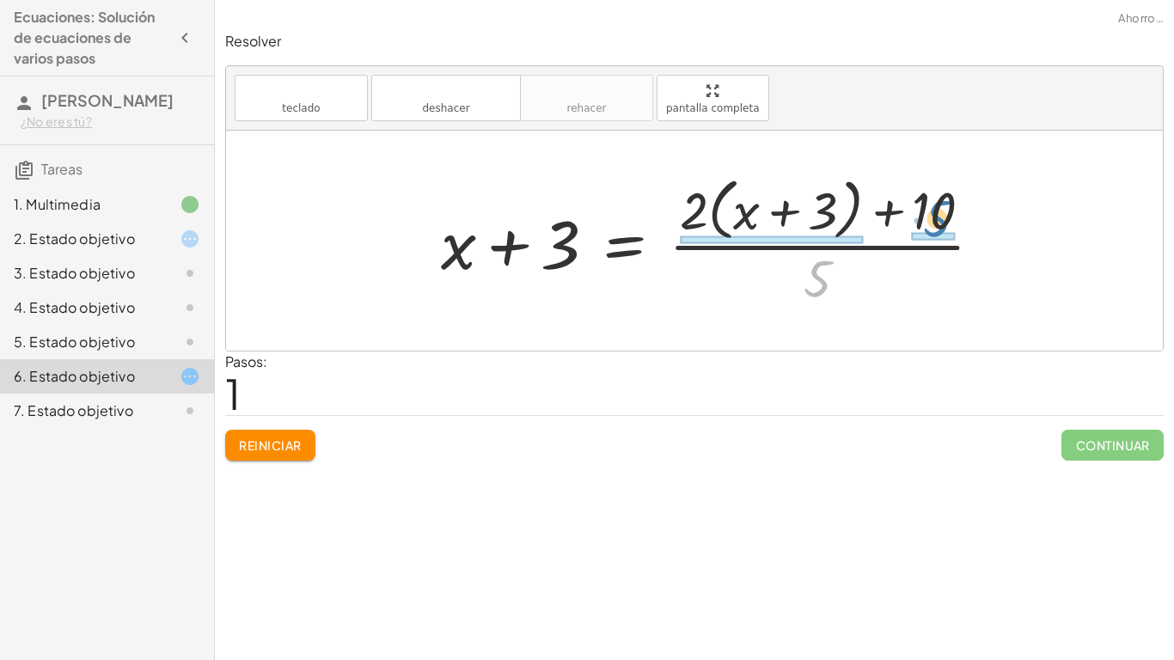
drag, startPoint x: 806, startPoint y: 289, endPoint x: 925, endPoint y: 230, distance: 133.0
click at [925, 230] on div at bounding box center [718, 240] width 573 height 140
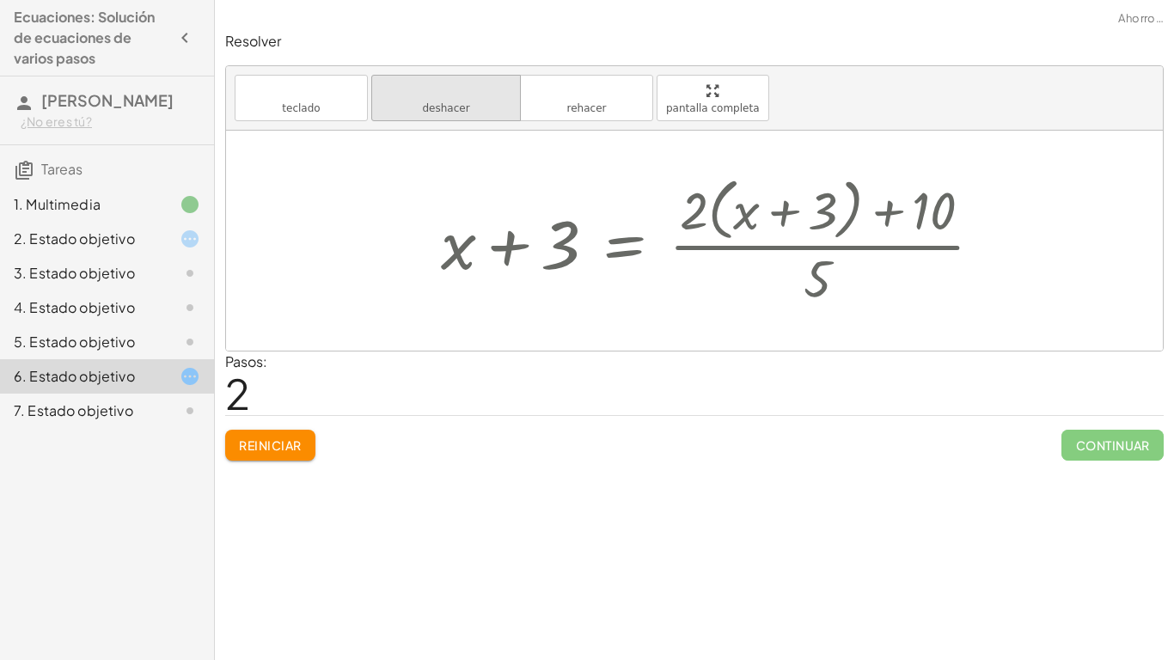
click at [469, 114] on button "deshacer deshacer" at bounding box center [446, 98] width 150 height 46
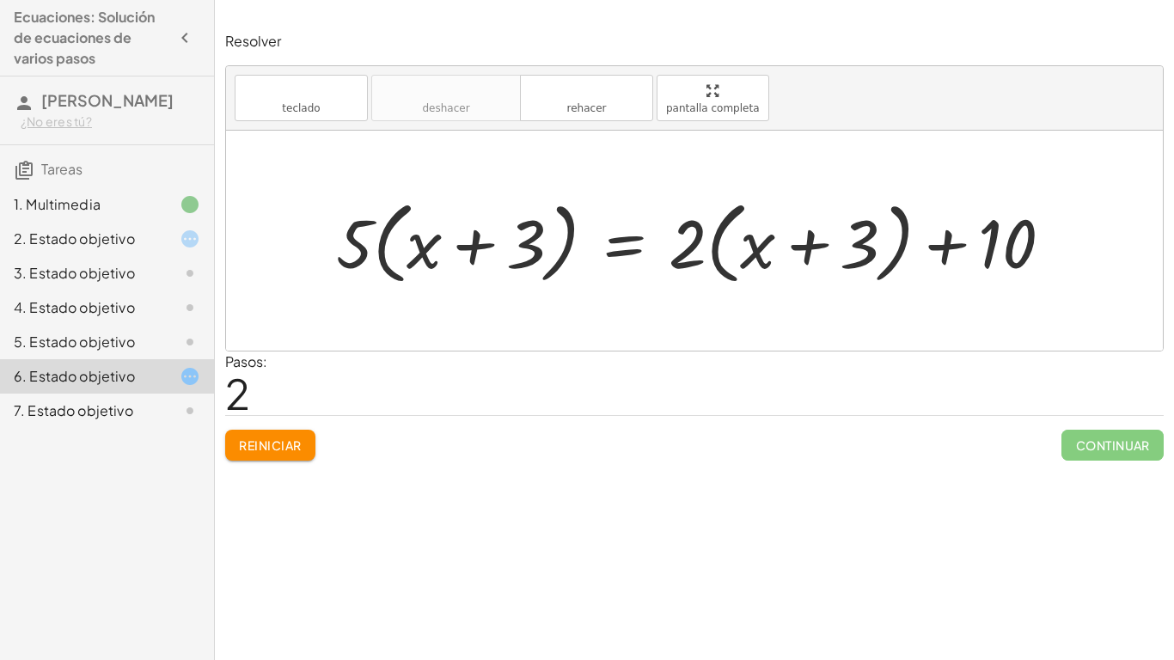
click at [144, 309] on div "4. Estado objetivo" at bounding box center [83, 307] width 138 height 21
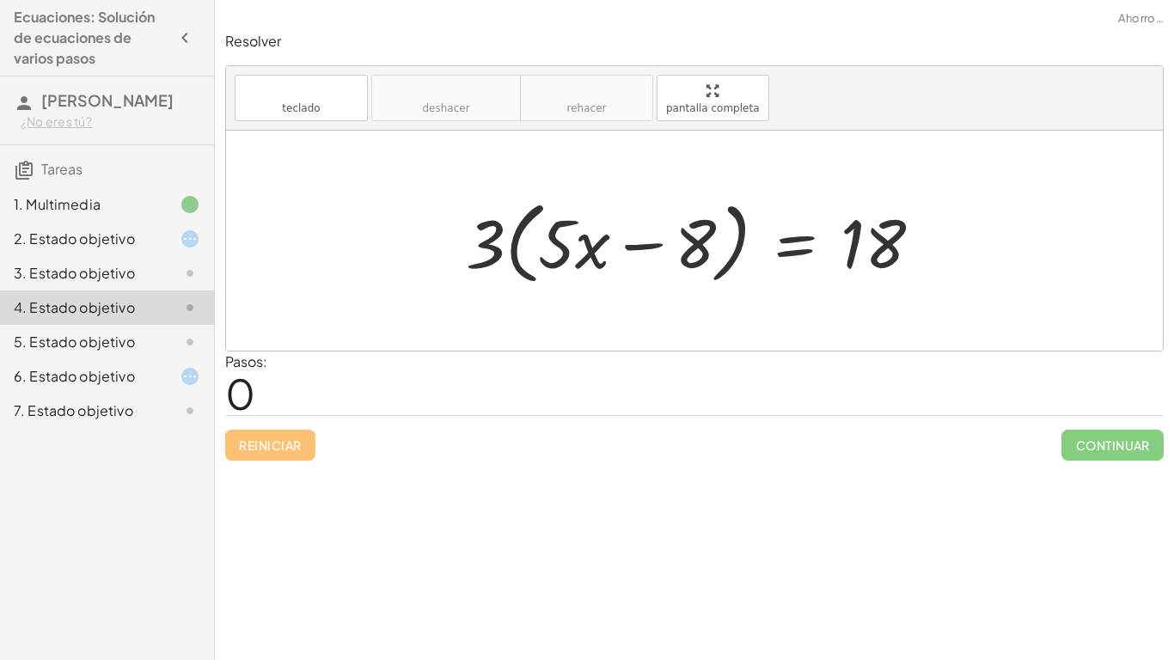
click at [161, 335] on div at bounding box center [176, 342] width 48 height 21
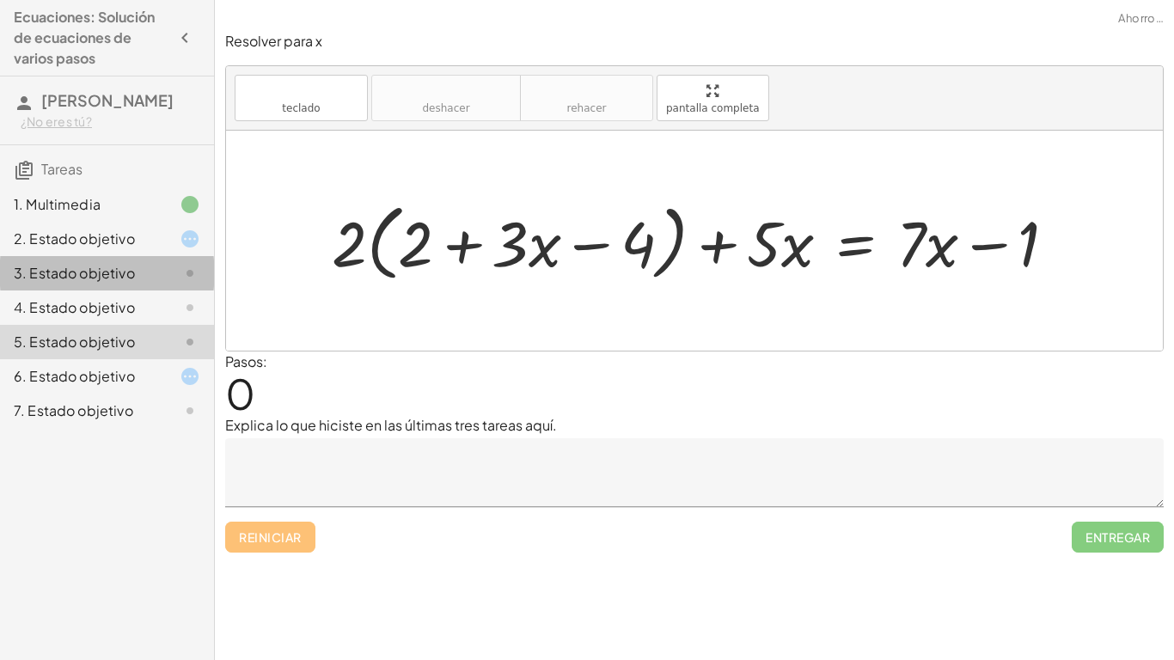
click at [111, 283] on div "3. Estado objetivo" at bounding box center [83, 273] width 138 height 21
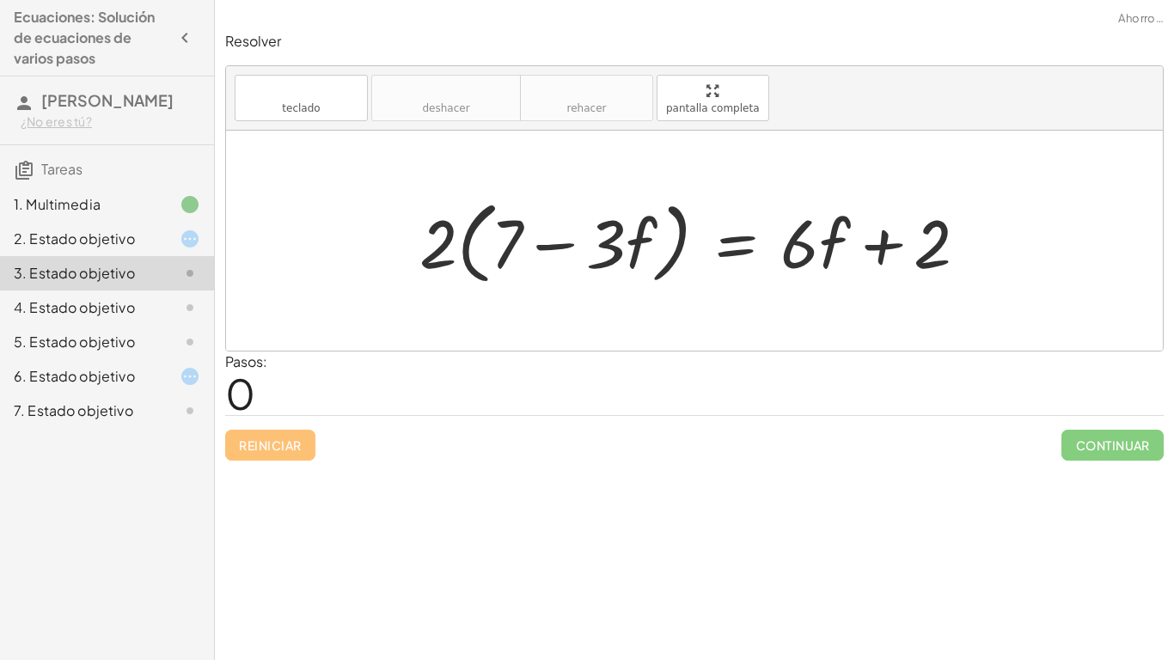
click at [453, 243] on div at bounding box center [700, 241] width 579 height 99
click at [474, 251] on div at bounding box center [700, 241] width 579 height 99
click at [499, 257] on div at bounding box center [700, 241] width 579 height 99
click at [498, 257] on div at bounding box center [700, 241] width 579 height 99
drag, startPoint x: 423, startPoint y: 230, endPoint x: 541, endPoint y: 242, distance: 118.3
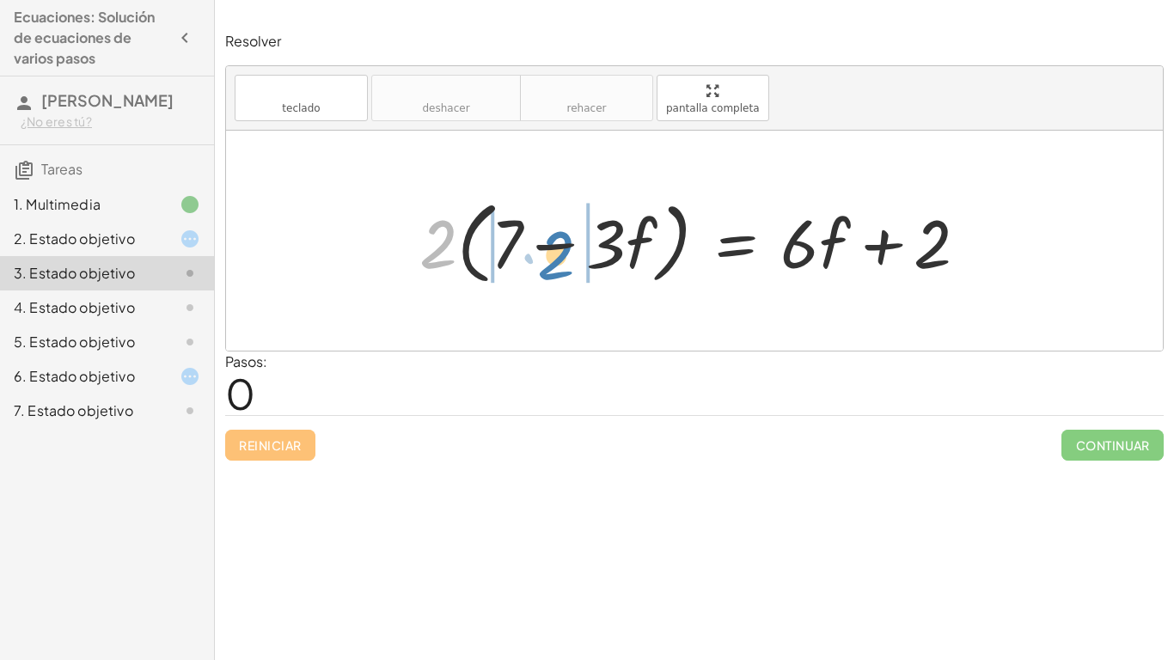
click at [541, 242] on div at bounding box center [700, 241] width 579 height 99
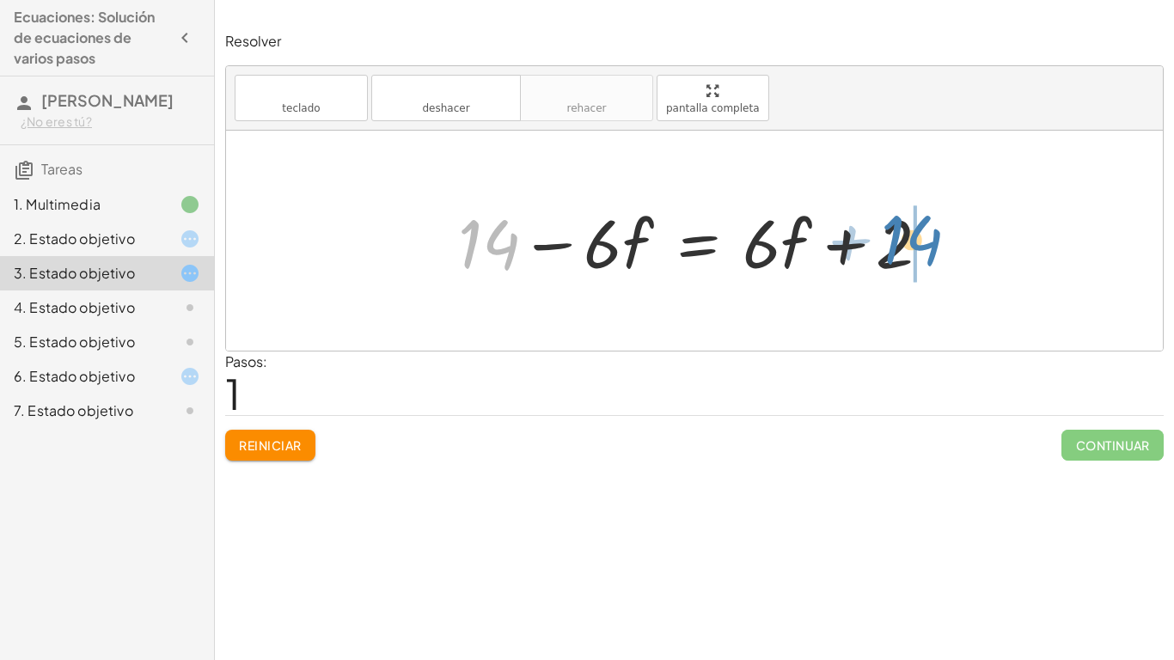
drag, startPoint x: 499, startPoint y: 241, endPoint x: 923, endPoint y: 236, distance: 423.8
click at [923, 236] on div at bounding box center [701, 241] width 503 height 89
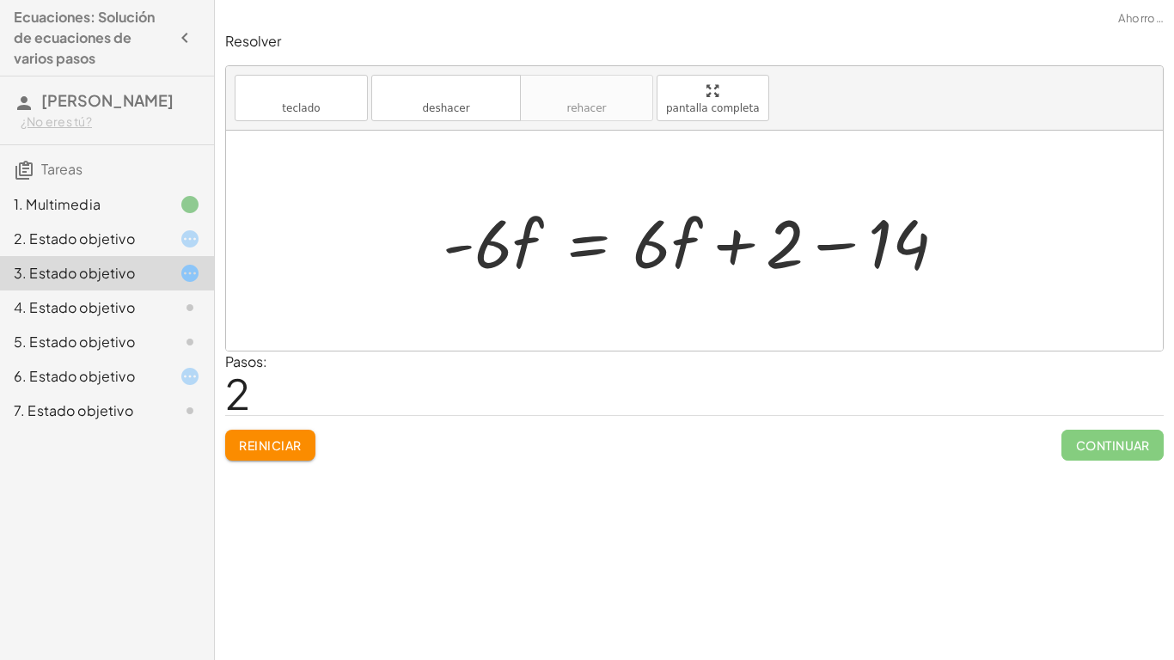
click at [991, 242] on div at bounding box center [694, 241] width 937 height 220
drag, startPoint x: 889, startPoint y: 231, endPoint x: 791, endPoint y: 246, distance: 99.1
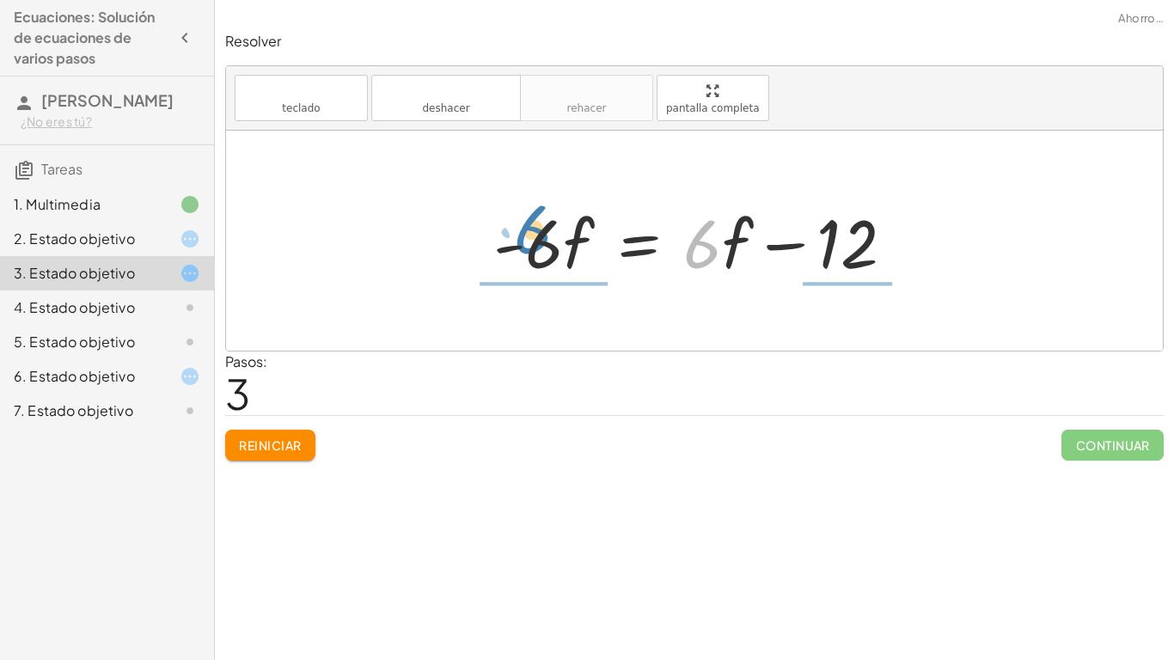
drag, startPoint x: 706, startPoint y: 254, endPoint x: 536, endPoint y: 239, distance: 170.0
click at [536, 239] on div at bounding box center [701, 241] width 432 height 89
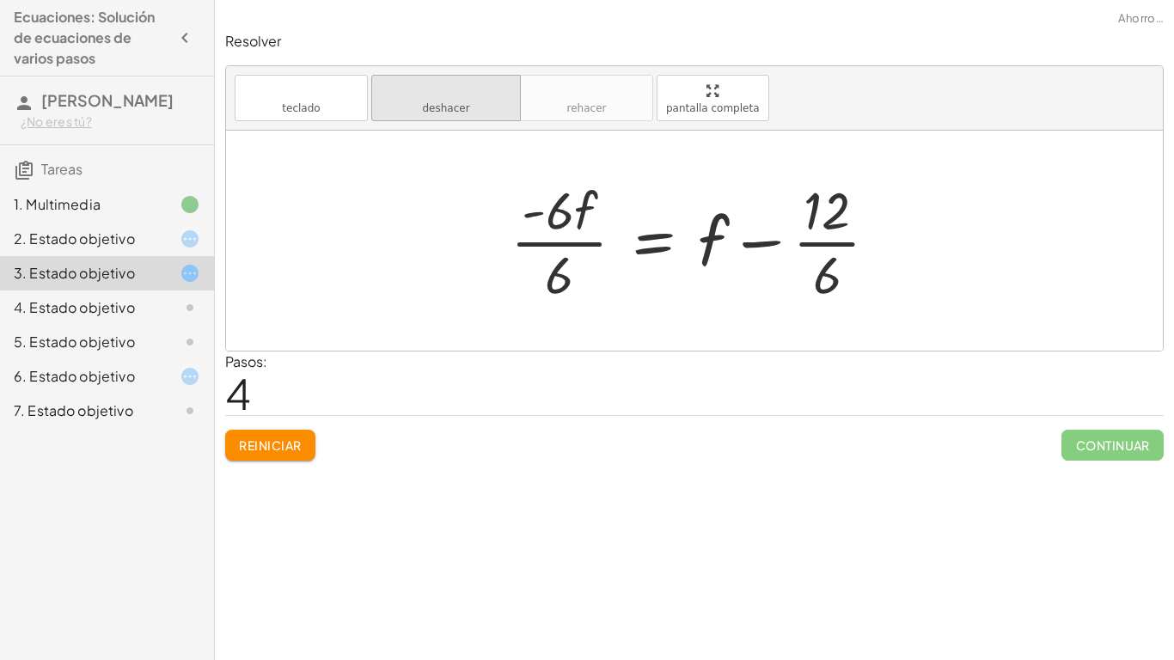
click at [452, 100] on button "deshacer deshacer" at bounding box center [446, 98] width 150 height 46
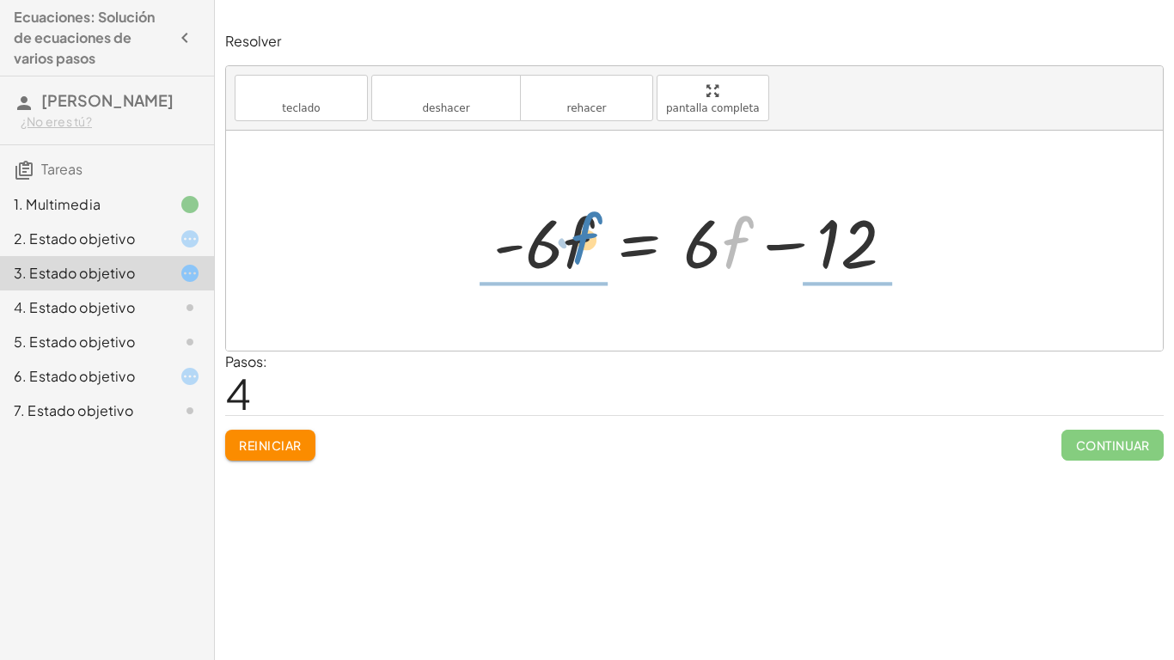
drag, startPoint x: 732, startPoint y: 244, endPoint x: 581, endPoint y: 241, distance: 151.3
click at [581, 241] on div at bounding box center [701, 241] width 432 height 89
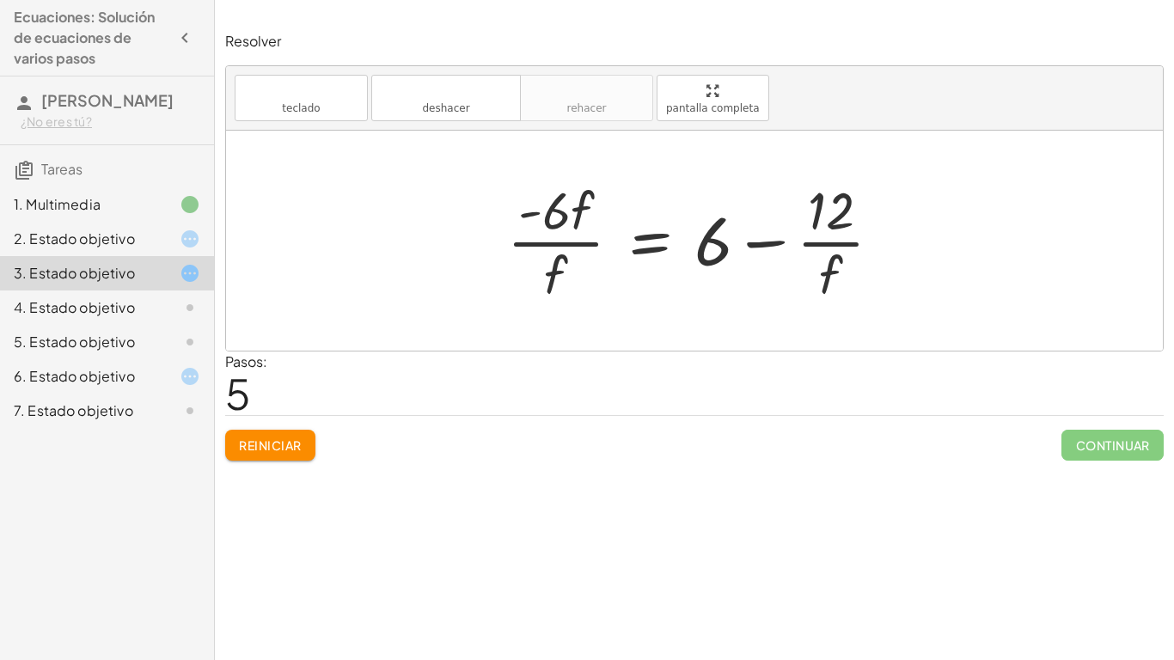
click at [442, 124] on div "teclado teclado deshacer deshacer rehacer rehacer pantalla completa" at bounding box center [694, 98] width 937 height 64
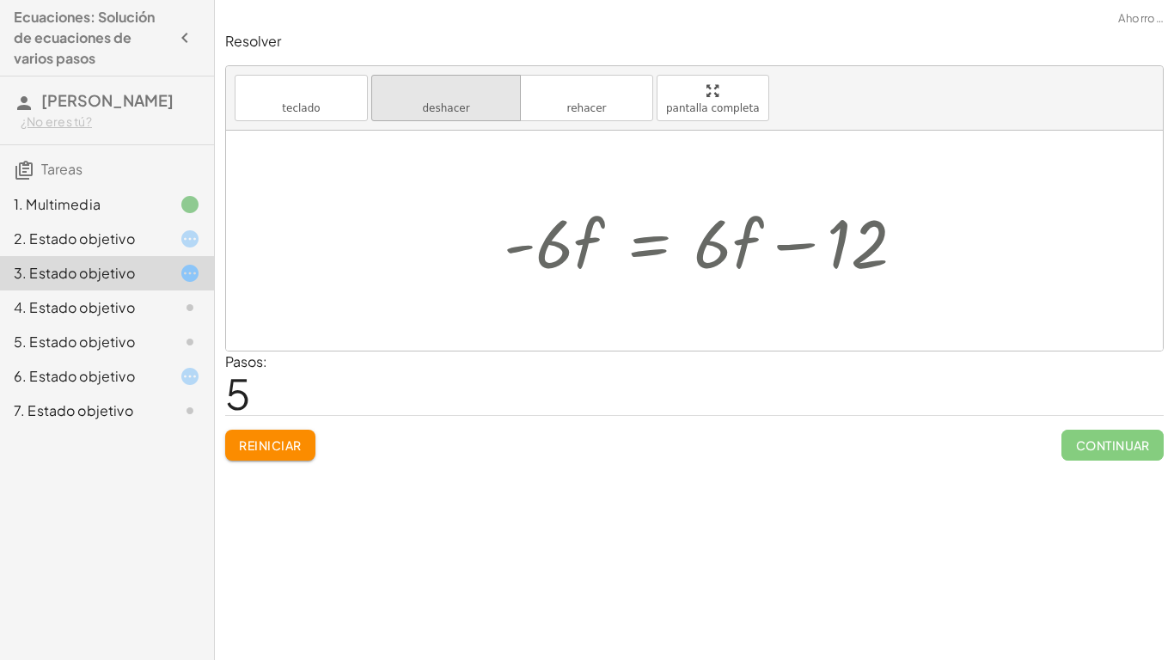
click at [434, 102] on font "deshacer" at bounding box center [445, 108] width 47 height 12
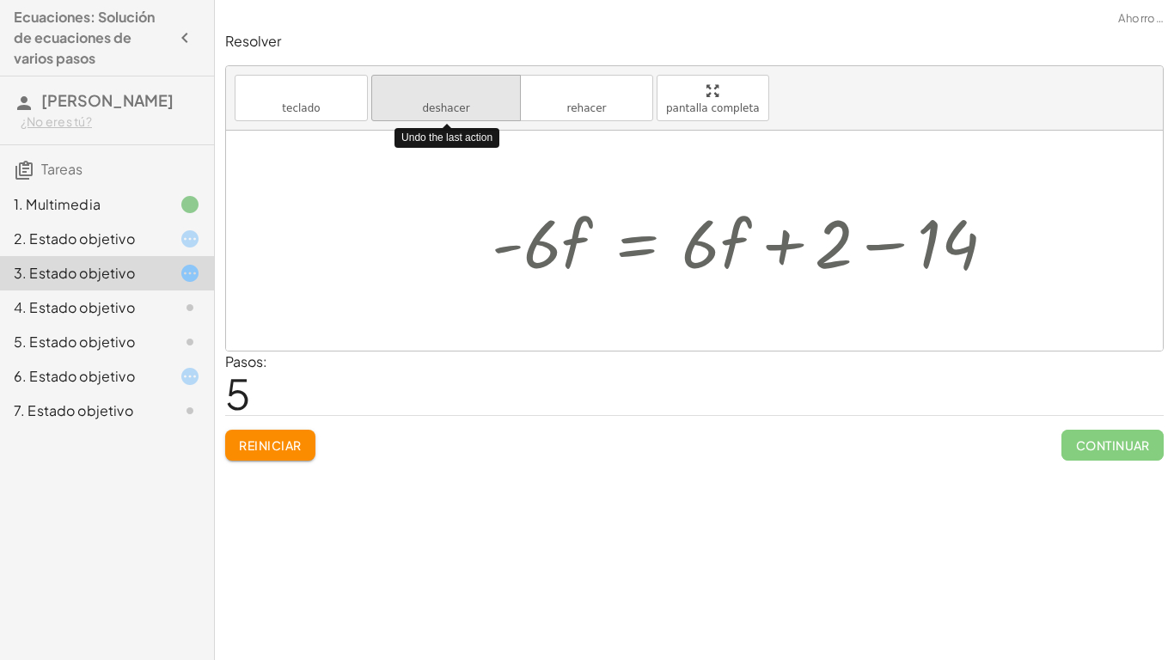
click at [434, 102] on font "deshacer" at bounding box center [445, 108] width 47 height 12
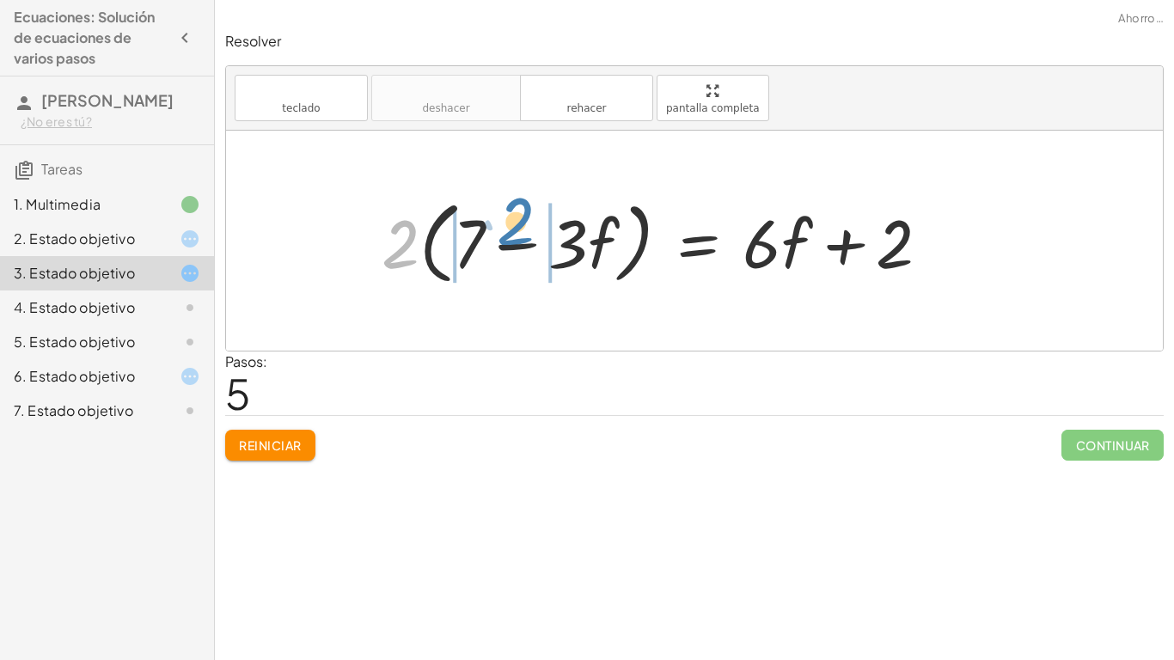
drag, startPoint x: 377, startPoint y: 254, endPoint x: 499, endPoint y: 230, distance: 124.6
click at [499, 230] on div at bounding box center [662, 241] width 579 height 99
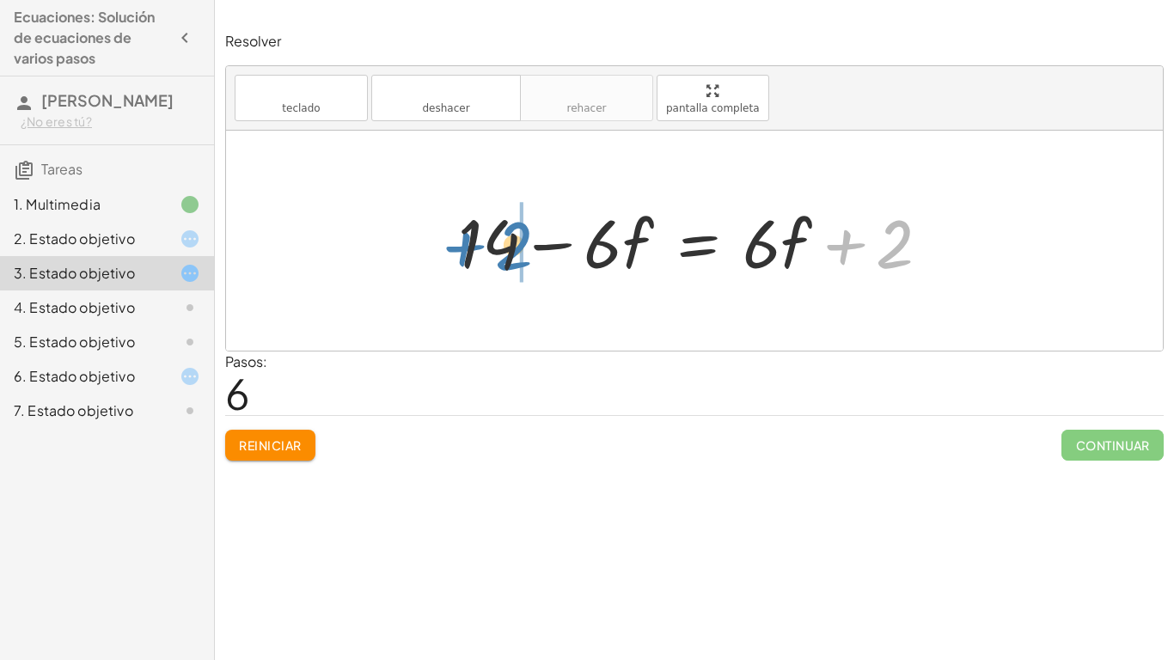
drag, startPoint x: 876, startPoint y: 248, endPoint x: 495, endPoint y: 248, distance: 380.8
click at [495, 248] on div at bounding box center [701, 241] width 503 height 89
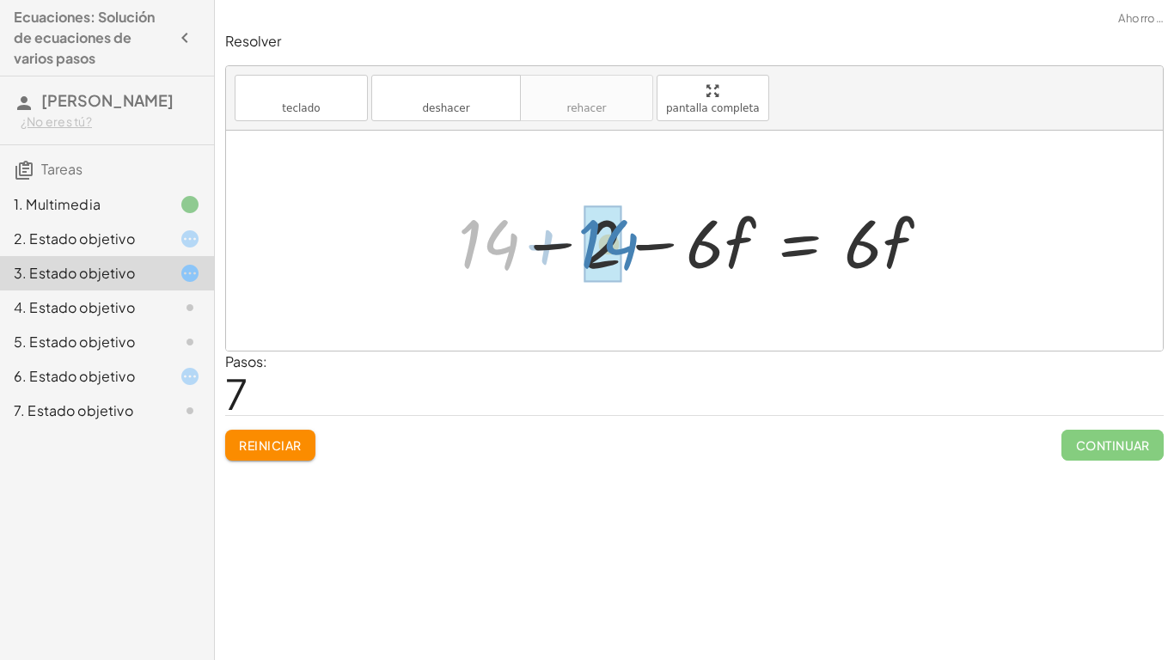
drag, startPoint x: 487, startPoint y: 253, endPoint x: 607, endPoint y: 253, distance: 119.5
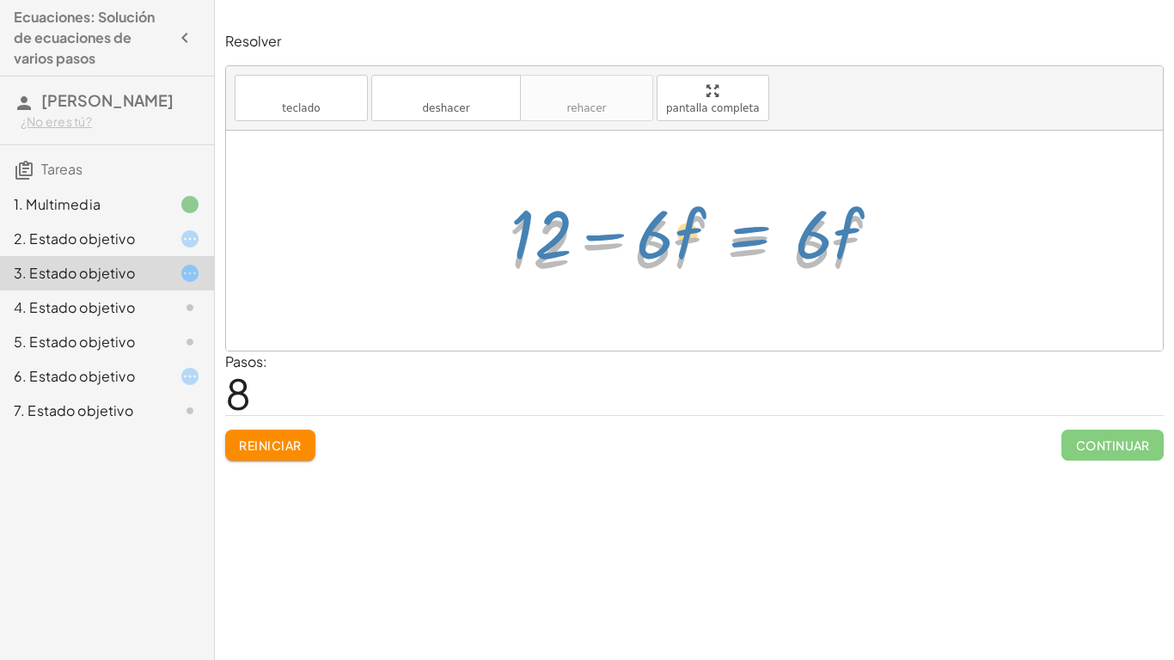
drag, startPoint x: 741, startPoint y: 262, endPoint x: 743, endPoint y: 253, distance: 9.6
click at [743, 253] on div at bounding box center [700, 241] width 401 height 89
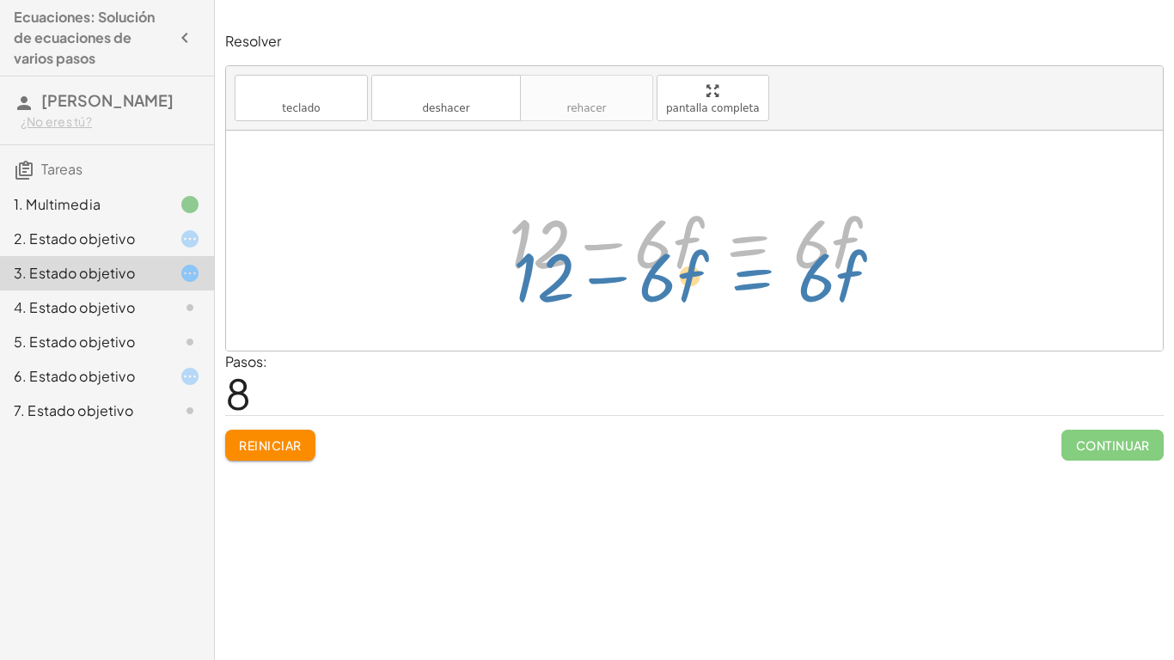
drag, startPoint x: 716, startPoint y: 224, endPoint x: 720, endPoint y: 236, distance: 12.8
click at [720, 236] on div at bounding box center [700, 241] width 401 height 89
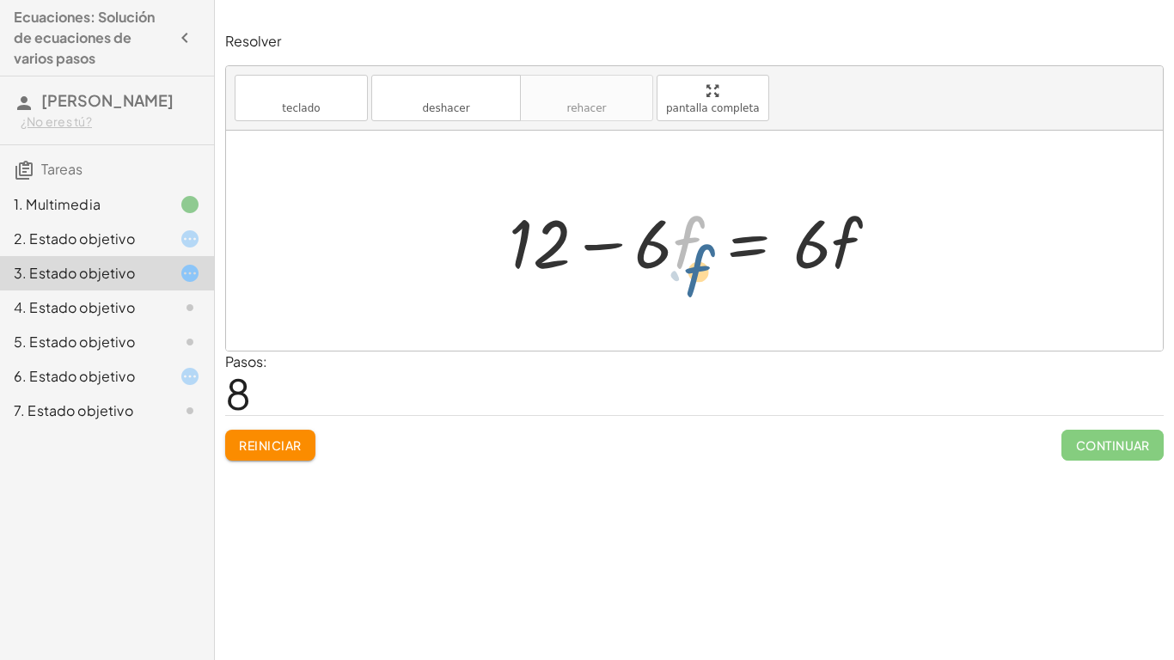
click at [669, 198] on div at bounding box center [700, 241] width 401 height 89
drag, startPoint x: 664, startPoint y: 279, endPoint x: 664, endPoint y: 288, distance: 9.5
click at [664, 288] on div "· 2 · ( + 7 − · 3 · f ) = + · 6 · f + 2 + · 2 · 7 − · 2 · 3 · f = + · 6 · f + 2…" at bounding box center [694, 241] width 422 height 97
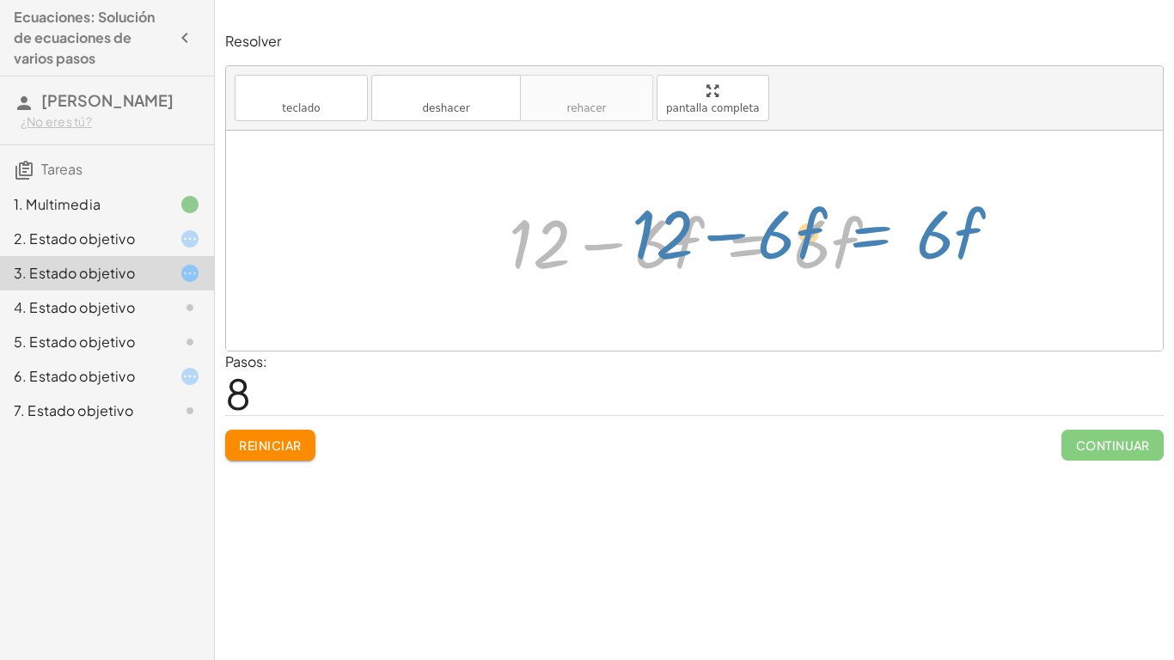
drag, startPoint x: 720, startPoint y: 267, endPoint x: 781, endPoint y: 255, distance: 62.2
click at [781, 255] on div at bounding box center [700, 241] width 401 height 89
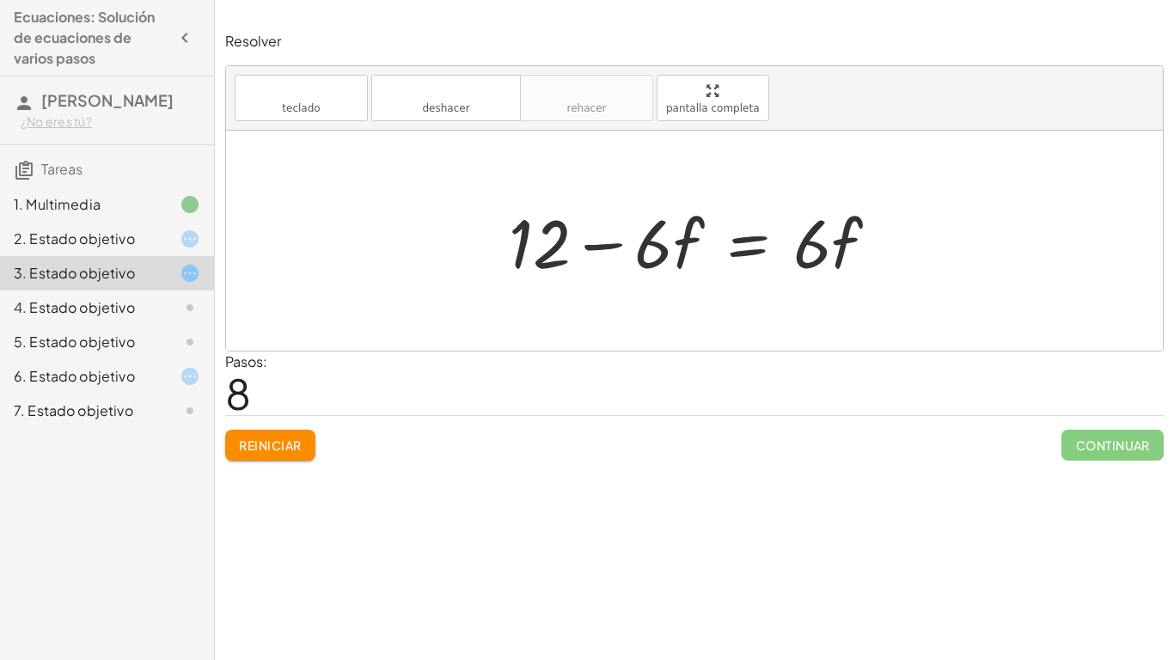
click at [156, 256] on div "1. Multimedia" at bounding box center [107, 273] width 214 height 34
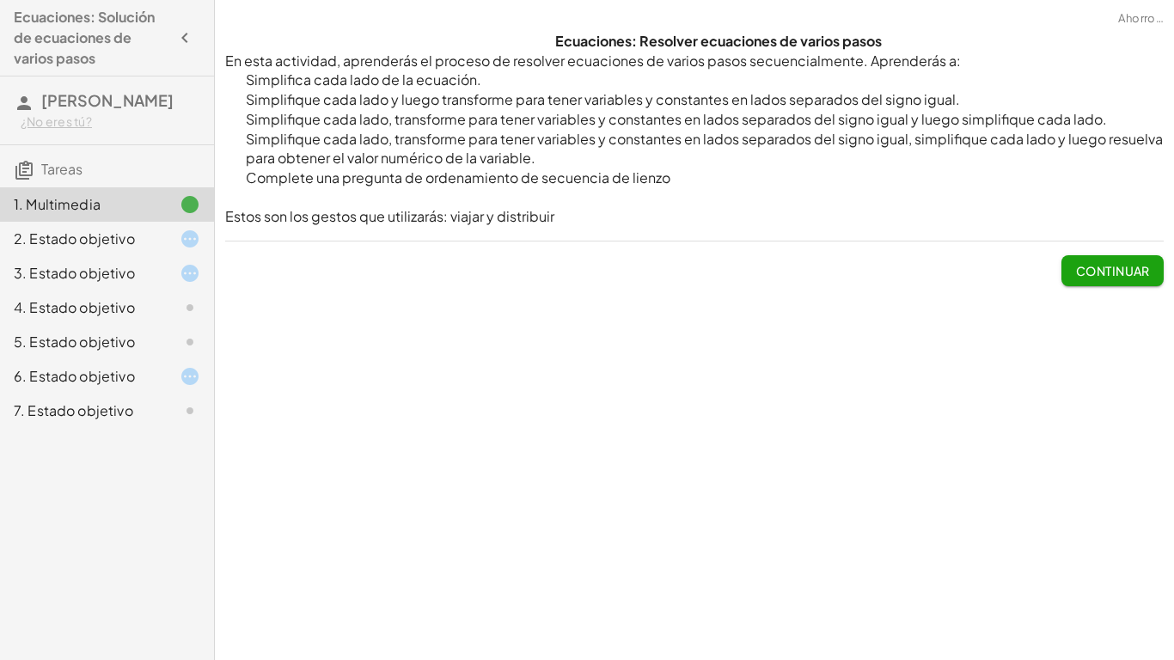
click at [162, 233] on div at bounding box center [176, 239] width 48 height 21
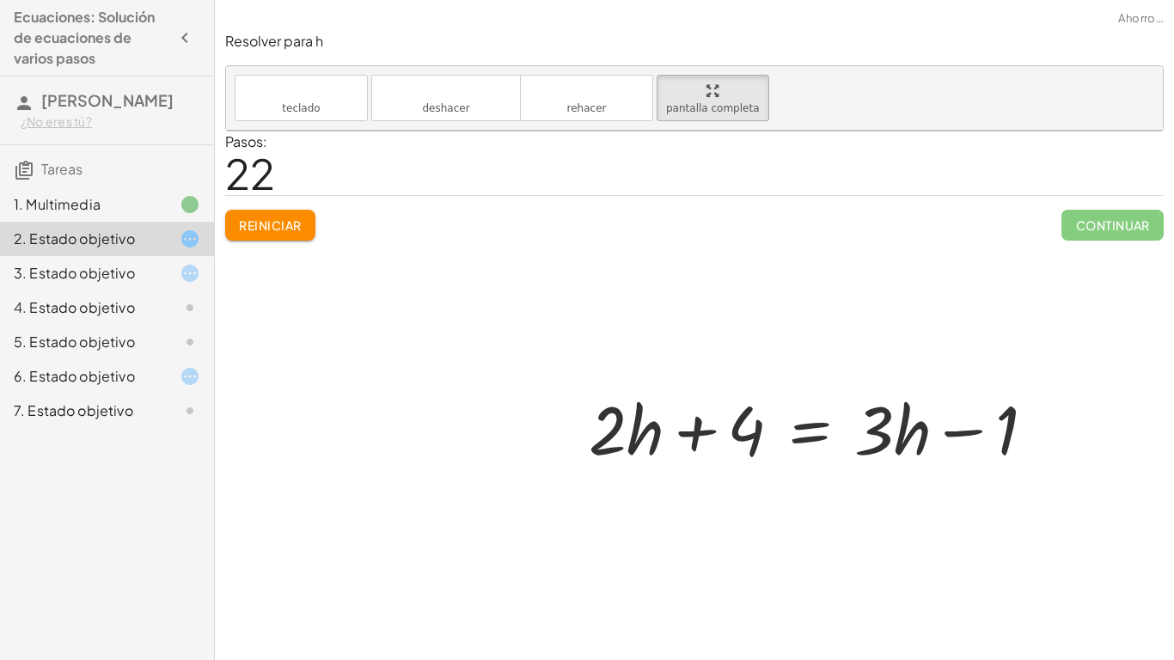
click at [258, 227] on div at bounding box center [694, 377] width 937 height 492
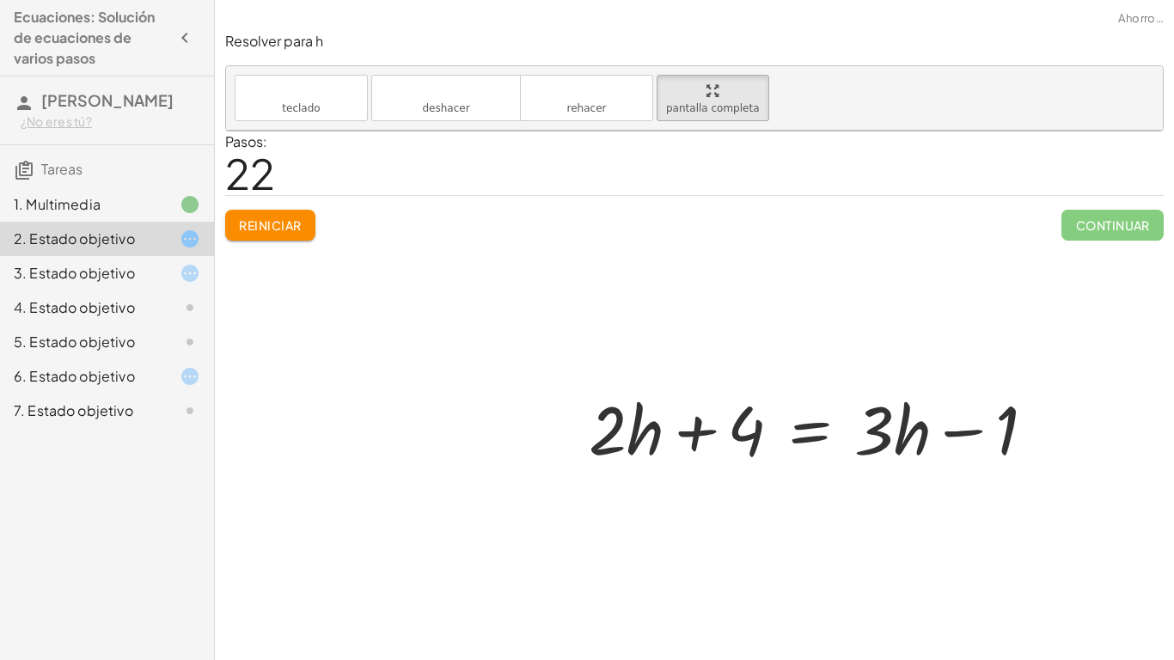
click at [258, 227] on div at bounding box center [694, 377] width 937 height 492
click at [663, 420] on div at bounding box center [818, 427] width 477 height 89
drag, startPoint x: 663, startPoint y: 420, endPoint x: 672, endPoint y: 430, distance: 13.4
click at [672, 430] on div at bounding box center [818, 427] width 477 height 89
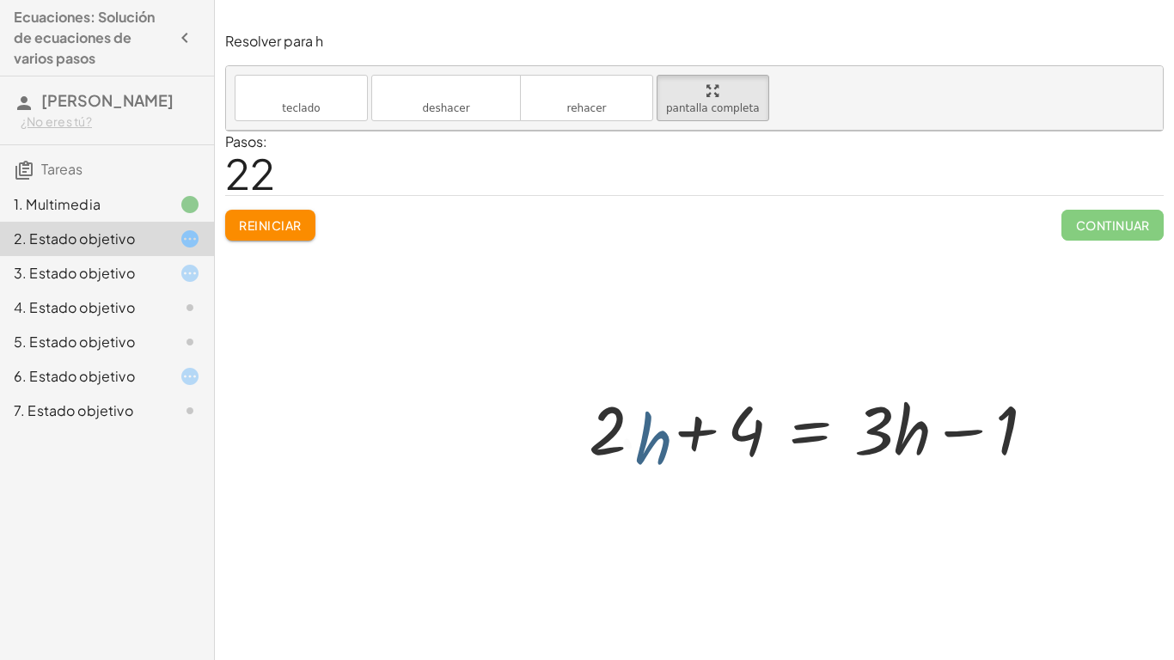
click at [672, 430] on div at bounding box center [818, 427] width 477 height 89
click at [150, 379] on div "6. Estado objetivo" at bounding box center [83, 376] width 138 height 21
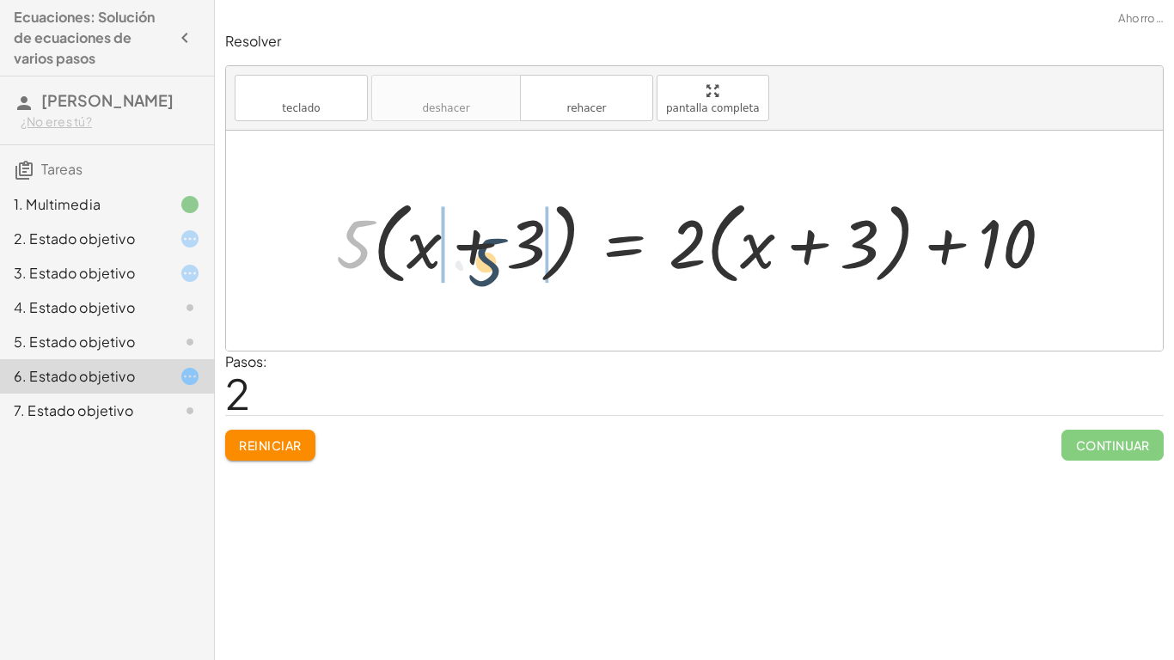
drag, startPoint x: 353, startPoint y: 230, endPoint x: 491, endPoint y: 248, distance: 138.8
click at [491, 248] on div at bounding box center [701, 241] width 747 height 99
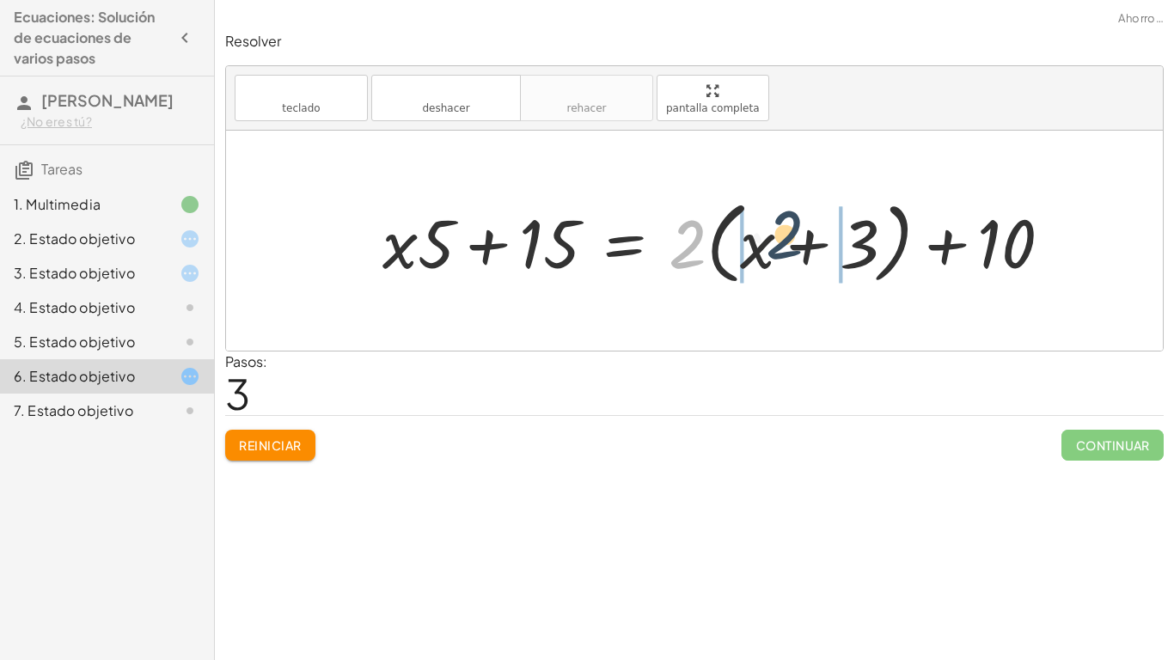
drag, startPoint x: 677, startPoint y: 254, endPoint x: 803, endPoint y: 244, distance: 125.9
click at [803, 244] on div at bounding box center [724, 241] width 701 height 99
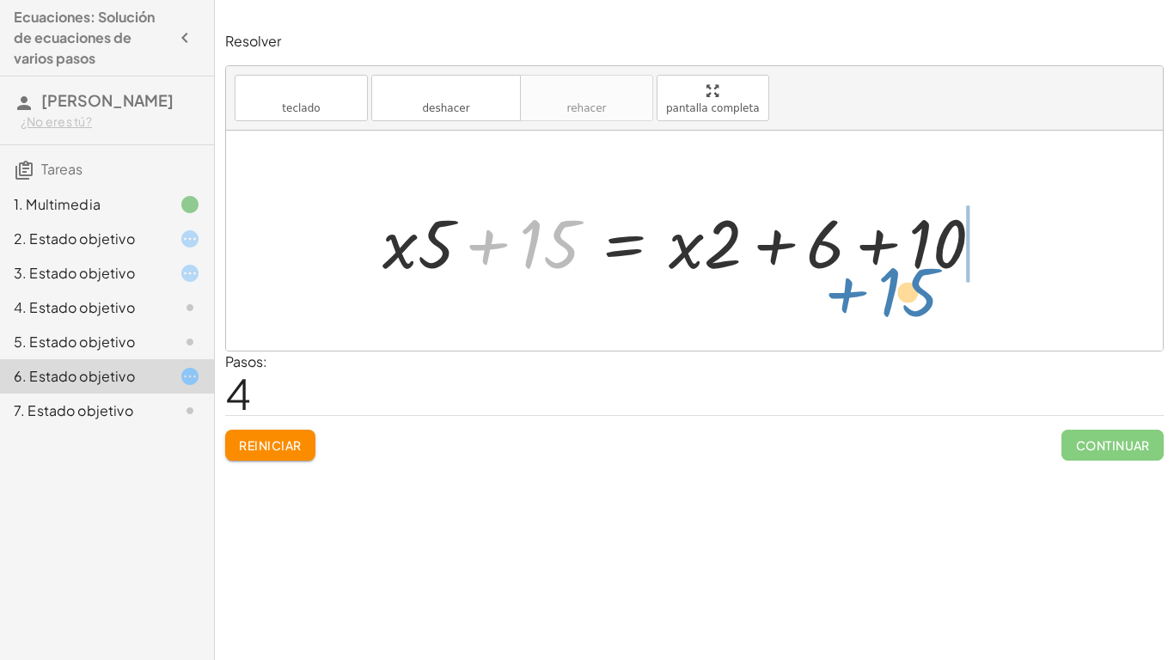
drag, startPoint x: 545, startPoint y: 254, endPoint x: 903, endPoint y: 303, distance: 360.9
click at [903, 303] on div "· 5 · ( + x + 3 ) = + · 2 · ( + x + 3 ) + 10 + · x · 5 + · 3 · 5 = + · 2 · ( + …" at bounding box center [694, 241] width 937 height 220
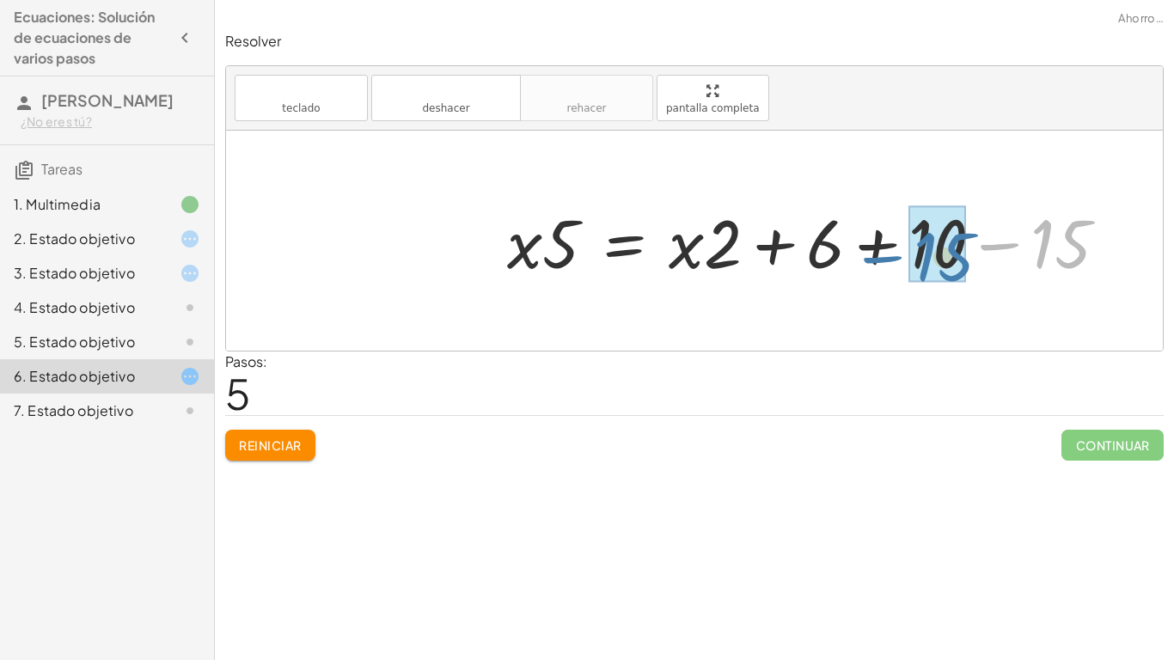
drag, startPoint x: 1052, startPoint y: 232, endPoint x: 919, endPoint y: 230, distance: 133.3
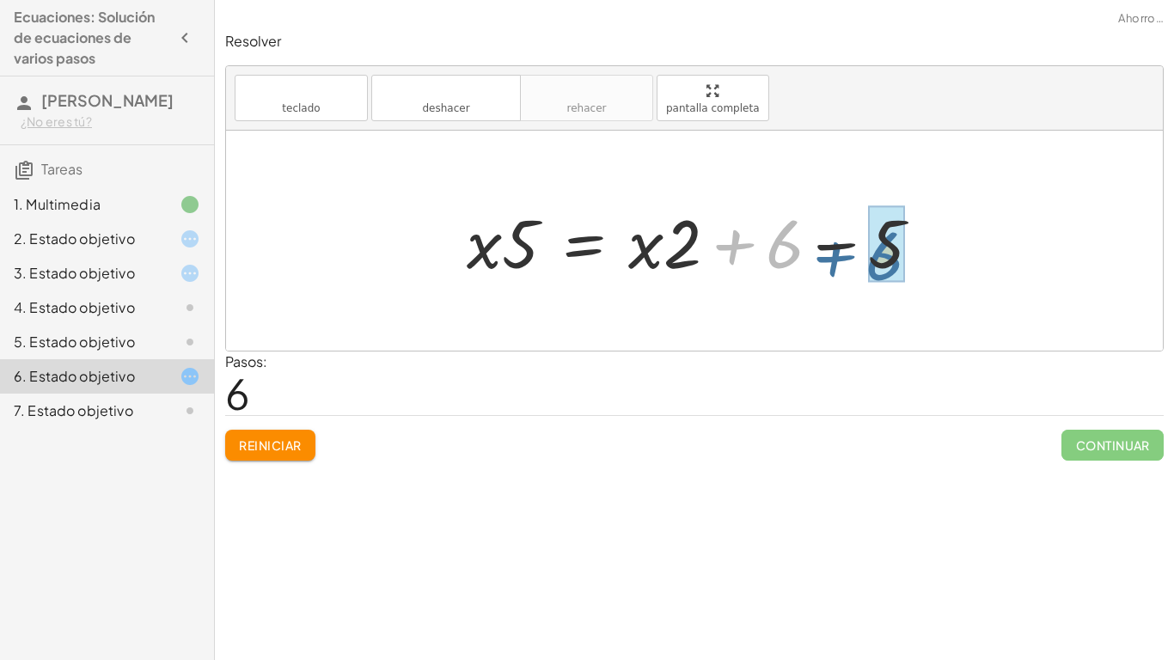
drag, startPoint x: 821, startPoint y: 241, endPoint x: 931, endPoint y: 253, distance: 110.7
click at [931, 253] on div at bounding box center [701, 241] width 486 height 89
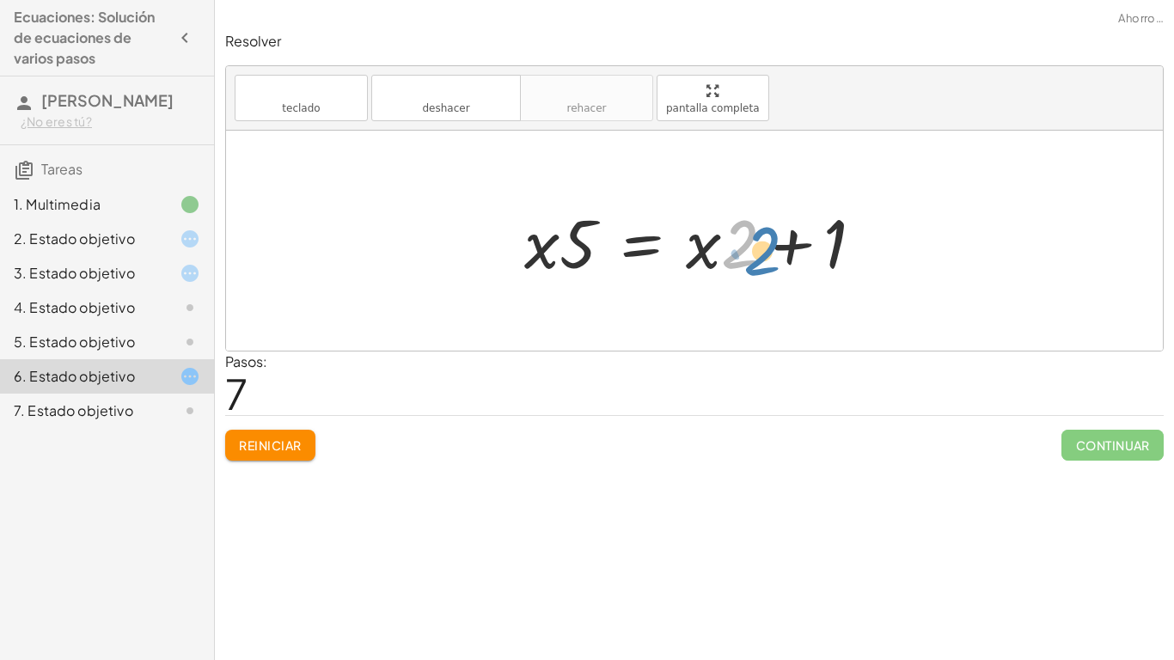
drag, startPoint x: 748, startPoint y: 260, endPoint x: 770, endPoint y: 267, distance: 23.4
click at [770, 267] on div at bounding box center [701, 241] width 370 height 89
drag, startPoint x: 708, startPoint y: 254, endPoint x: 751, endPoint y: 249, distance: 44.1
click at [751, 249] on div at bounding box center [701, 241] width 370 height 89
drag, startPoint x: 720, startPoint y: 235, endPoint x: 565, endPoint y: 229, distance: 155.7
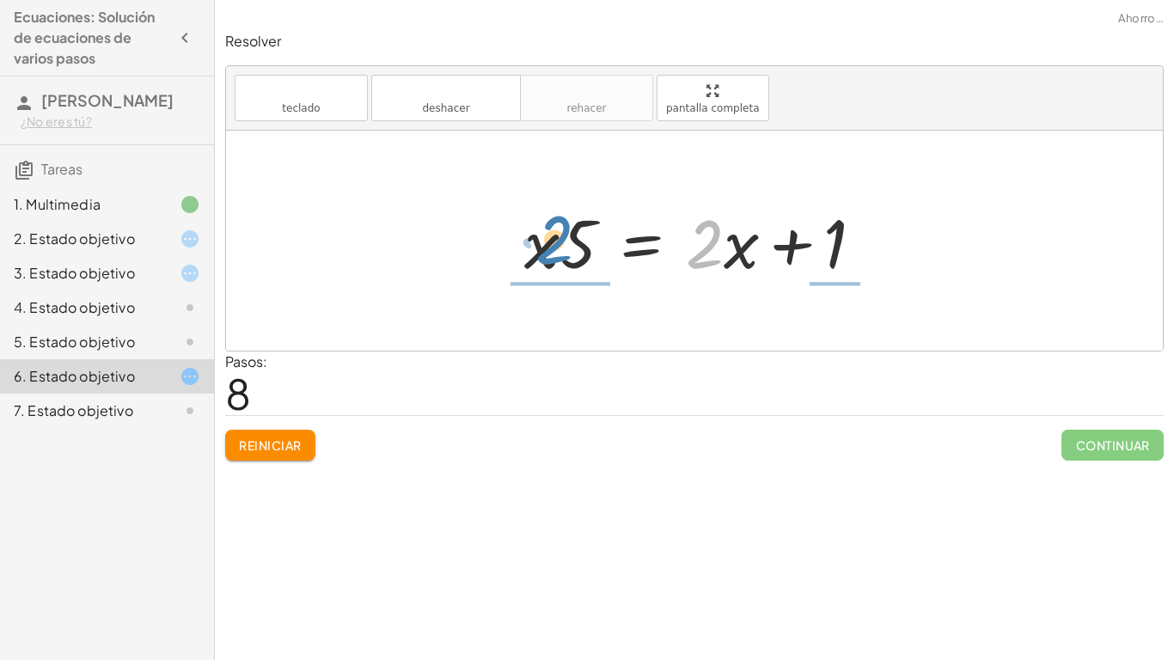
click at [565, 229] on div at bounding box center [701, 241] width 370 height 89
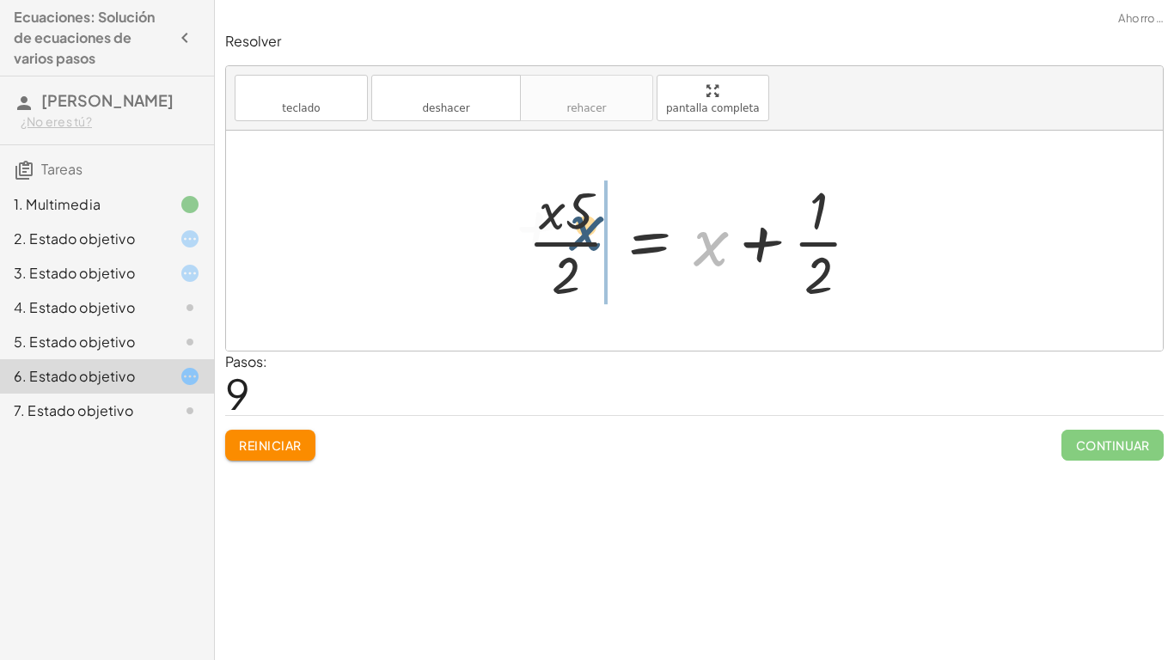
drag, startPoint x: 705, startPoint y: 251, endPoint x: 544, endPoint y: 224, distance: 163.1
click at [544, 224] on div at bounding box center [701, 241] width 364 height 132
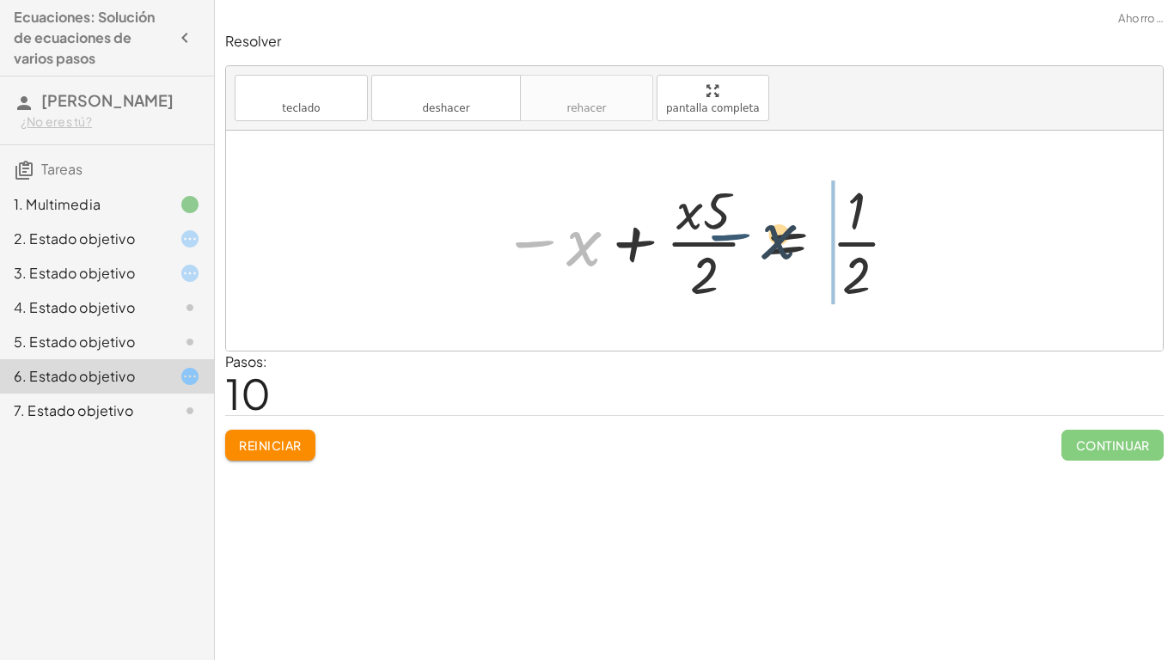
drag, startPoint x: 560, startPoint y: 244, endPoint x: 788, endPoint y: 236, distance: 228.8
click at [788, 236] on div at bounding box center [701, 241] width 416 height 132
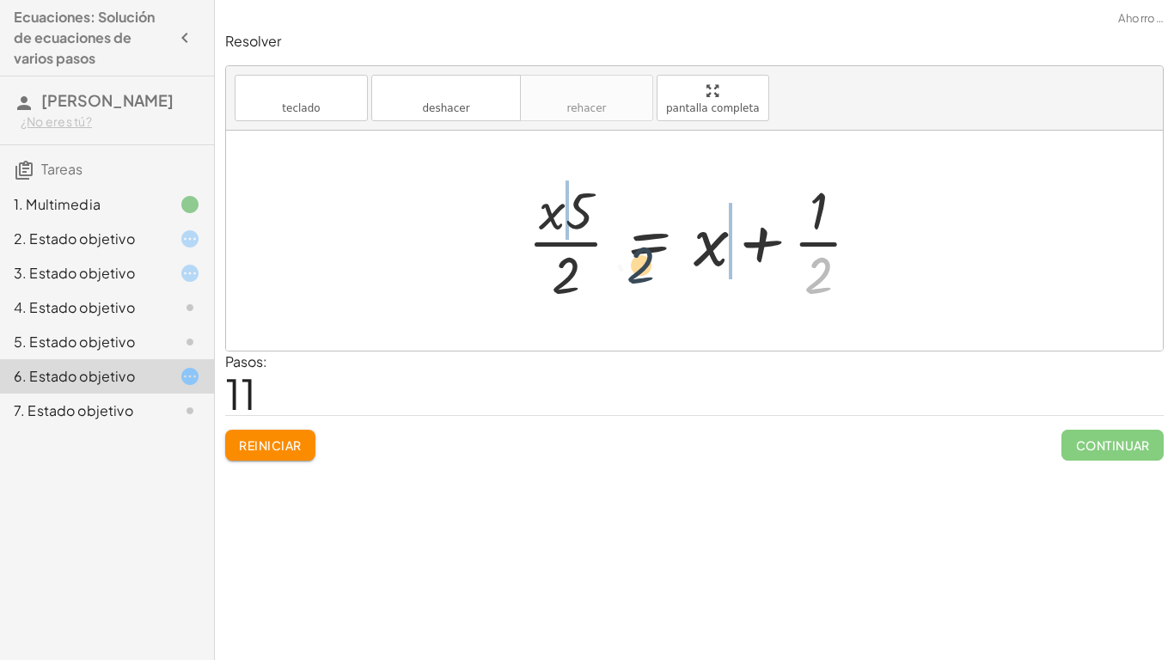
drag, startPoint x: 808, startPoint y: 279, endPoint x: 549, endPoint y: 232, distance: 262.9
click at [549, 232] on div at bounding box center [701, 241] width 364 height 132
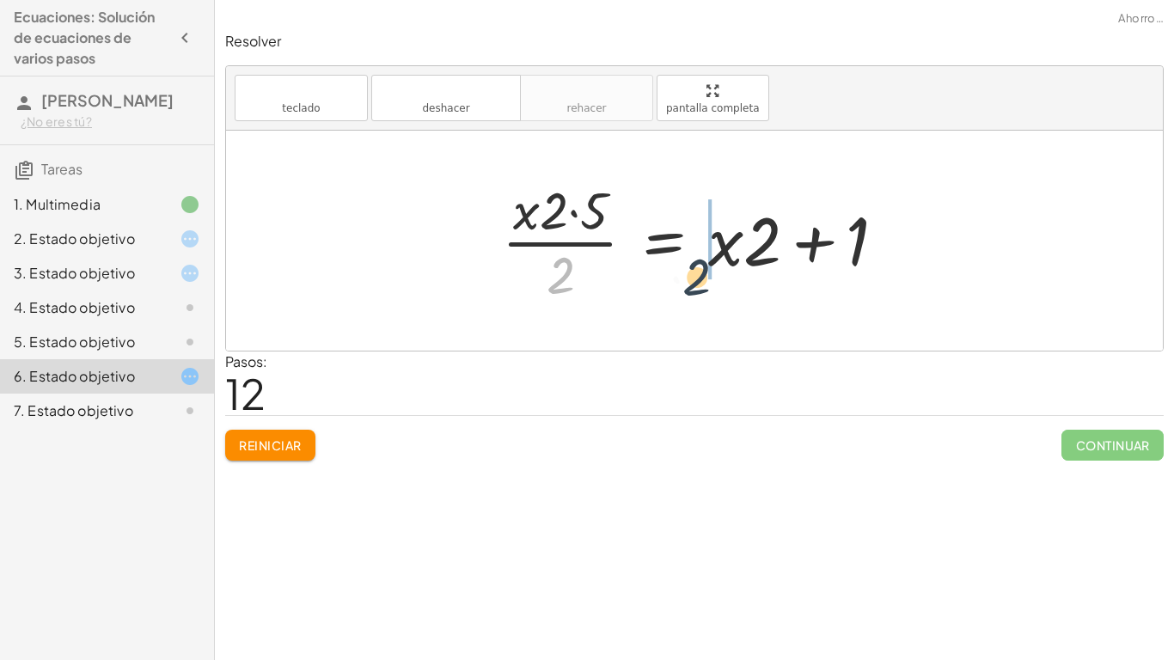
drag, startPoint x: 551, startPoint y: 260, endPoint x: 743, endPoint y: 263, distance: 191.7
click at [743, 263] on div at bounding box center [700, 241] width 414 height 132
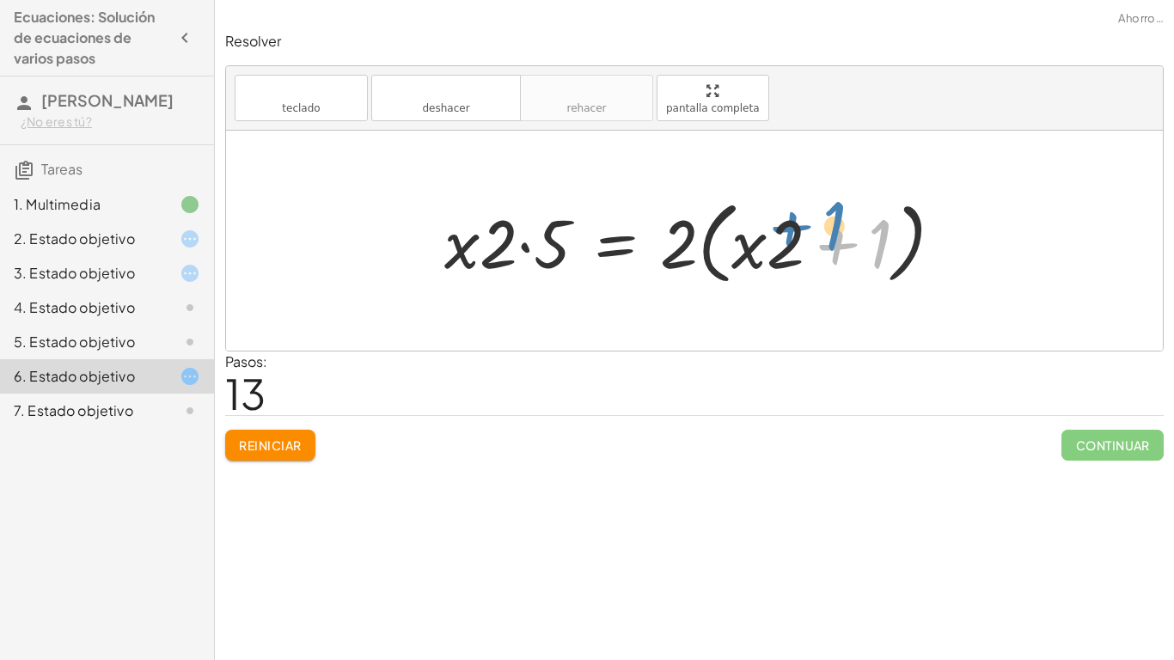
drag, startPoint x: 840, startPoint y: 258, endPoint x: 799, endPoint y: 247, distance: 42.8
click at [799, 247] on div at bounding box center [701, 241] width 530 height 99
drag, startPoint x: 665, startPoint y: 255, endPoint x: 837, endPoint y: 254, distance: 172.8
click at [837, 254] on div at bounding box center [701, 241] width 530 height 99
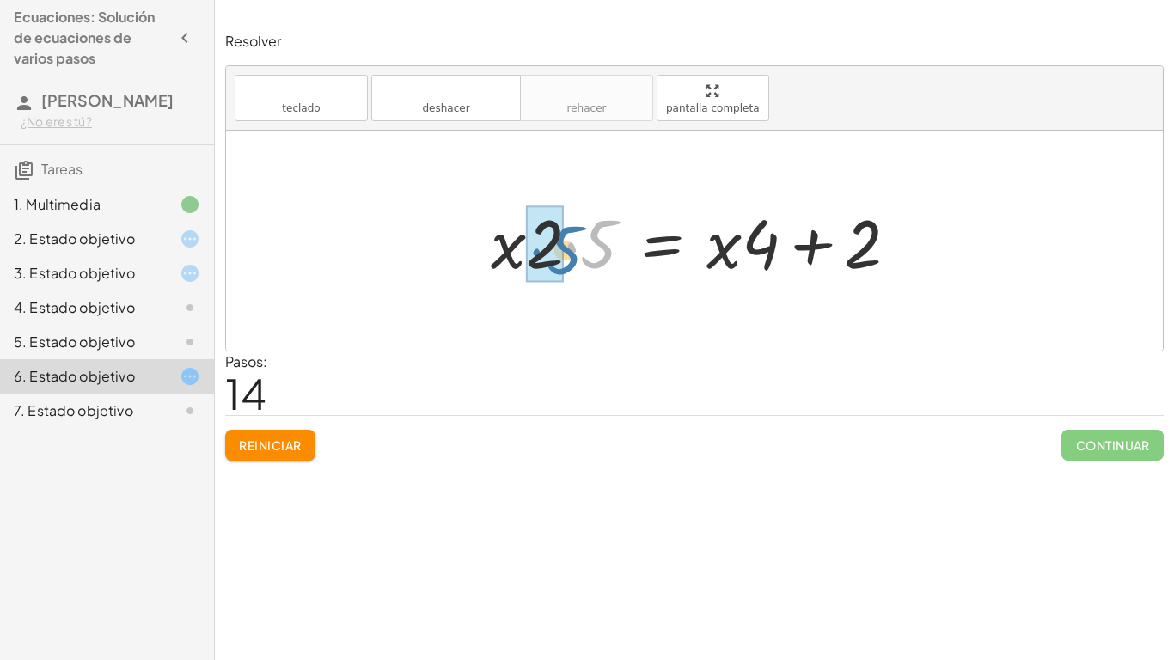
drag, startPoint x: 603, startPoint y: 255, endPoint x: 566, endPoint y: 259, distance: 37.1
click at [566, 259] on div at bounding box center [701, 241] width 438 height 89
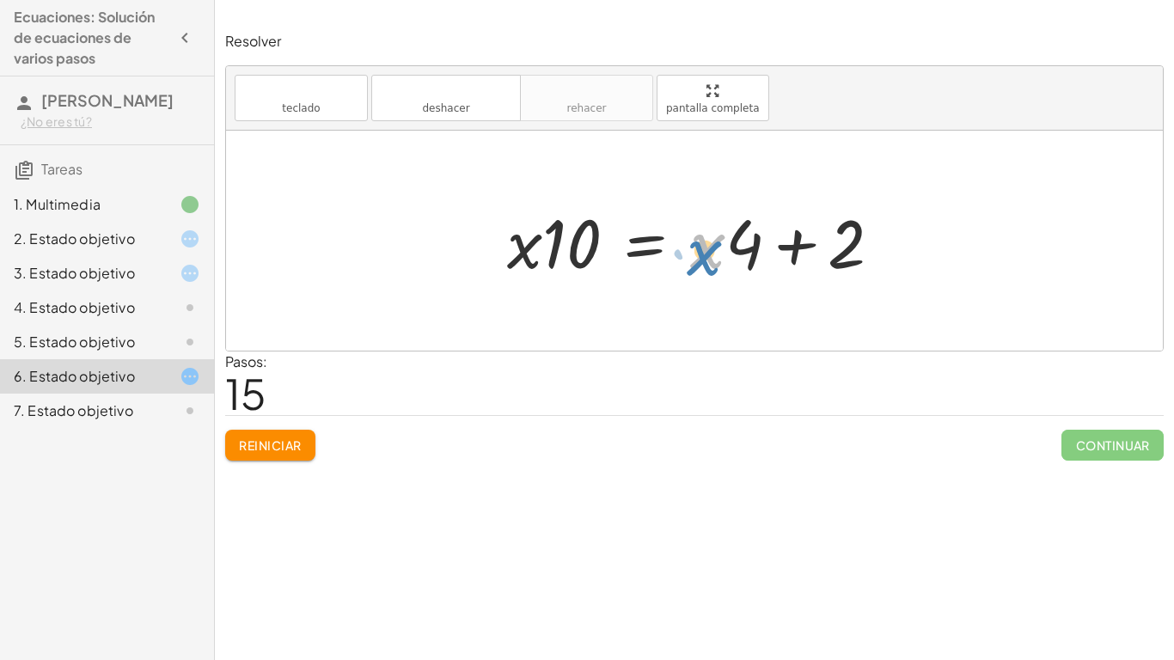
click at [711, 251] on div at bounding box center [701, 241] width 405 height 89
click at [292, 438] on font "Reiniciar" at bounding box center [270, 445] width 62 height 15
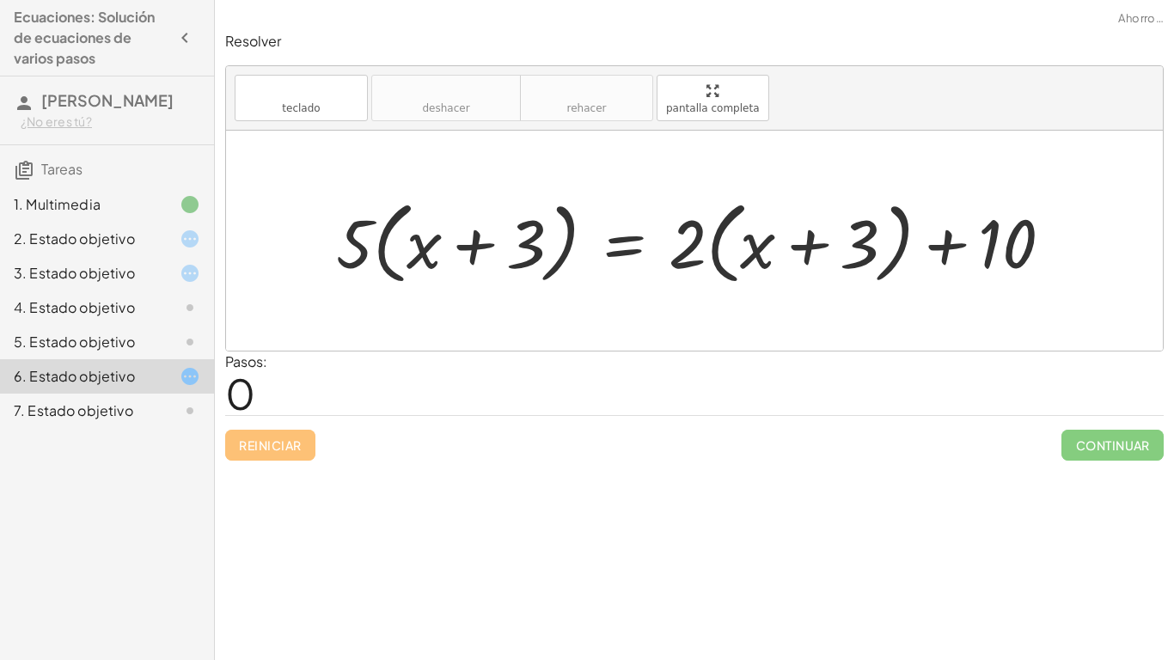
click at [292, 438] on div "Reiniciar Continuar" at bounding box center [694, 438] width 939 height 46
click at [111, 256] on div "1. Multimedia" at bounding box center [107, 273] width 214 height 34
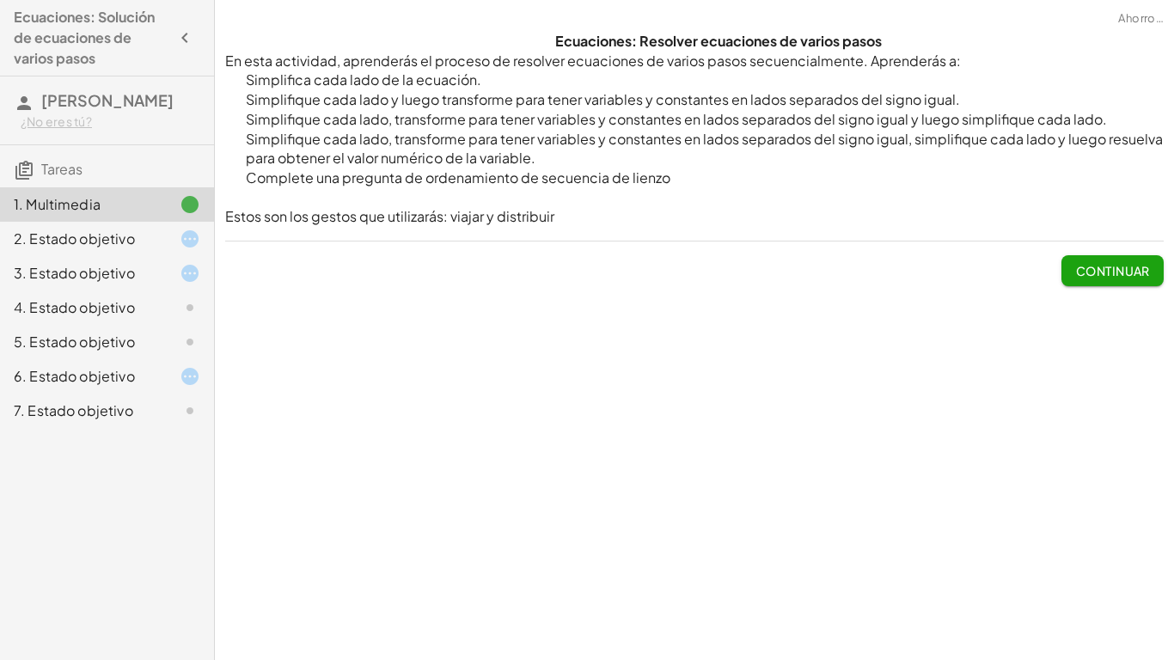
click at [138, 233] on div "2. Estado objetivo" at bounding box center [83, 239] width 138 height 21
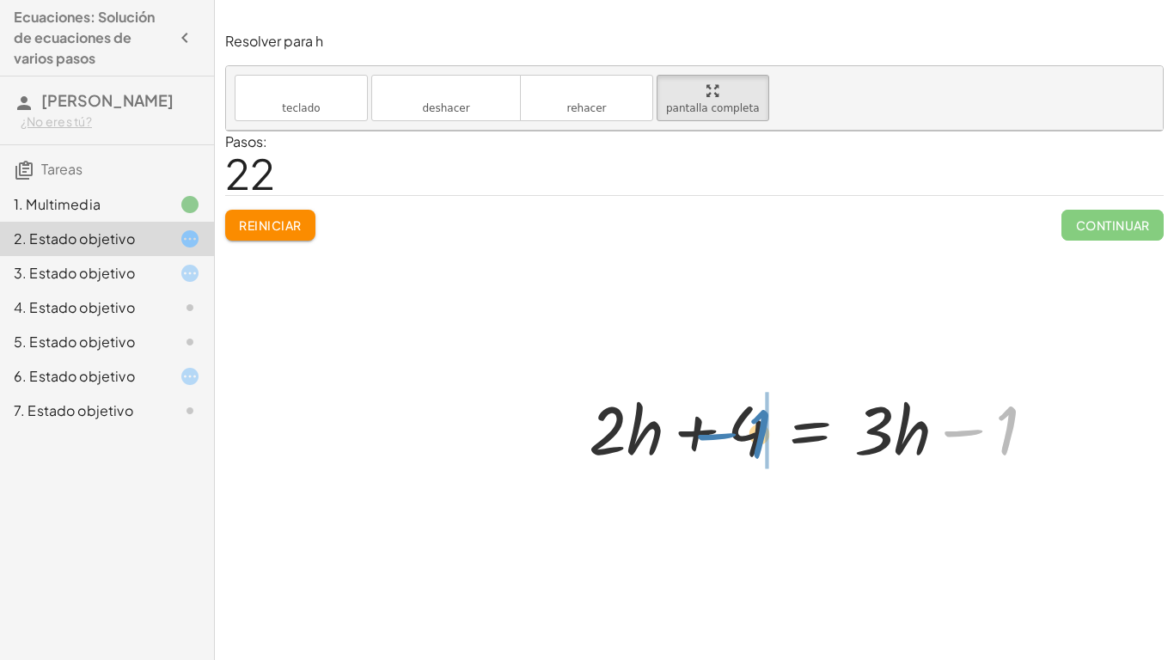
drag, startPoint x: 996, startPoint y: 438, endPoint x: 745, endPoint y: 441, distance: 251.0
click at [745, 441] on div at bounding box center [818, 427] width 477 height 89
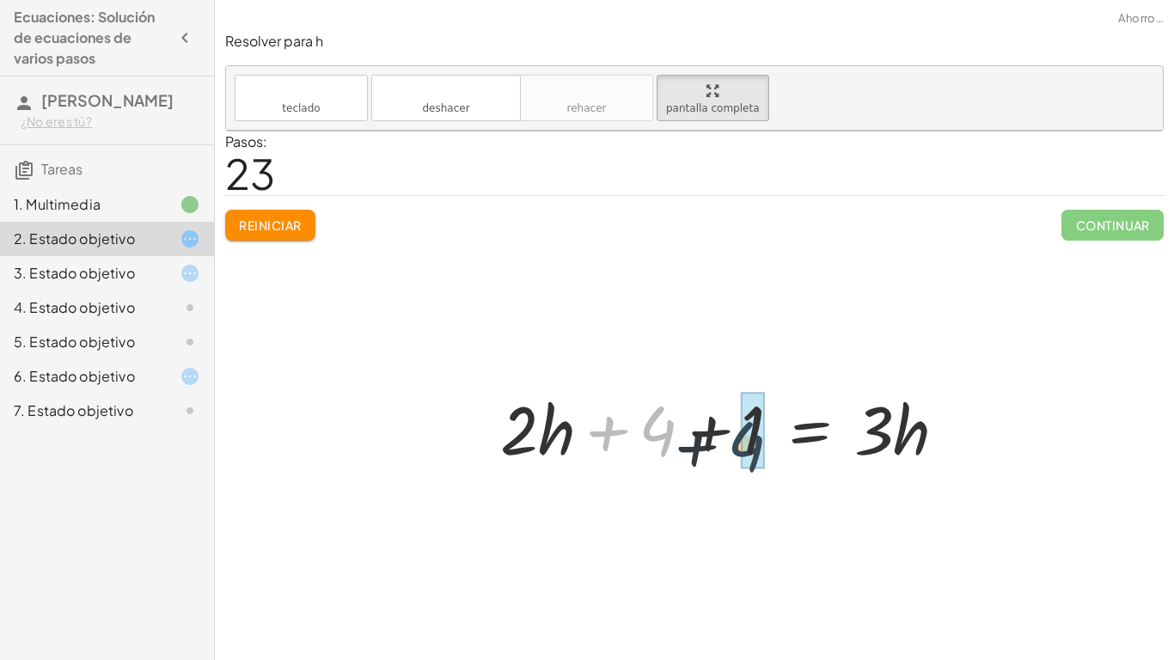
drag, startPoint x: 652, startPoint y: 430, endPoint x: 774, endPoint y: 447, distance: 122.4
click at [774, 447] on div at bounding box center [730, 427] width 477 height 89
drag, startPoint x: 671, startPoint y: 428, endPoint x: 578, endPoint y: 430, distance: 92.9
click at [578, 430] on div at bounding box center [730, 427] width 477 height 89
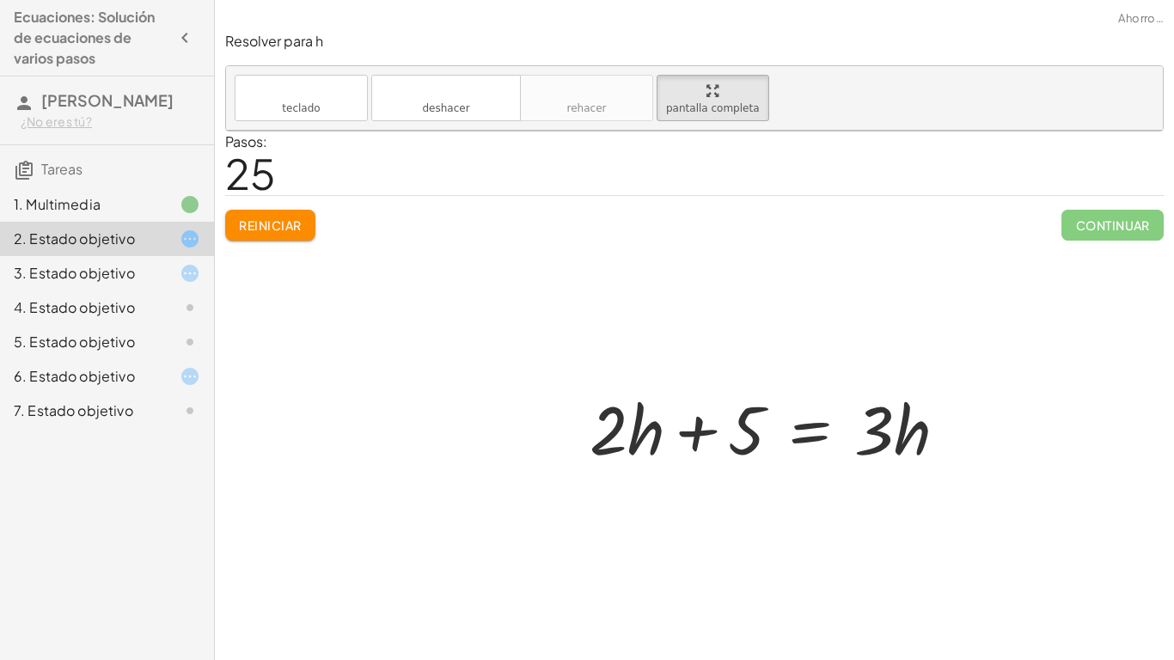
click at [666, 448] on div at bounding box center [775, 427] width 389 height 89
click at [646, 440] on div at bounding box center [775, 427] width 389 height 89
drag, startPoint x: 646, startPoint y: 440, endPoint x: 648, endPoint y: 467, distance: 26.7
click at [648, 467] on div at bounding box center [775, 427] width 389 height 89
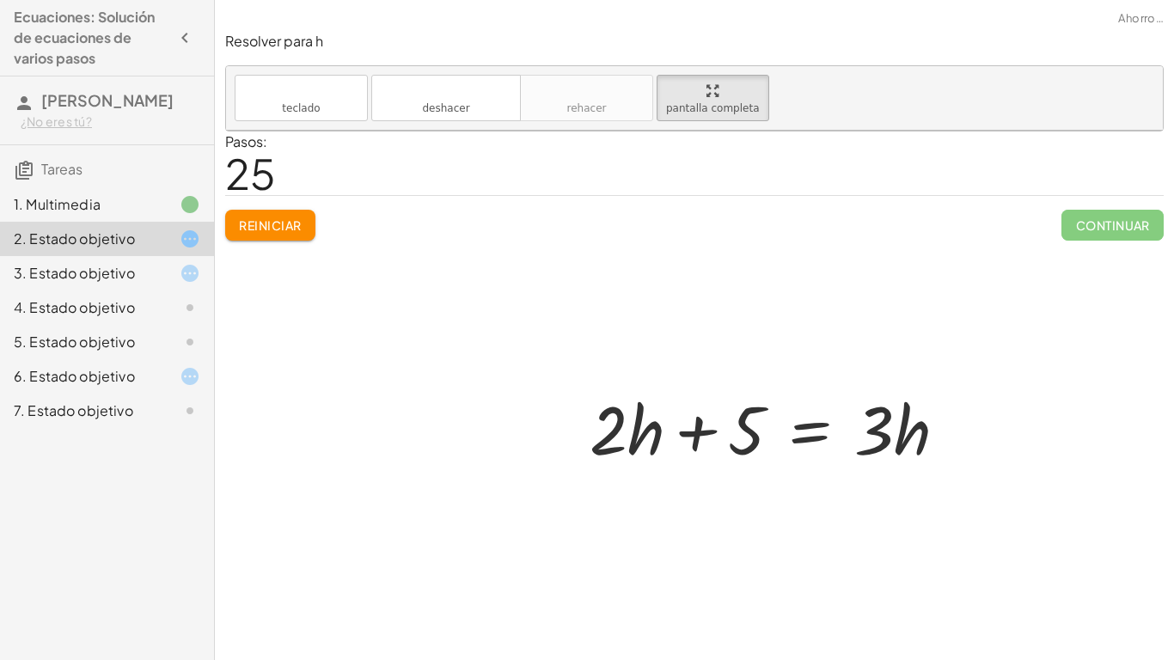
click at [629, 420] on div at bounding box center [775, 427] width 389 height 89
drag, startPoint x: 629, startPoint y: 420, endPoint x: 629, endPoint y: 453, distance: 33.5
click at [629, 453] on div at bounding box center [775, 427] width 389 height 89
click at [616, 424] on div at bounding box center [775, 427] width 389 height 89
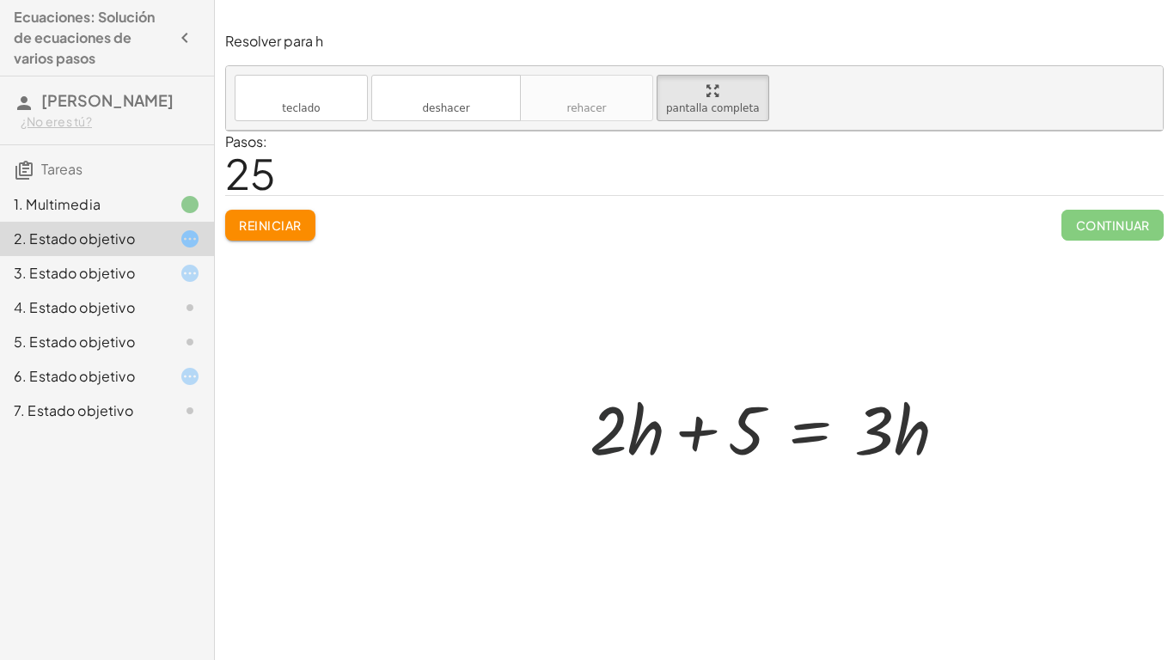
click at [616, 424] on div at bounding box center [775, 427] width 389 height 89
